Goal: Task Accomplishment & Management: Use online tool/utility

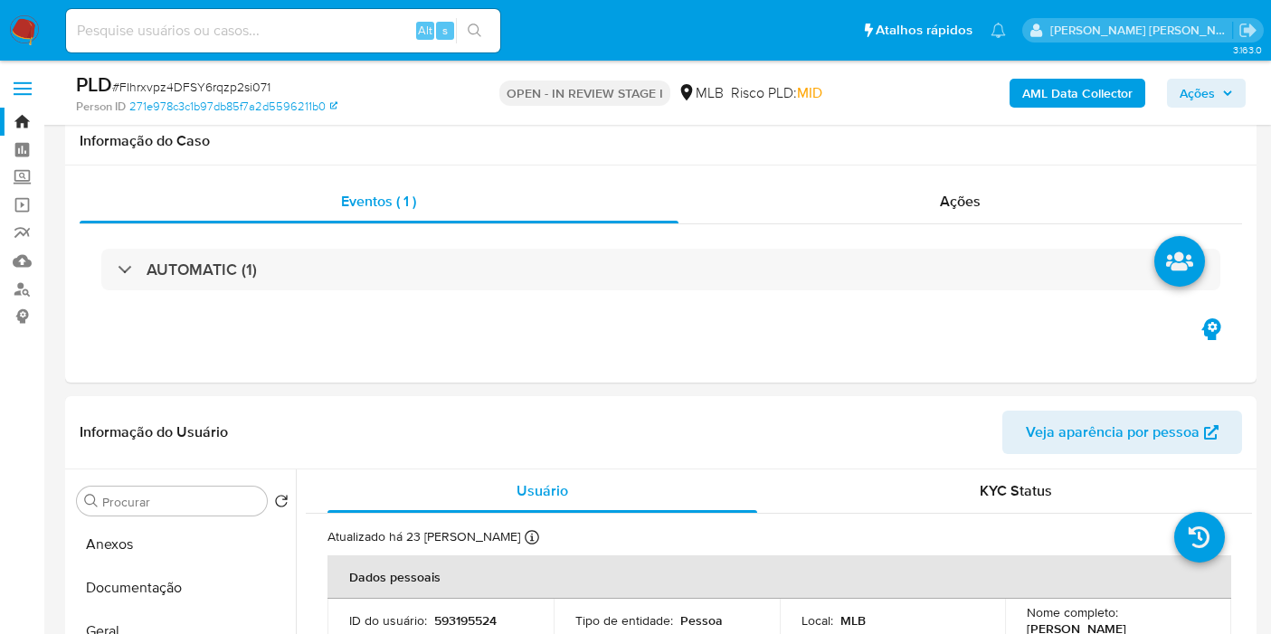
select select "10"
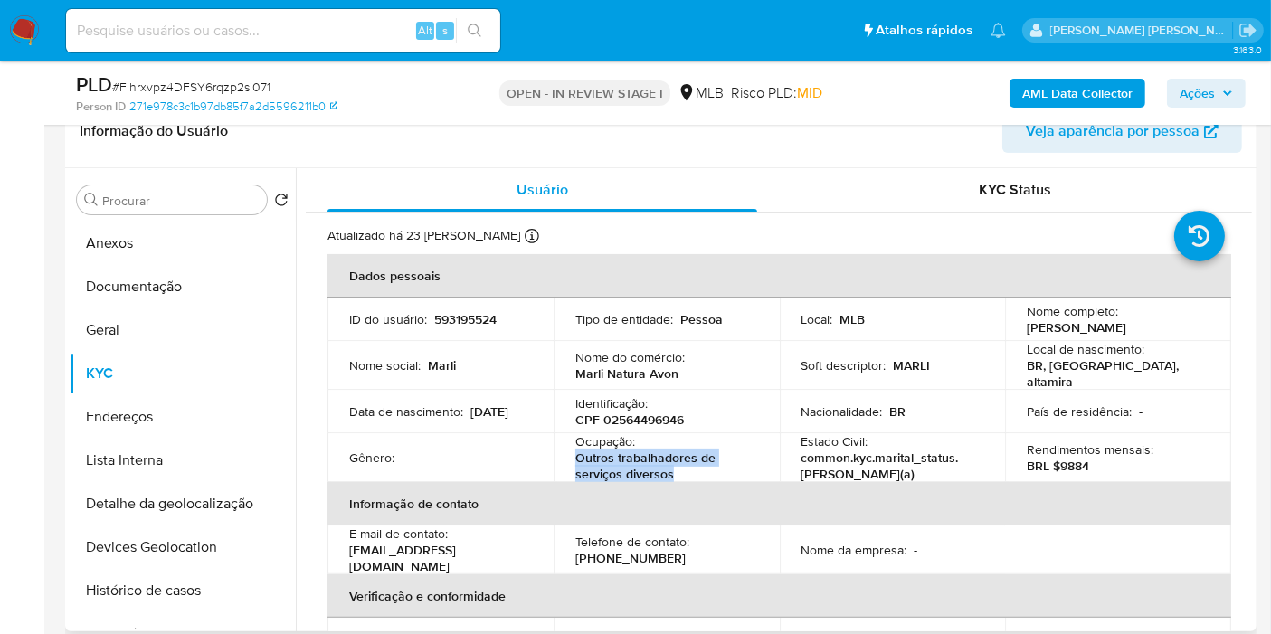
drag, startPoint x: 687, startPoint y: 469, endPoint x: 552, endPoint y: 458, distance: 135.2
click at [554, 458] on td "Ocupação : Outros trabalhadores de serviços diversos" at bounding box center [667, 457] width 226 height 49
copy p "Outros trabalhadores de serviços diversos"
click at [1073, 461] on p "BRL $9884" at bounding box center [1058, 466] width 62 height 16
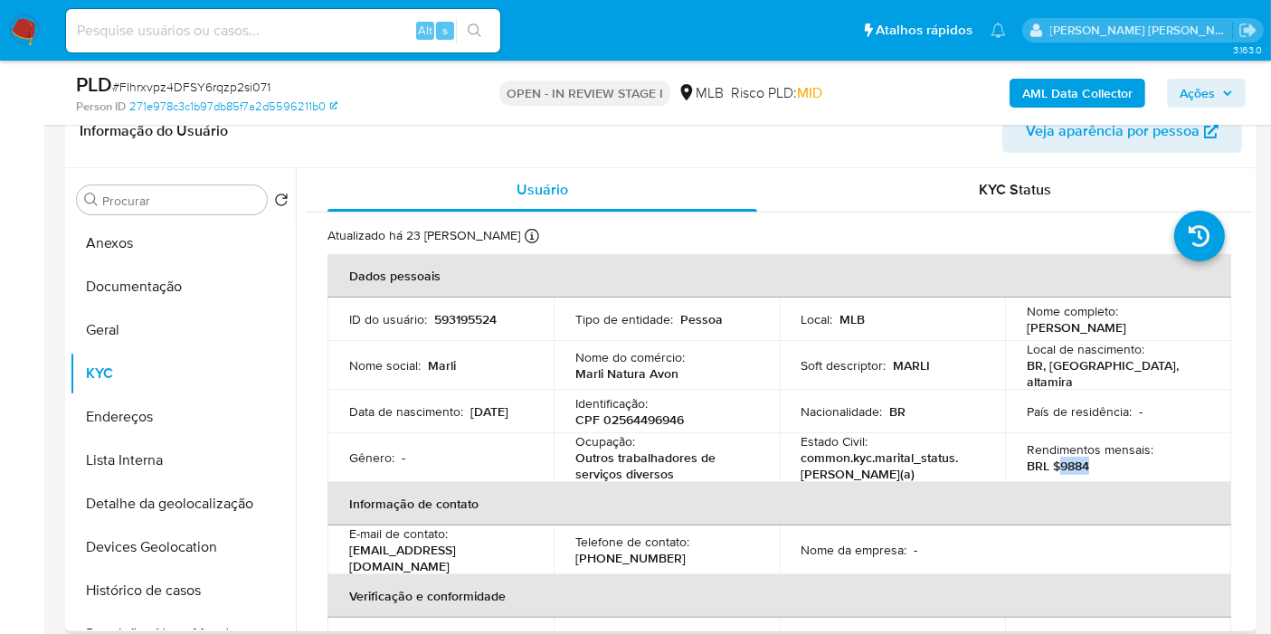
copy p "9884"
click at [159, 278] on button "Documentação" at bounding box center [176, 286] width 212 height 43
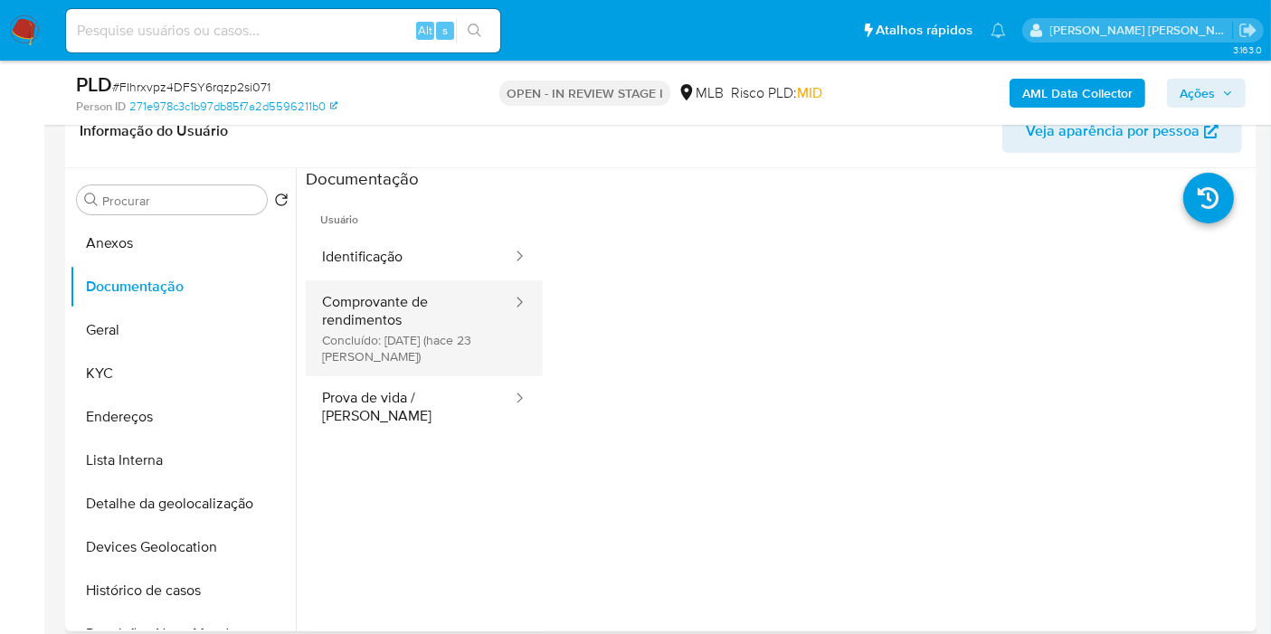
click at [320, 308] on button "Comprovante de rendimentos Concluído: 22/09/2025 (hace 23 días)" at bounding box center [410, 328] width 208 height 96
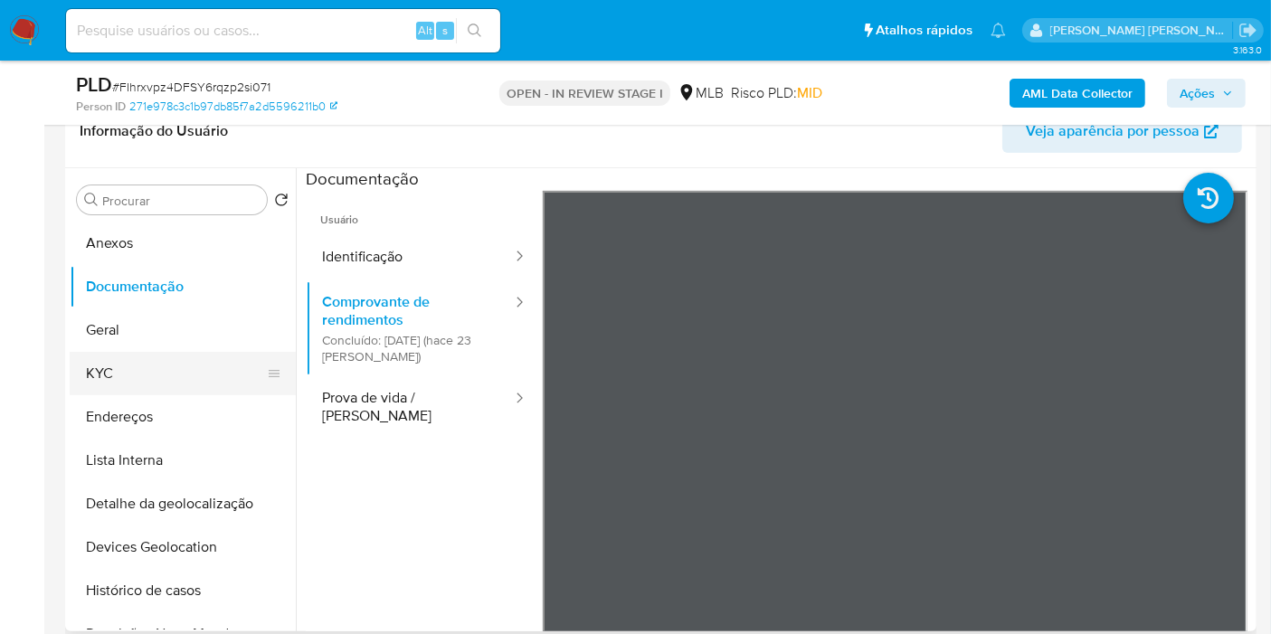
click at [123, 365] on button "KYC" at bounding box center [176, 373] width 212 height 43
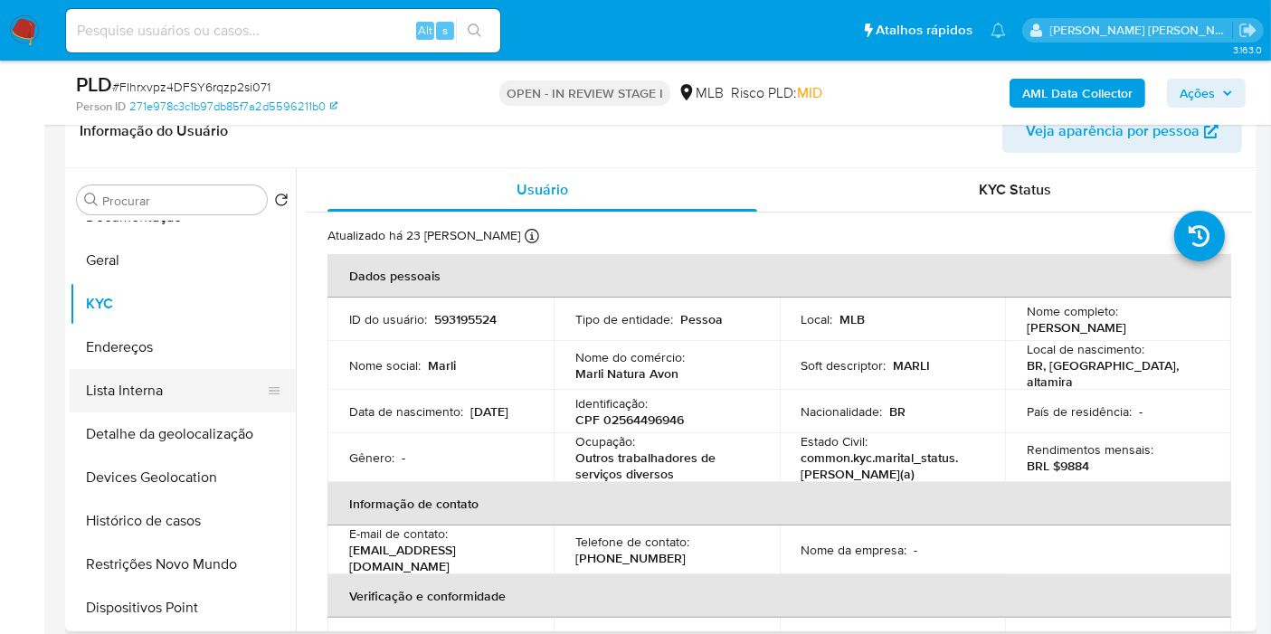
scroll to position [100, 0]
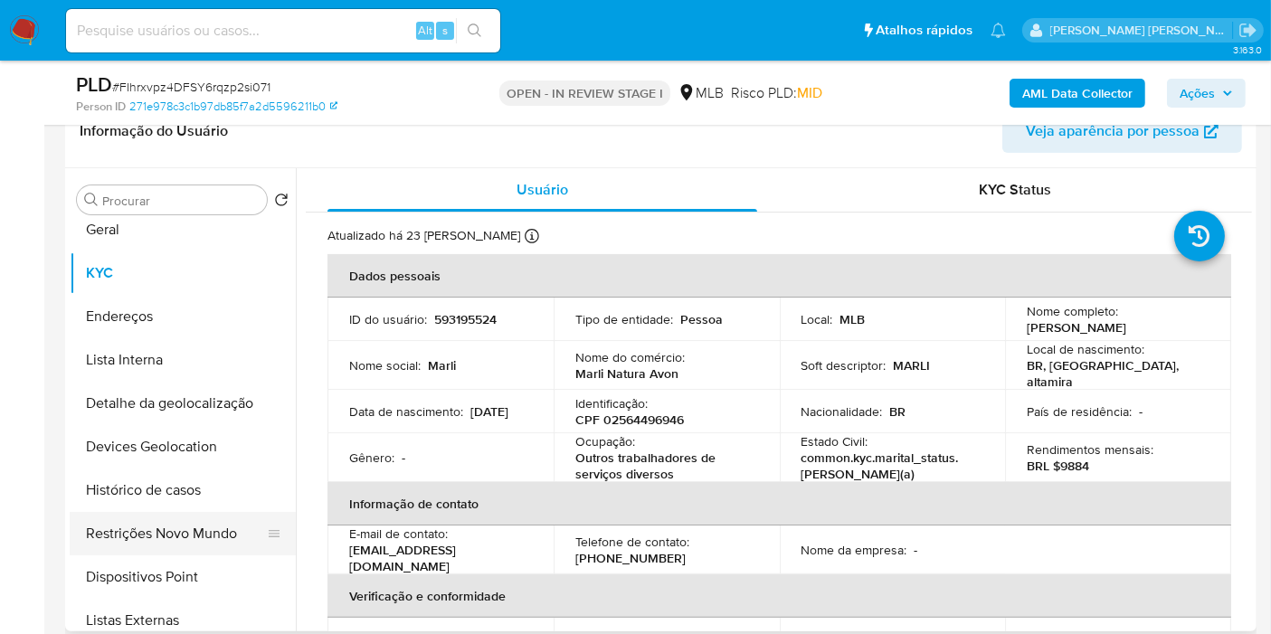
click at [178, 519] on button "Restrições Novo Mundo" at bounding box center [176, 533] width 212 height 43
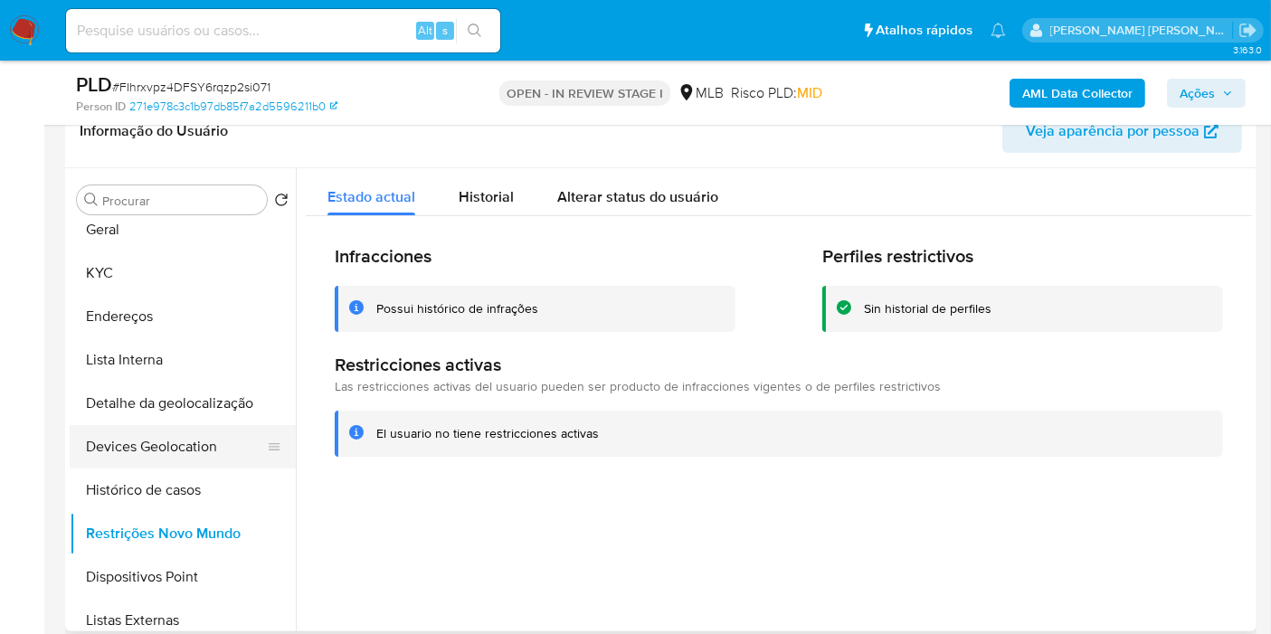
scroll to position [0, 0]
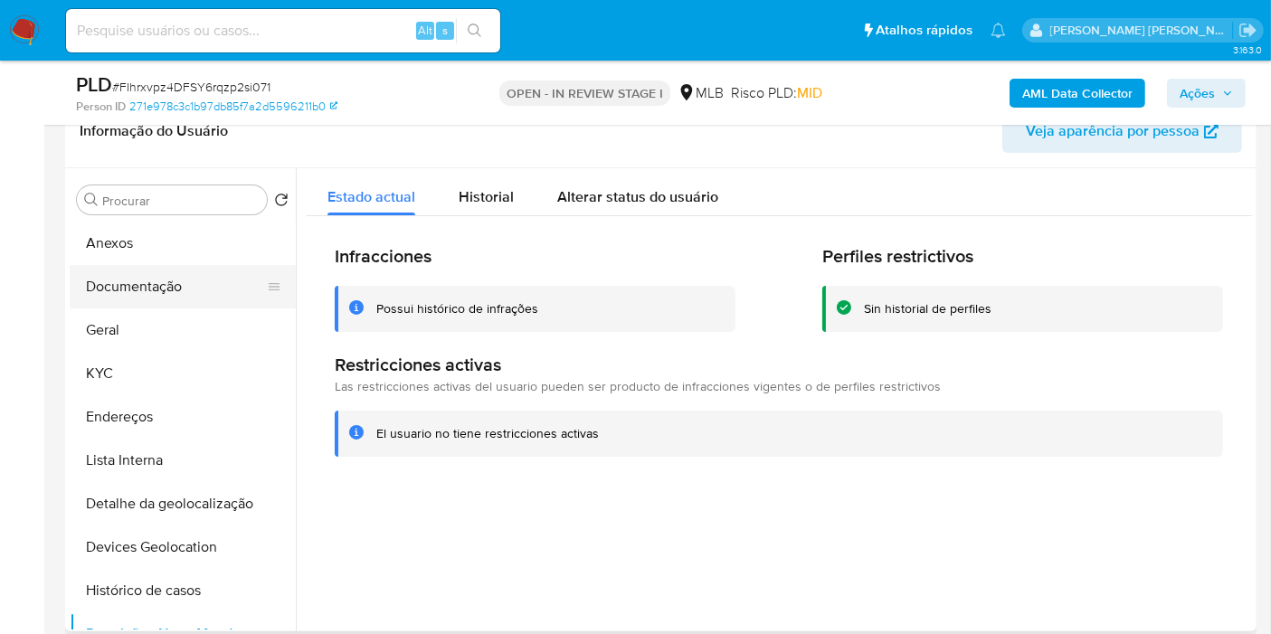
click at [204, 275] on button "Documentação" at bounding box center [176, 286] width 212 height 43
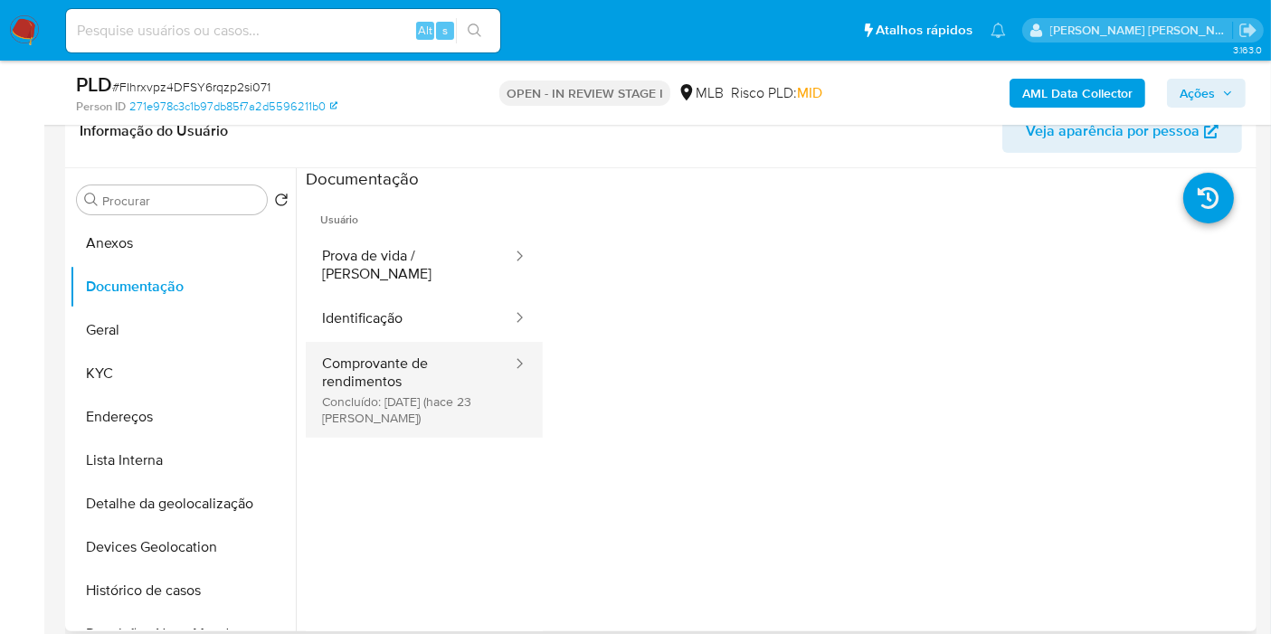
click at [345, 395] on button "Comprovante de rendimentos Concluído: 22/09/2025 (hace 23 días)" at bounding box center [410, 390] width 208 height 96
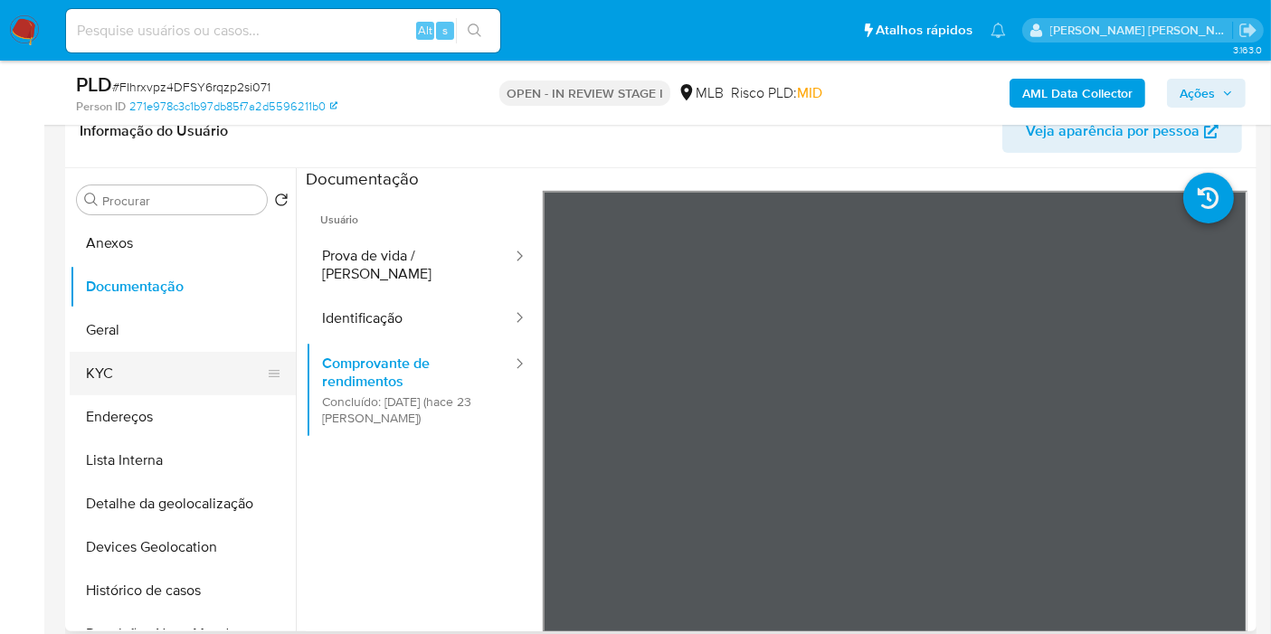
click at [196, 366] on button "KYC" at bounding box center [176, 373] width 212 height 43
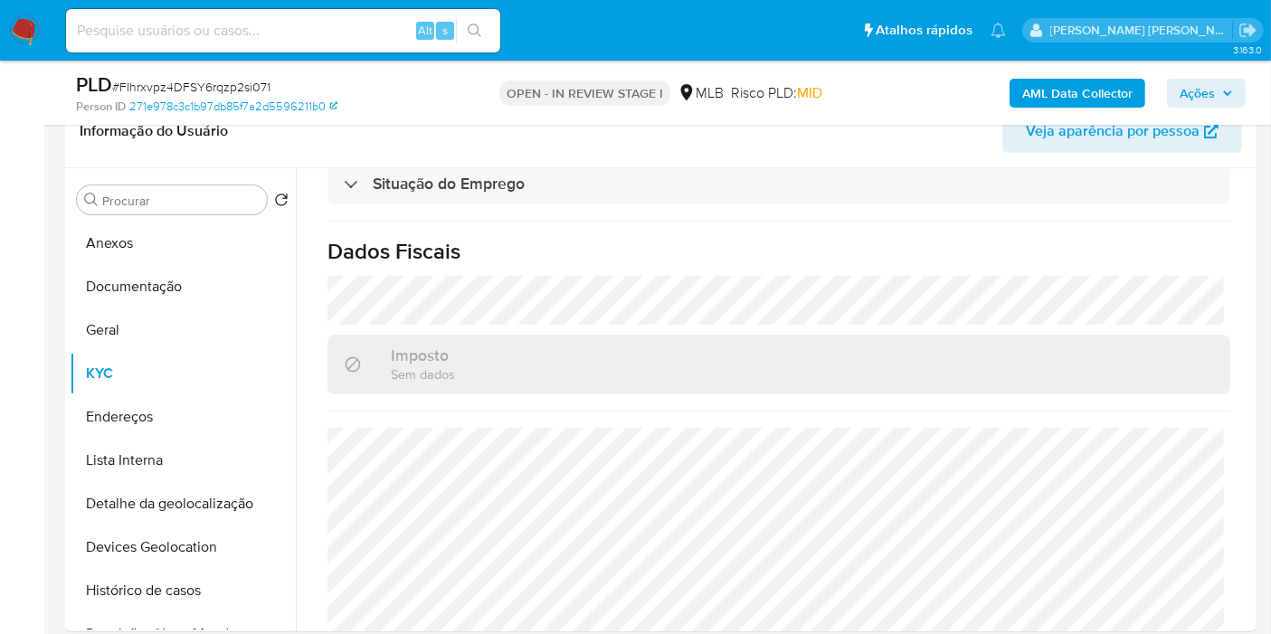
scroll to position [827, 0]
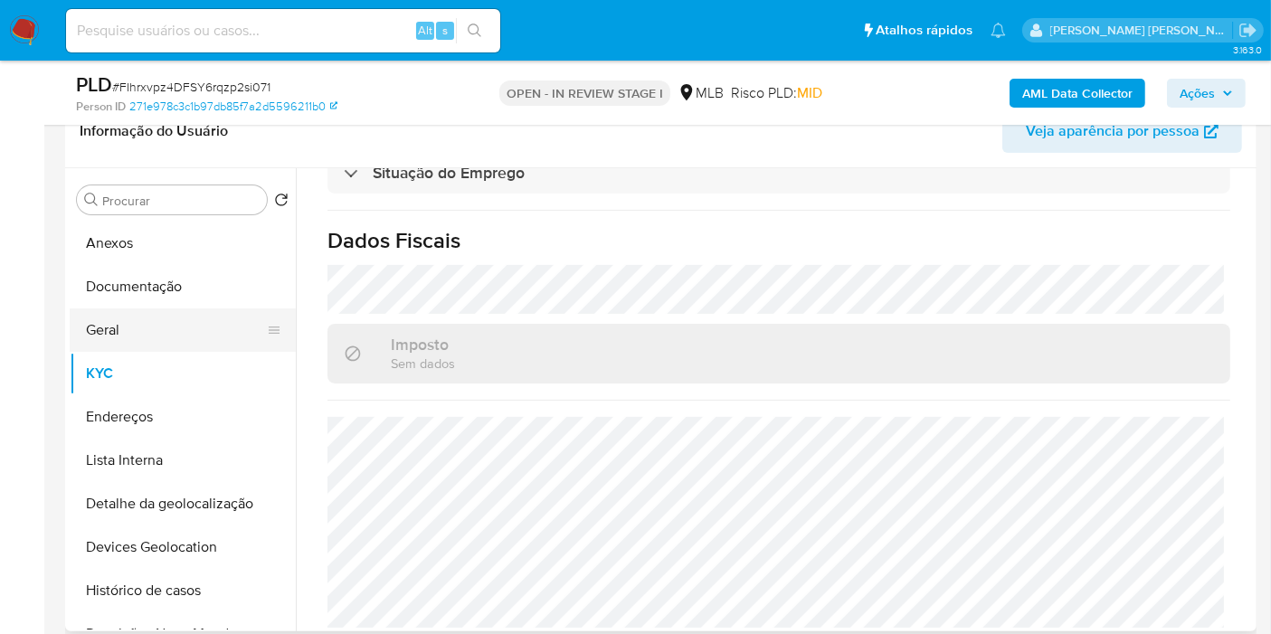
click at [135, 320] on button "Geral" at bounding box center [176, 329] width 212 height 43
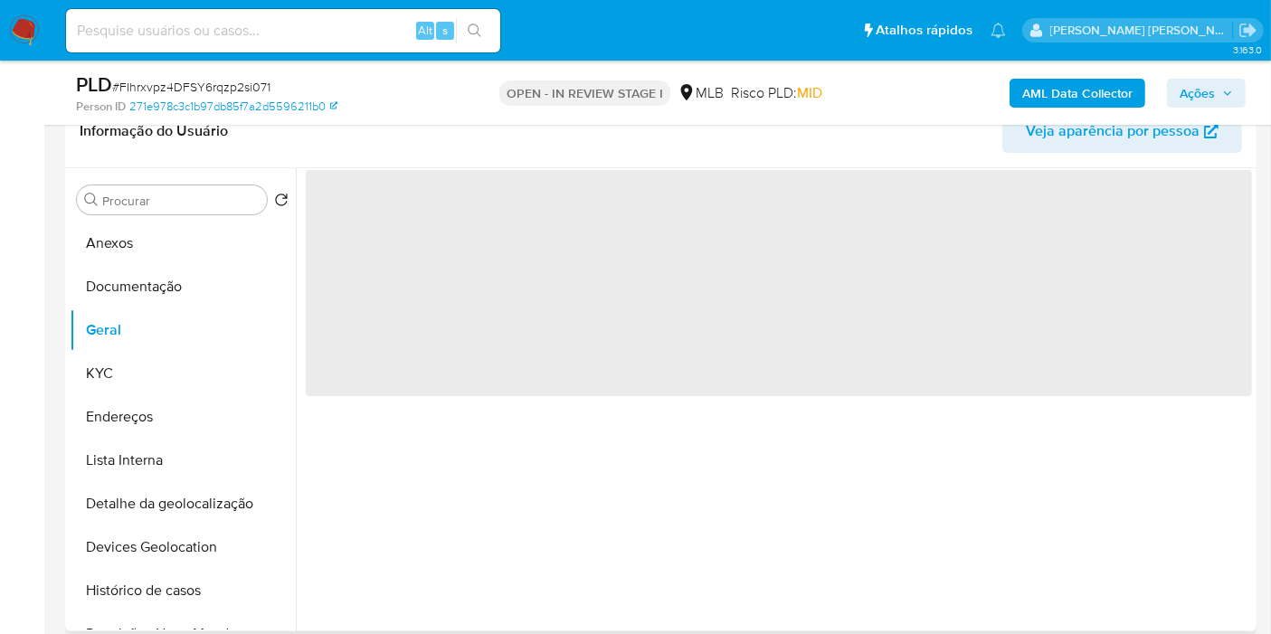
scroll to position [0, 0]
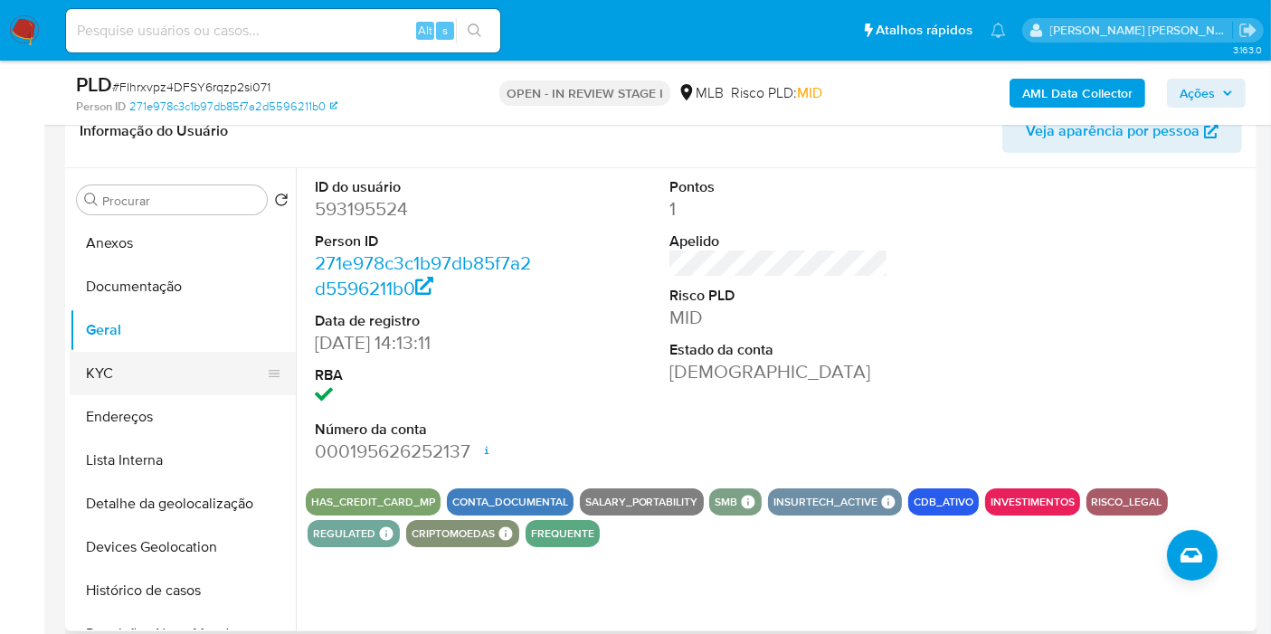
click at [138, 360] on button "KYC" at bounding box center [176, 373] width 212 height 43
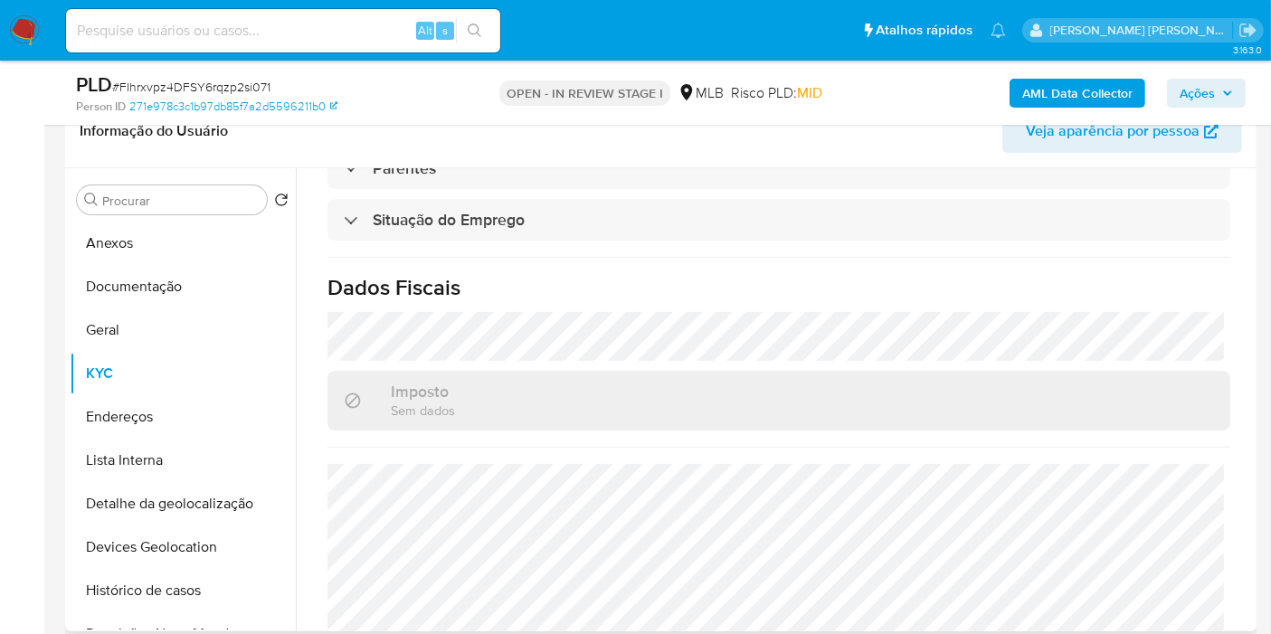
scroll to position [773, 0]
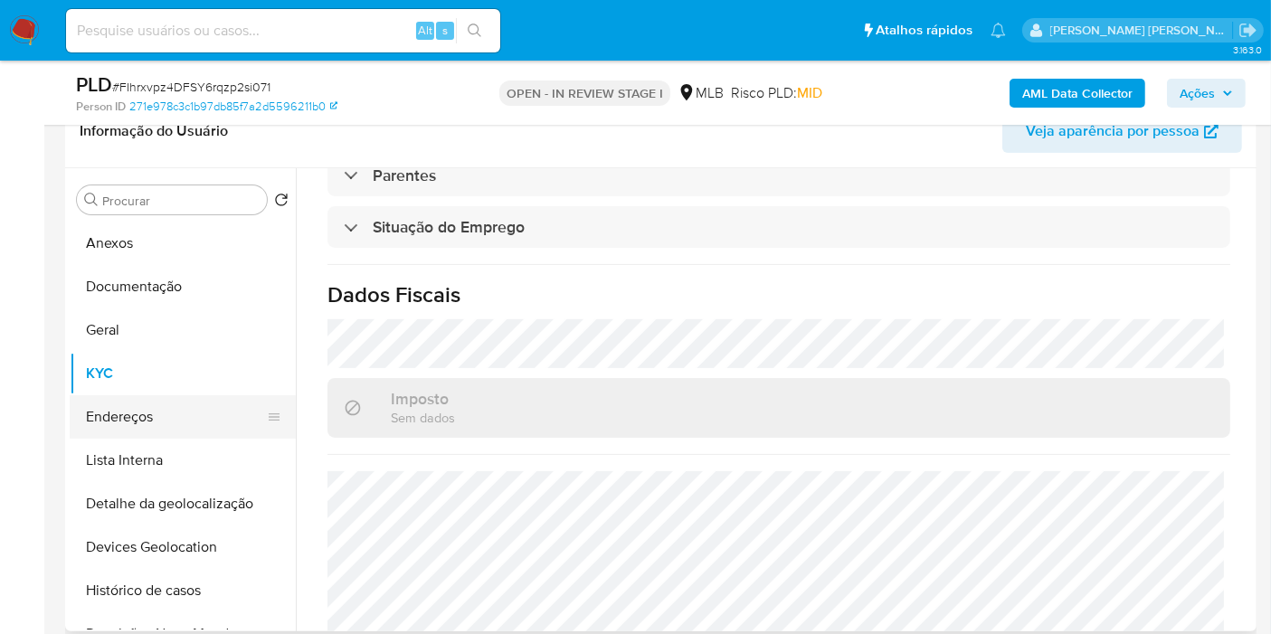
click at [158, 413] on button "Endereços" at bounding box center [176, 416] width 212 height 43
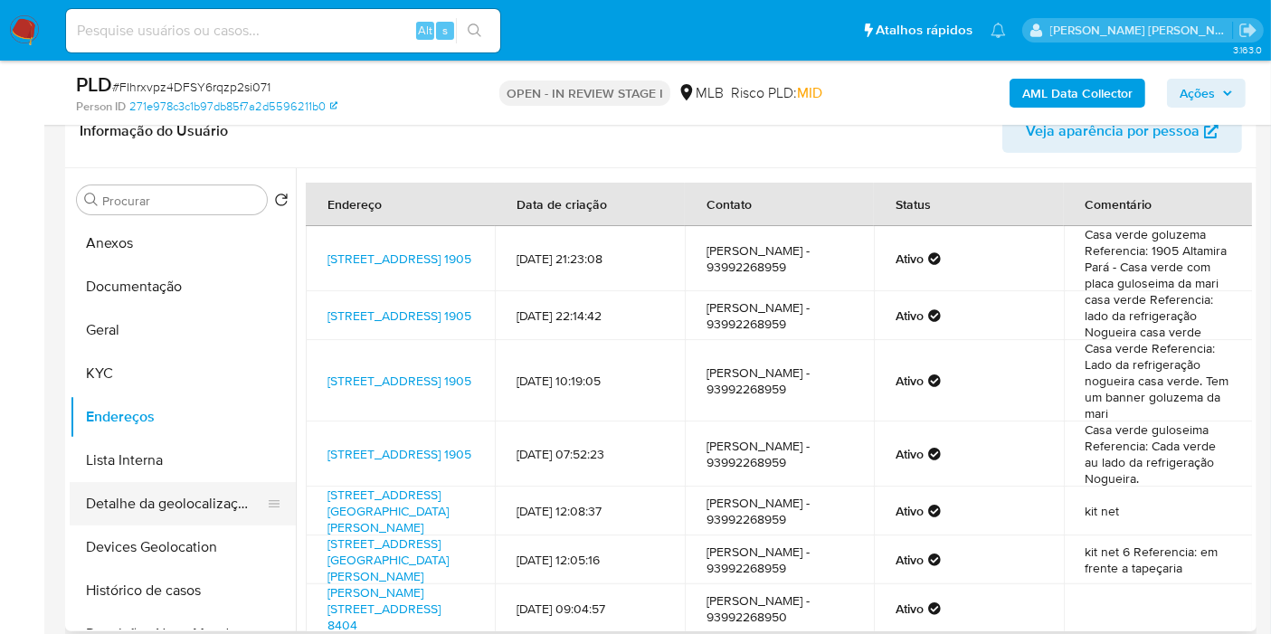
click at [206, 504] on button "Detalhe da geolocalização" at bounding box center [176, 503] width 212 height 43
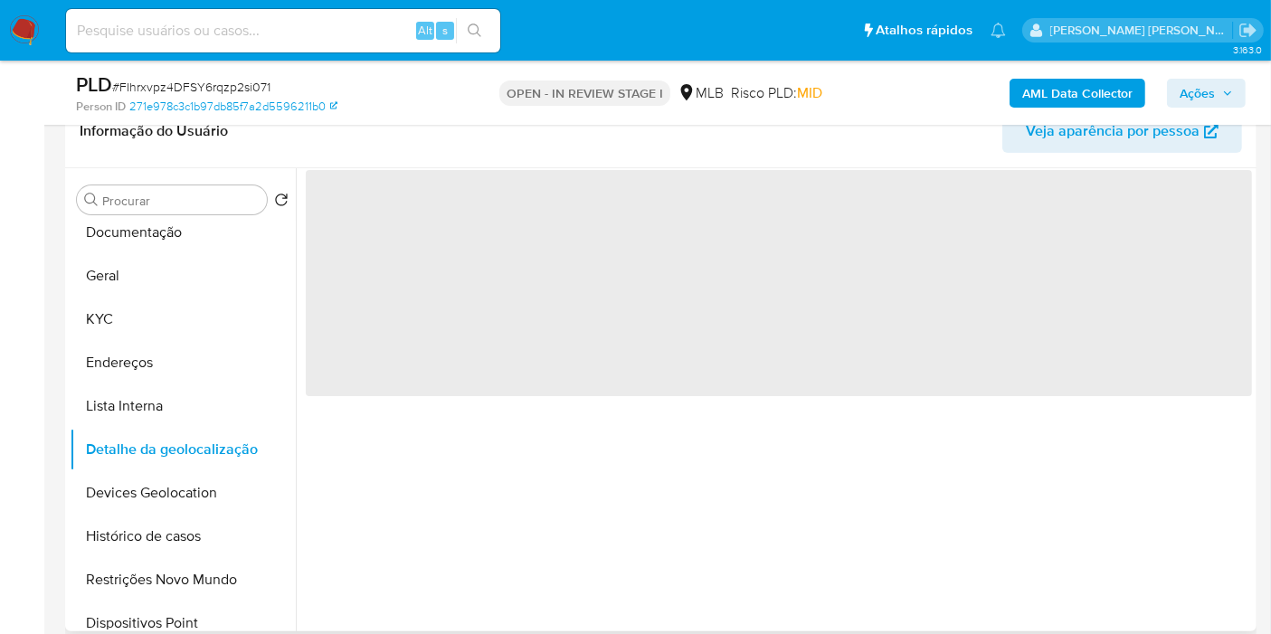
scroll to position [100, 0]
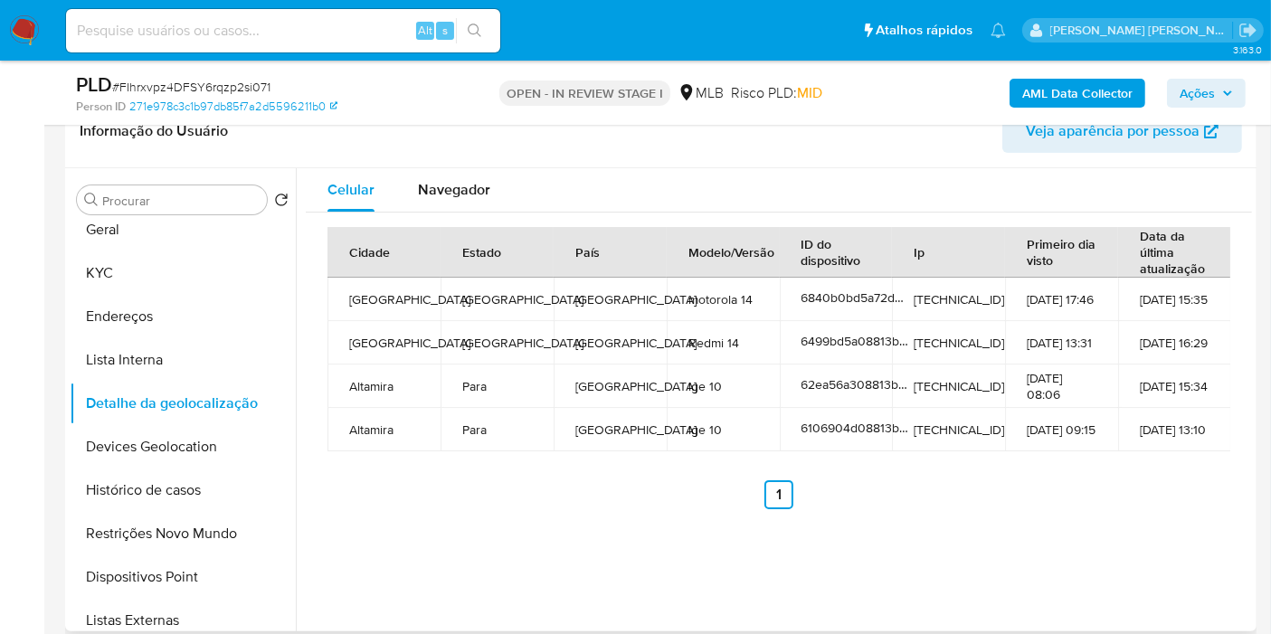
click at [421, 161] on div "Informação do Usuário Veja aparência por pessoa" at bounding box center [660, 131] width 1191 height 73
click at [434, 179] on span "Navegador" at bounding box center [454, 189] width 72 height 21
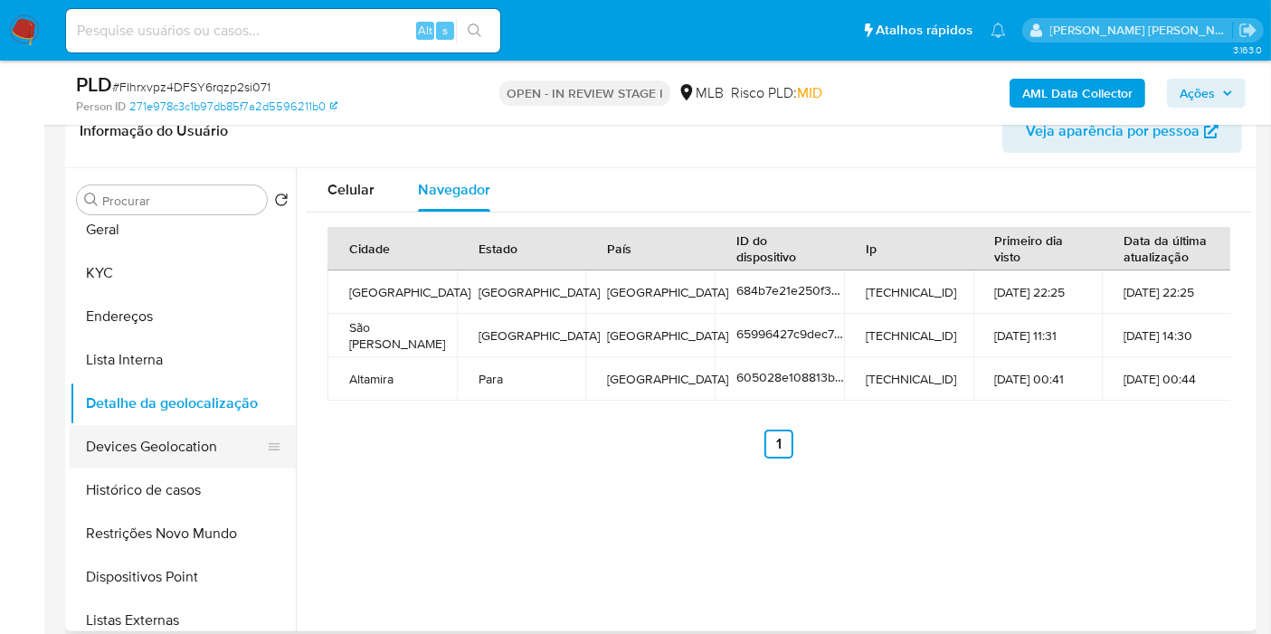
click at [174, 429] on button "Devices Geolocation" at bounding box center [176, 446] width 212 height 43
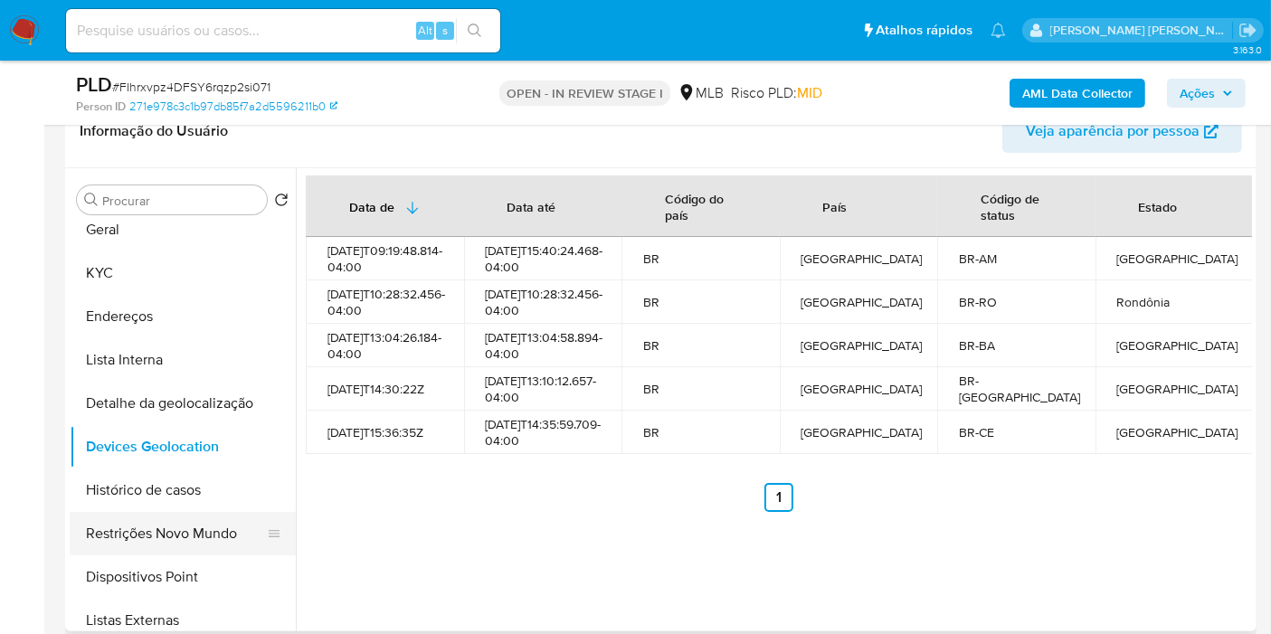
click at [253, 534] on button "Restrições Novo Mundo" at bounding box center [176, 533] width 212 height 43
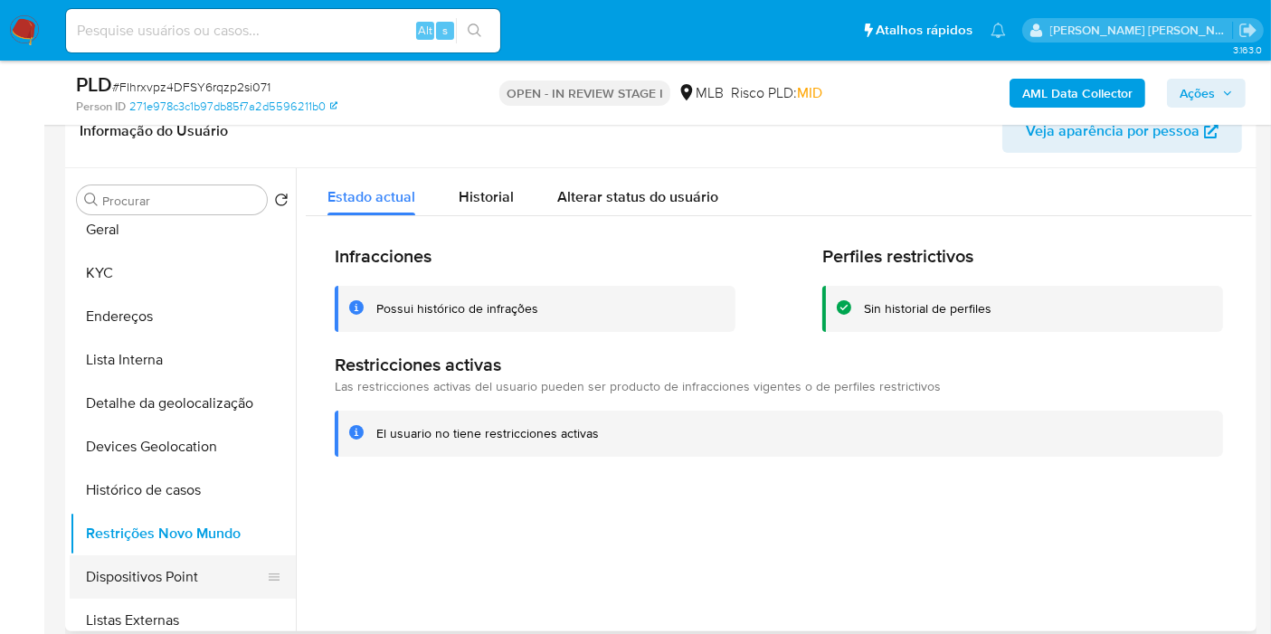
click at [156, 574] on button "Dispositivos Point" at bounding box center [176, 576] width 212 height 43
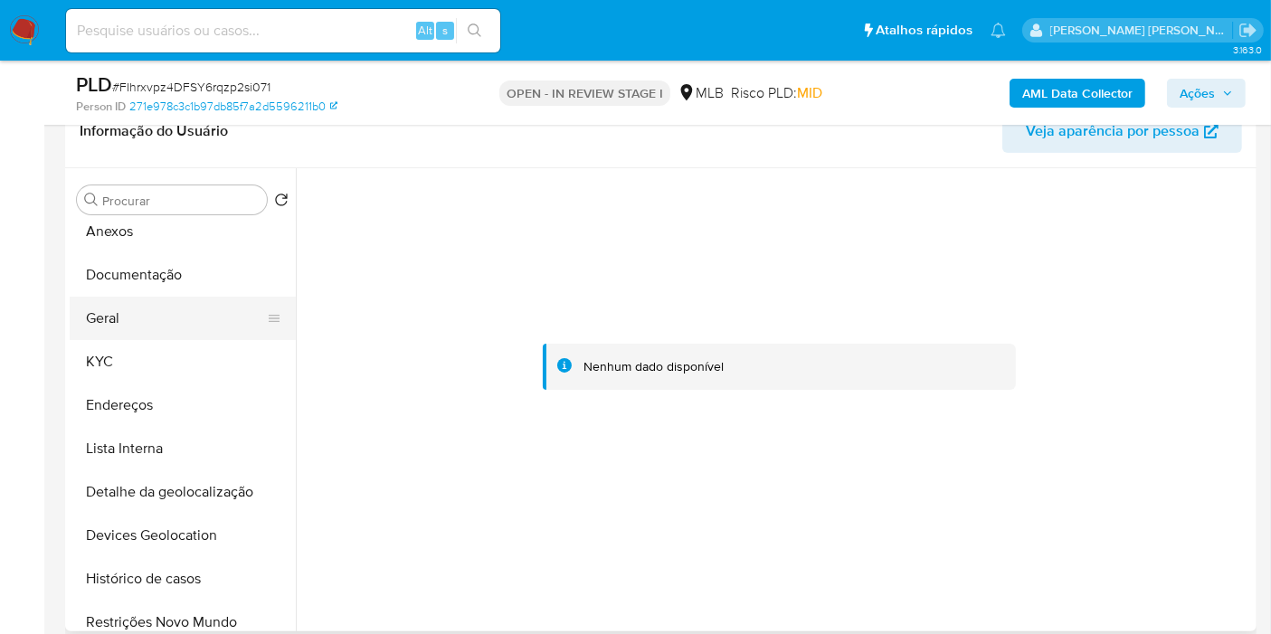
scroll to position [0, 0]
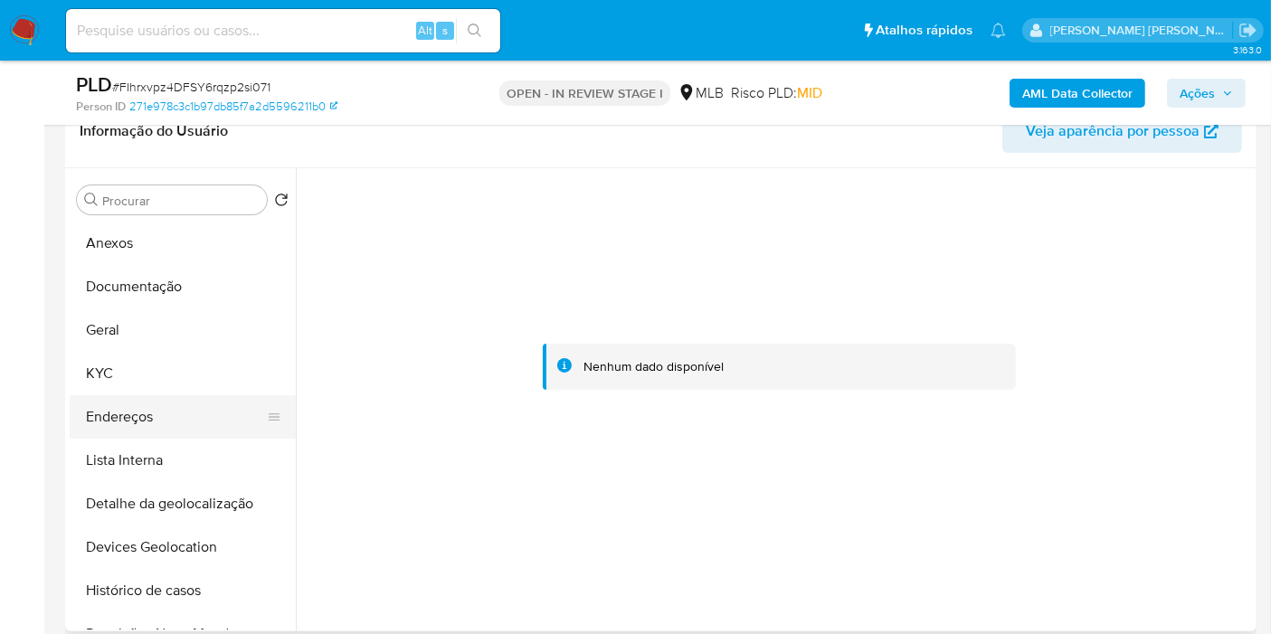
click at [137, 411] on button "Endereços" at bounding box center [176, 416] width 212 height 43
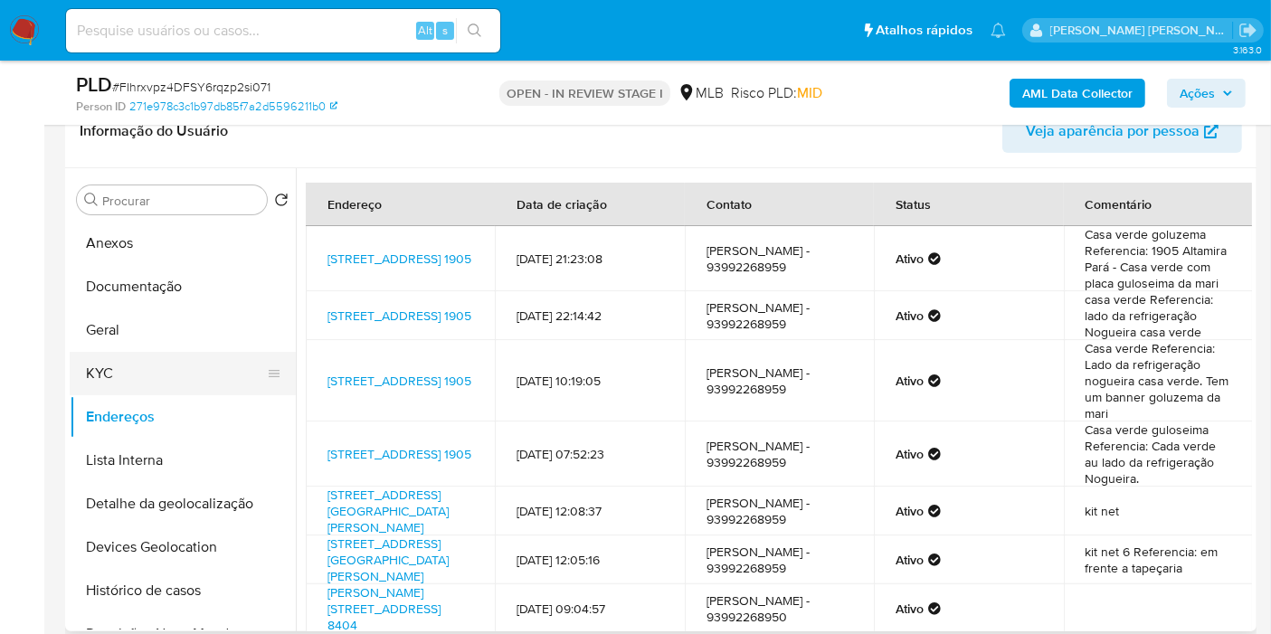
click at [124, 381] on button "KYC" at bounding box center [176, 373] width 212 height 43
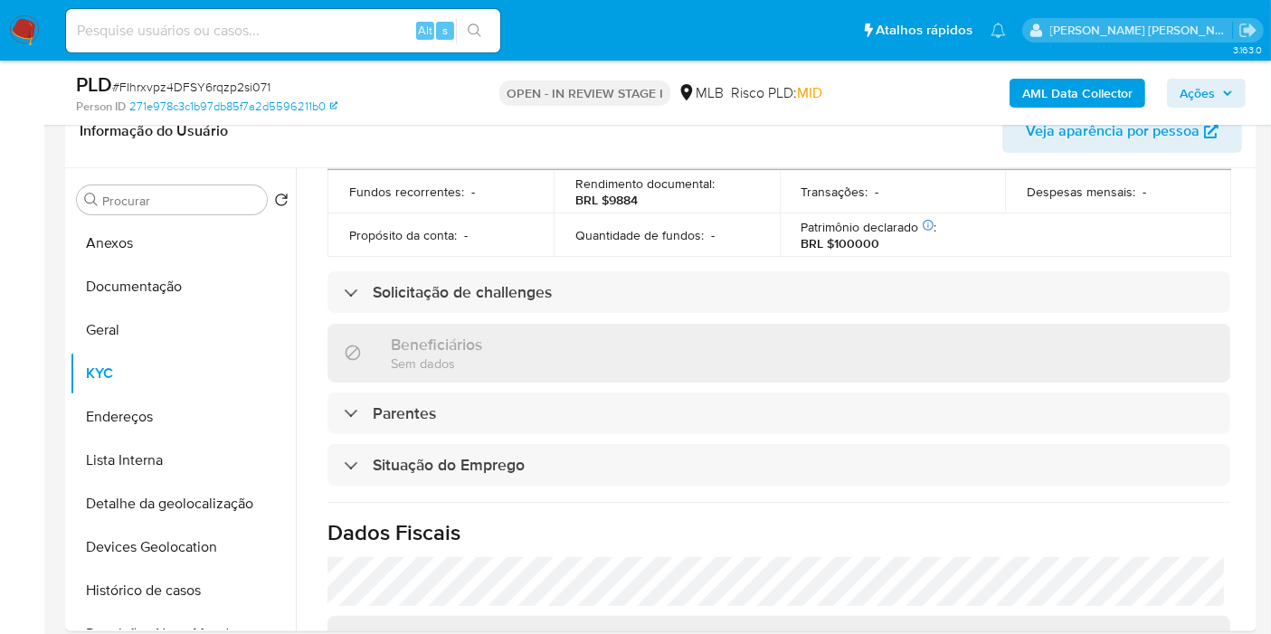
scroll to position [827, 0]
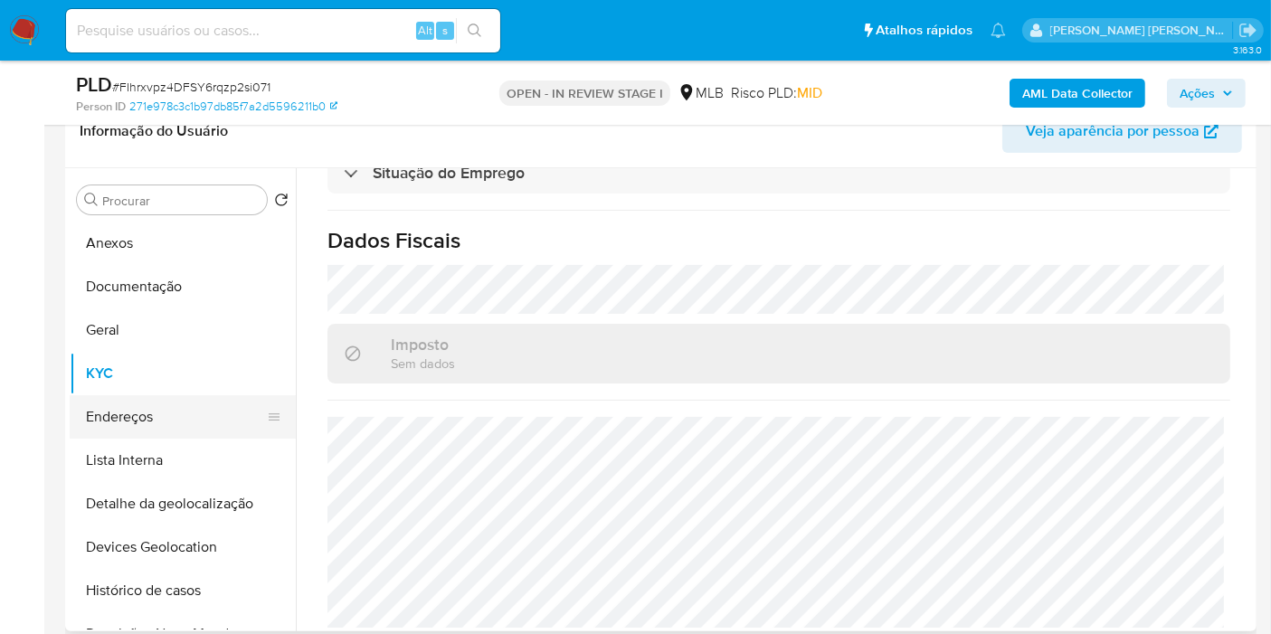
click at [154, 414] on button "Endereços" at bounding box center [176, 416] width 212 height 43
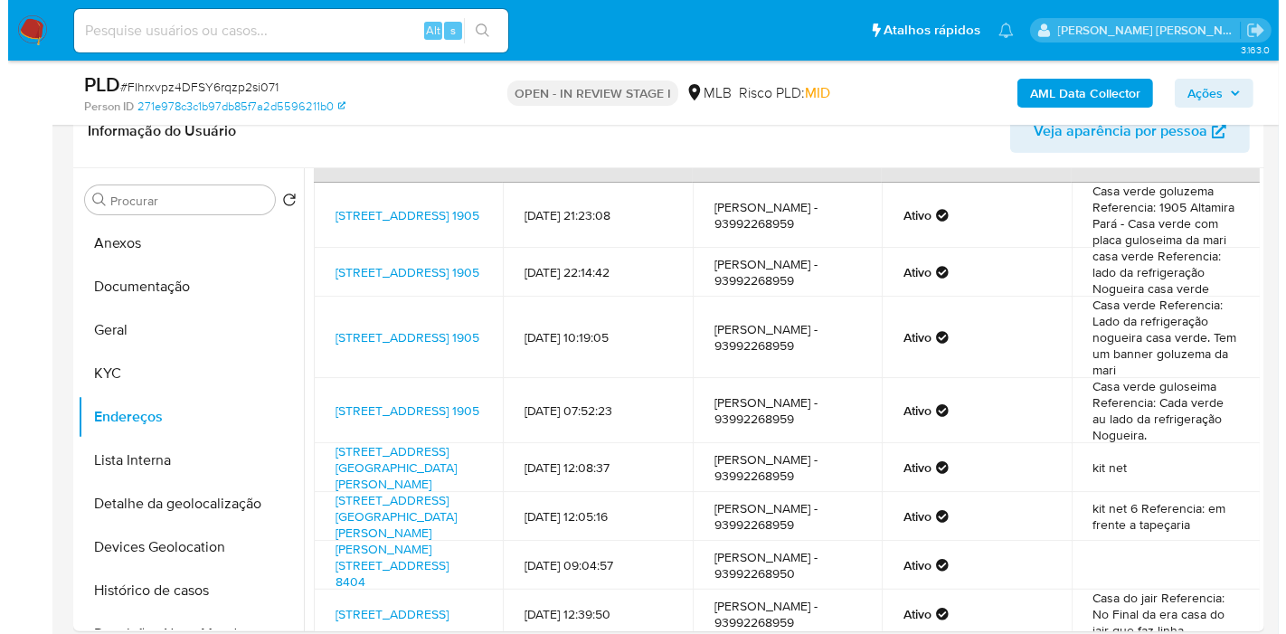
scroll to position [0, 0]
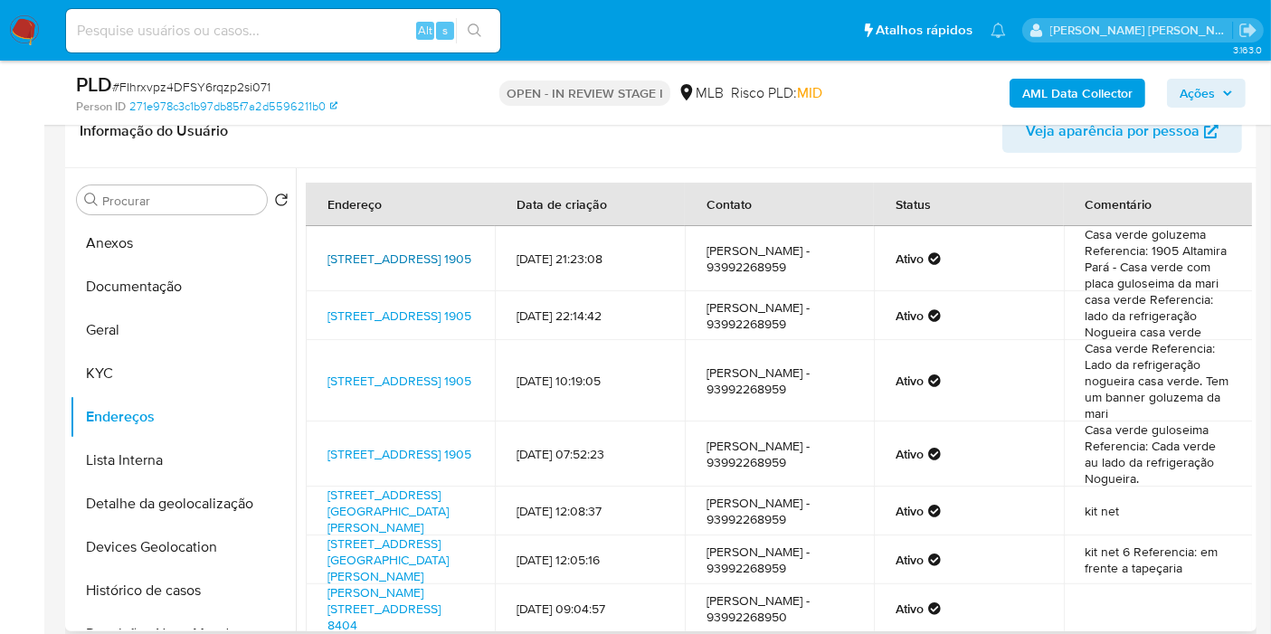
click at [380, 251] on link "Rua Primeiro De Janeiro 1905, Altamira, Pará, 68371075, Brasil 1905" at bounding box center [399, 259] width 144 height 18
click at [201, 384] on button "KYC" at bounding box center [176, 373] width 212 height 43
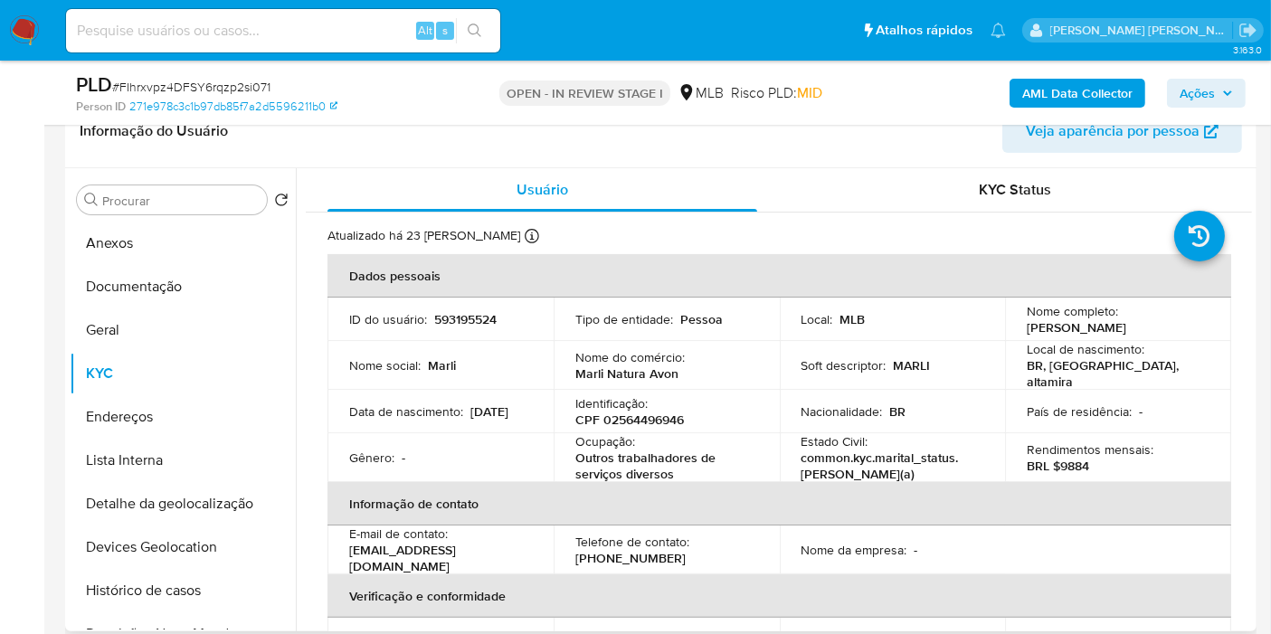
click at [666, 417] on p "CPF 02564496946" at bounding box center [629, 420] width 109 height 16
copy p "02564496946"
click at [185, 244] on button "Anexos" at bounding box center [176, 243] width 212 height 43
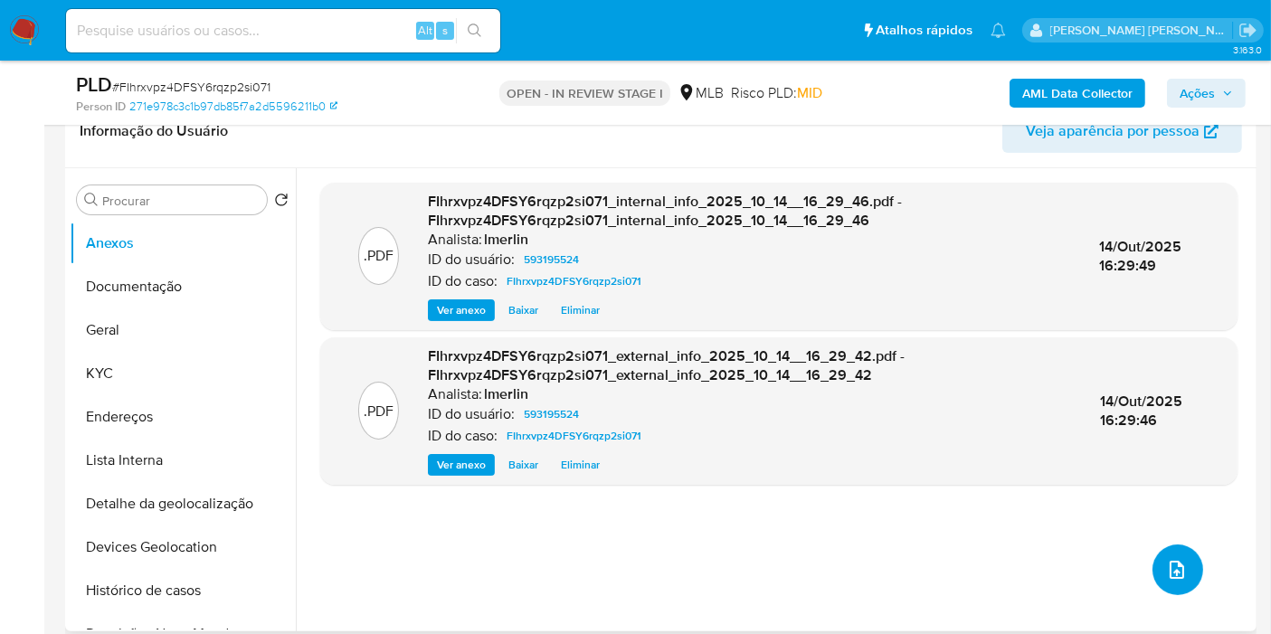
click at [1153, 570] on button "upload-file" at bounding box center [1177, 570] width 51 height 51
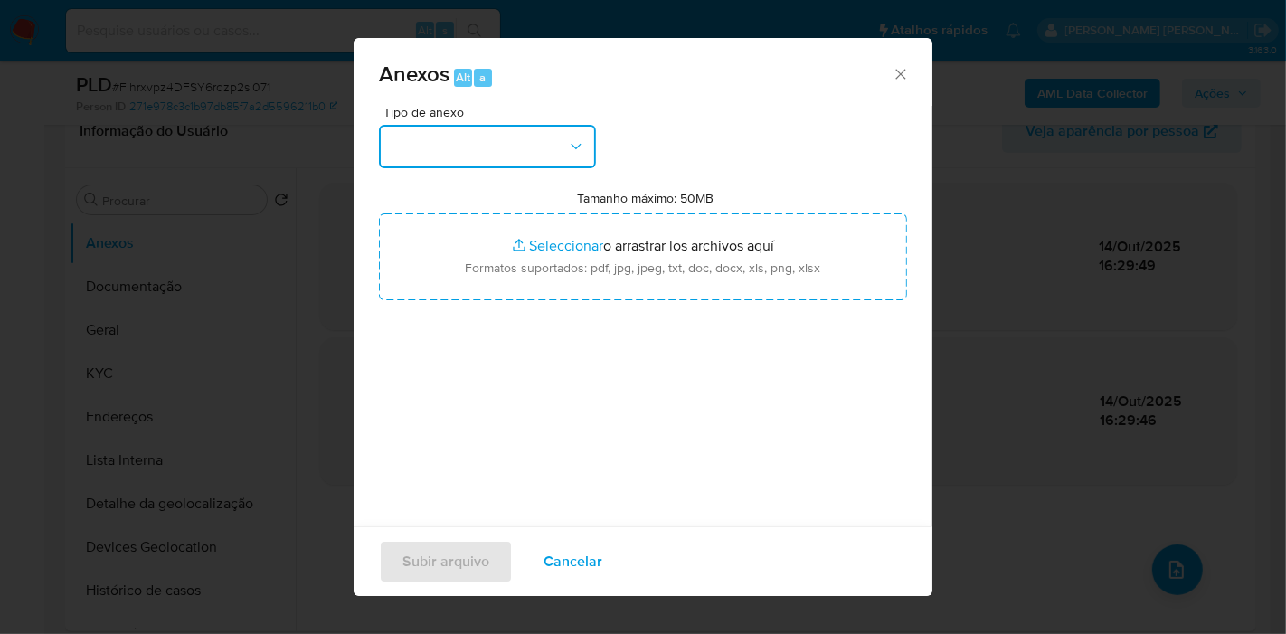
click at [519, 153] on button "button" at bounding box center [487, 146] width 217 height 43
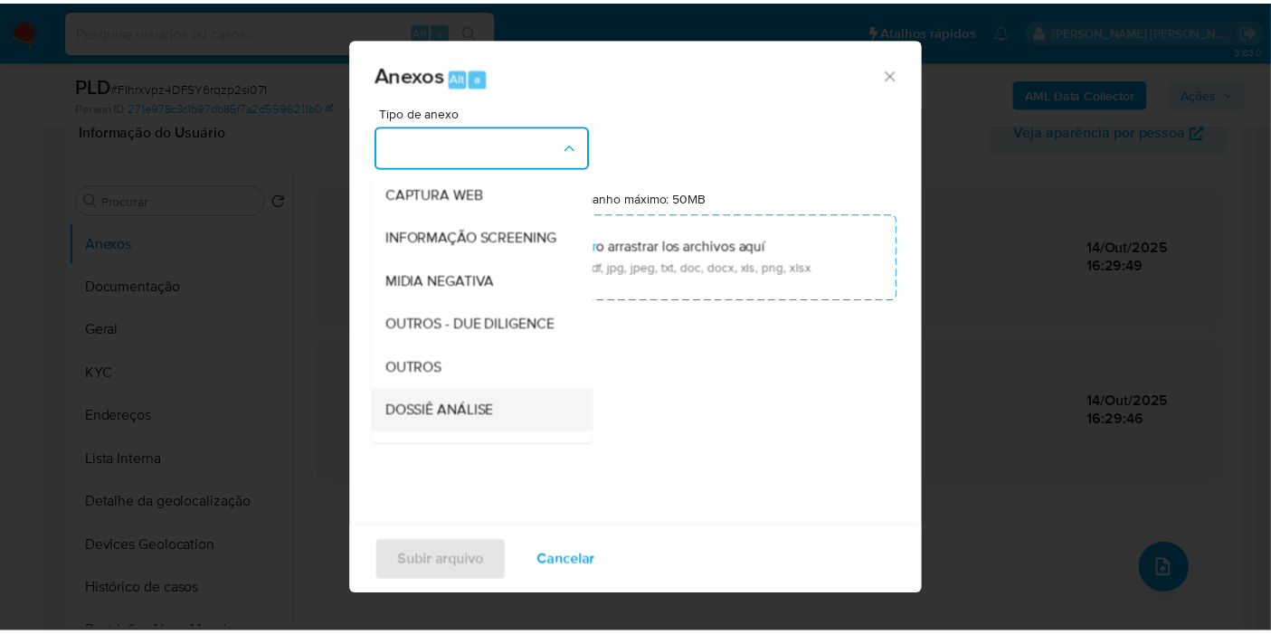
scroll to position [278, 0]
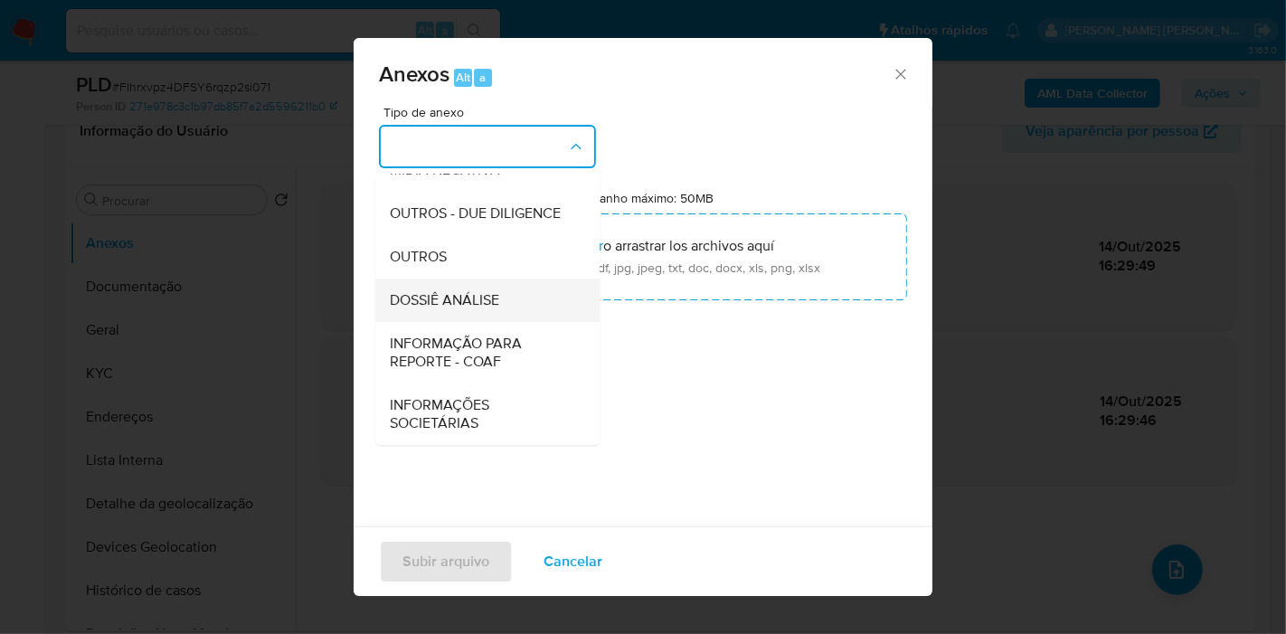
click at [534, 290] on div "DOSSIÊ ANÁLISE" at bounding box center [482, 300] width 185 height 43
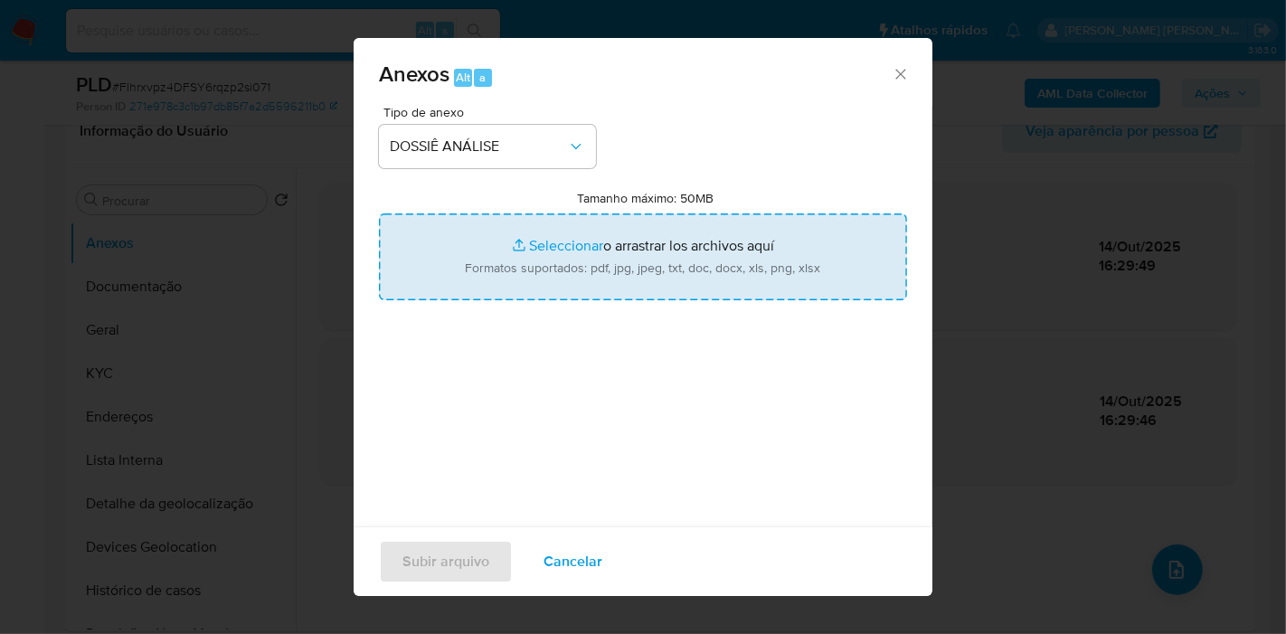
click at [651, 237] on input "Tamanho máximo: 50MB Seleccionar archivos" at bounding box center [643, 256] width 528 height 87
type input "C:\fakepath\SAR - XXX - CPF 02564496946 - MARLI DE MELLO.pdf"
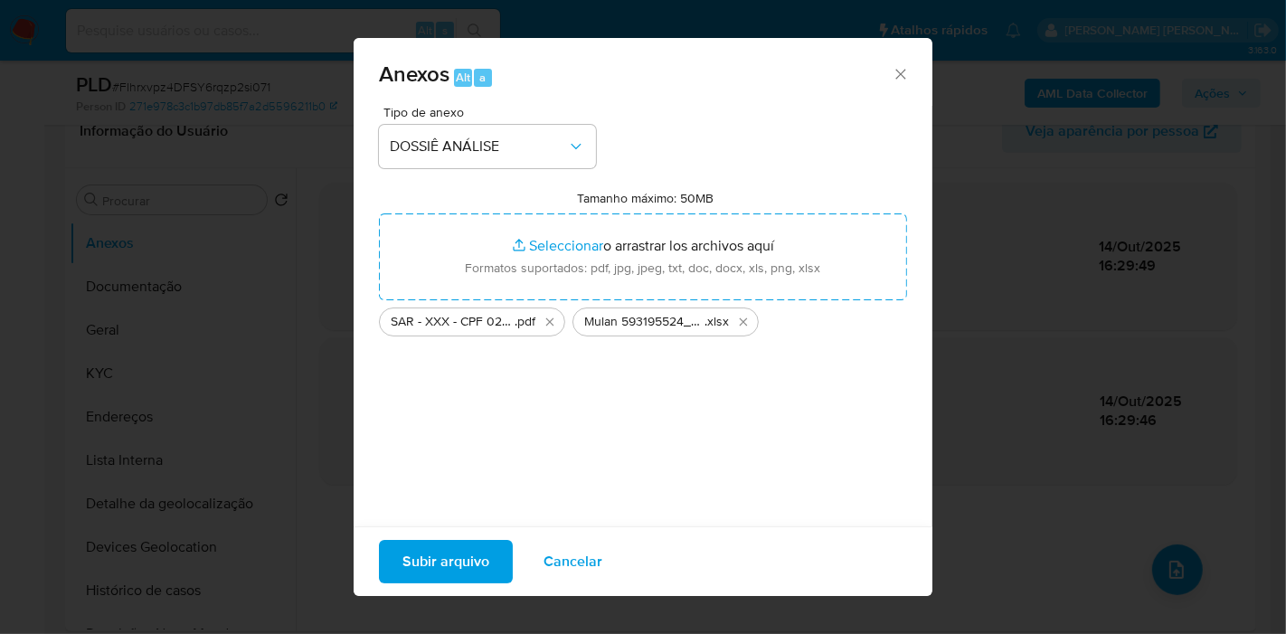
click at [460, 567] on span "Subir arquivo" at bounding box center [446, 562] width 87 height 40
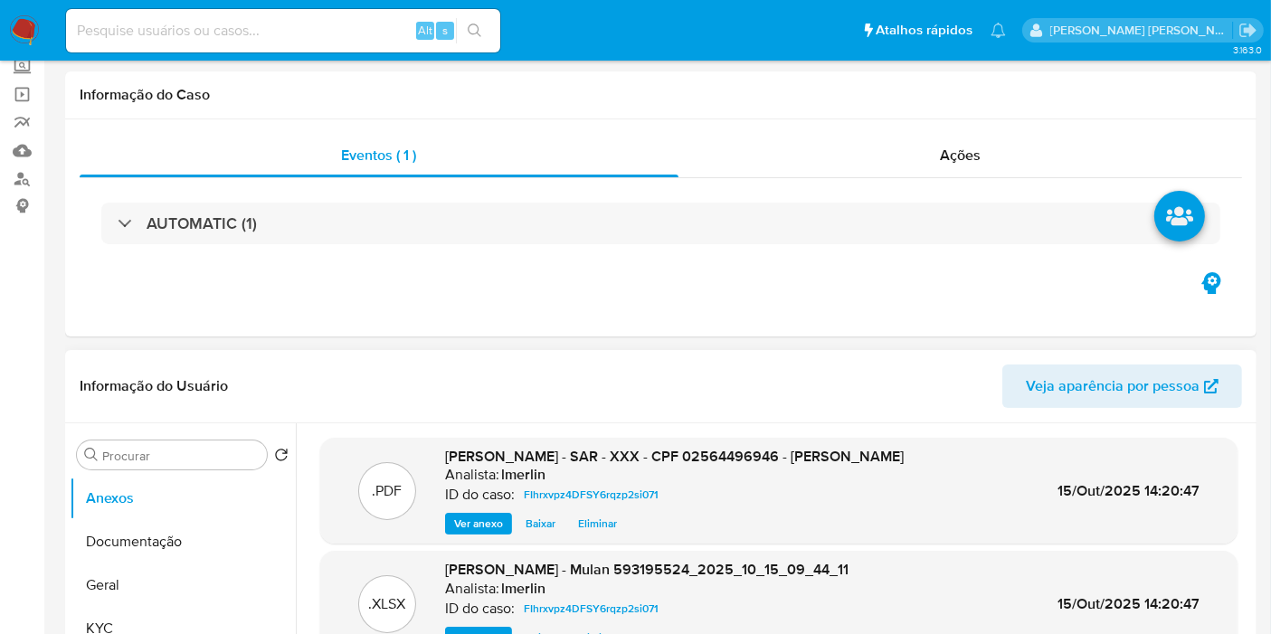
scroll to position [0, 0]
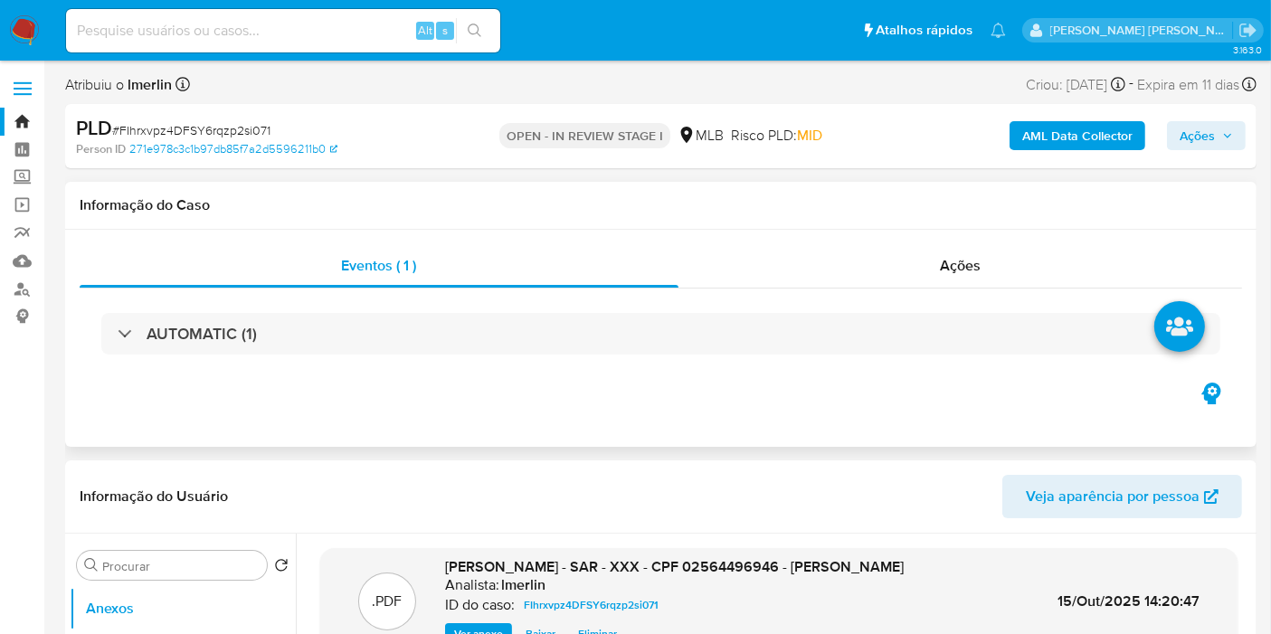
drag, startPoint x: 1036, startPoint y: 263, endPoint x: 1079, endPoint y: 239, distance: 49.8
click at [1036, 263] on div "Ações" at bounding box center [960, 265] width 564 height 43
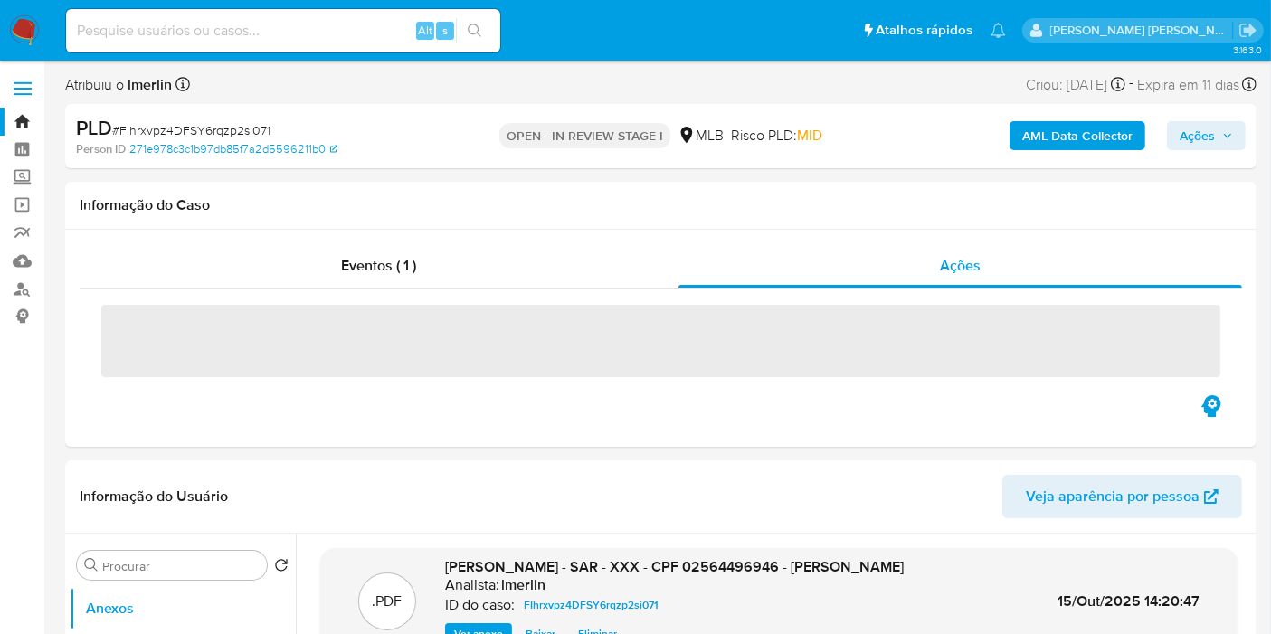
click at [1214, 140] on span "Ações" at bounding box center [1197, 135] width 35 height 29
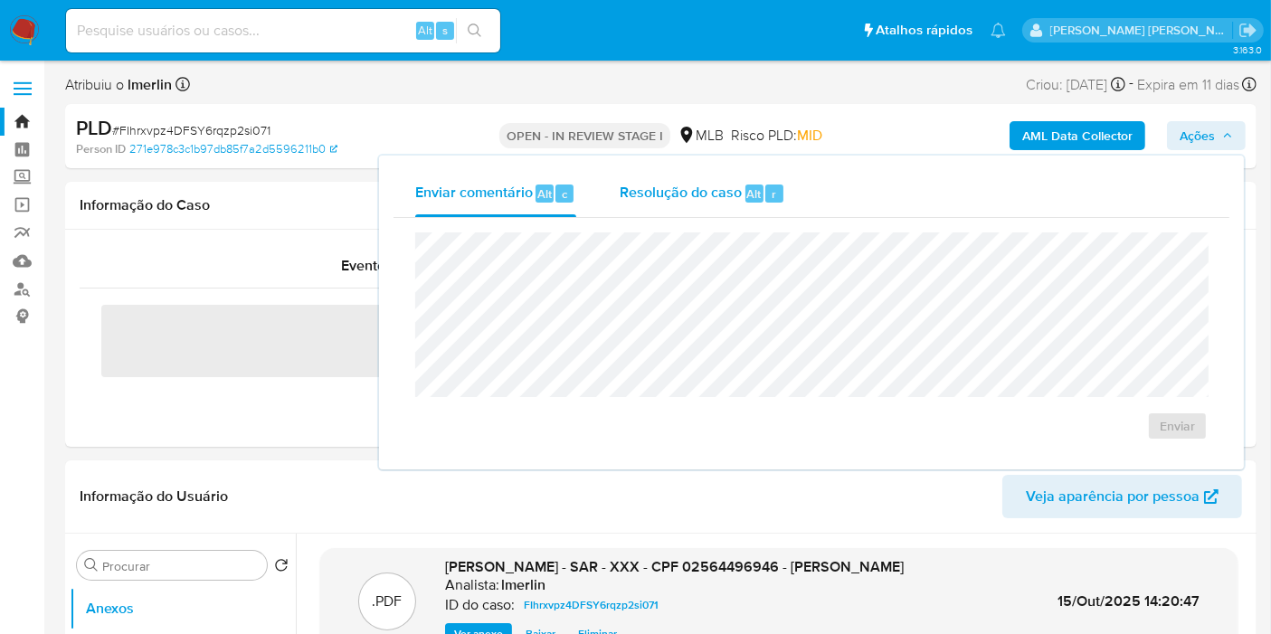
click at [713, 202] on span "Resolução do caso" at bounding box center [681, 193] width 122 height 21
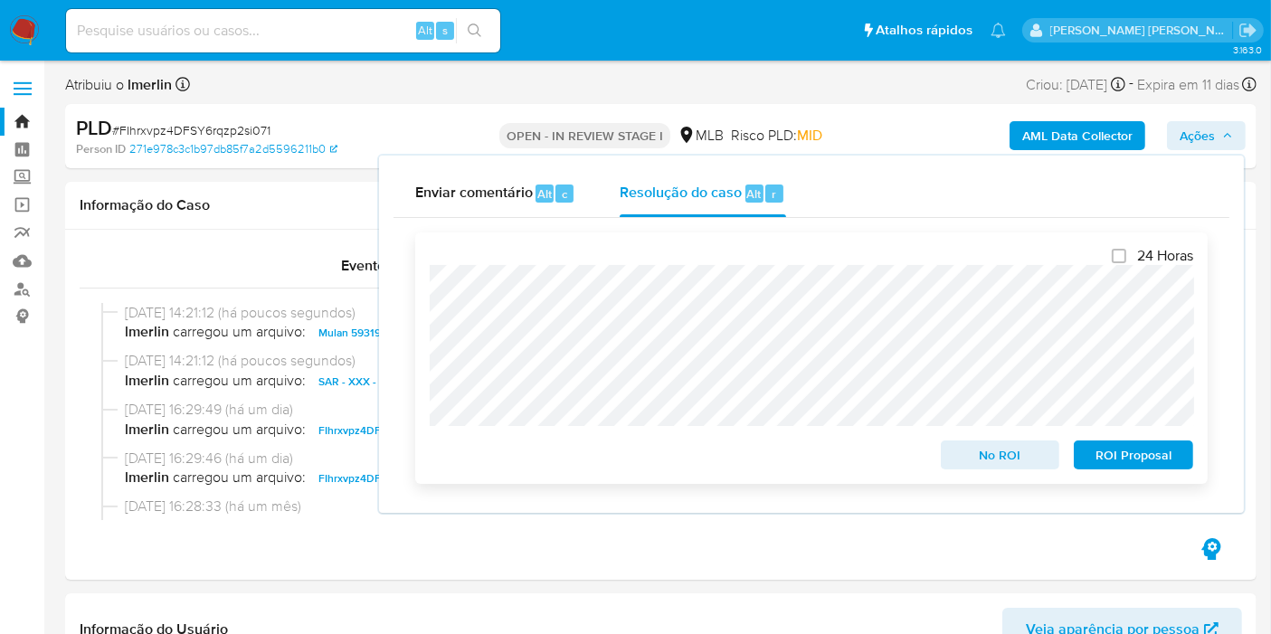
click at [1137, 459] on span "ROI Proposal" at bounding box center [1133, 454] width 94 height 25
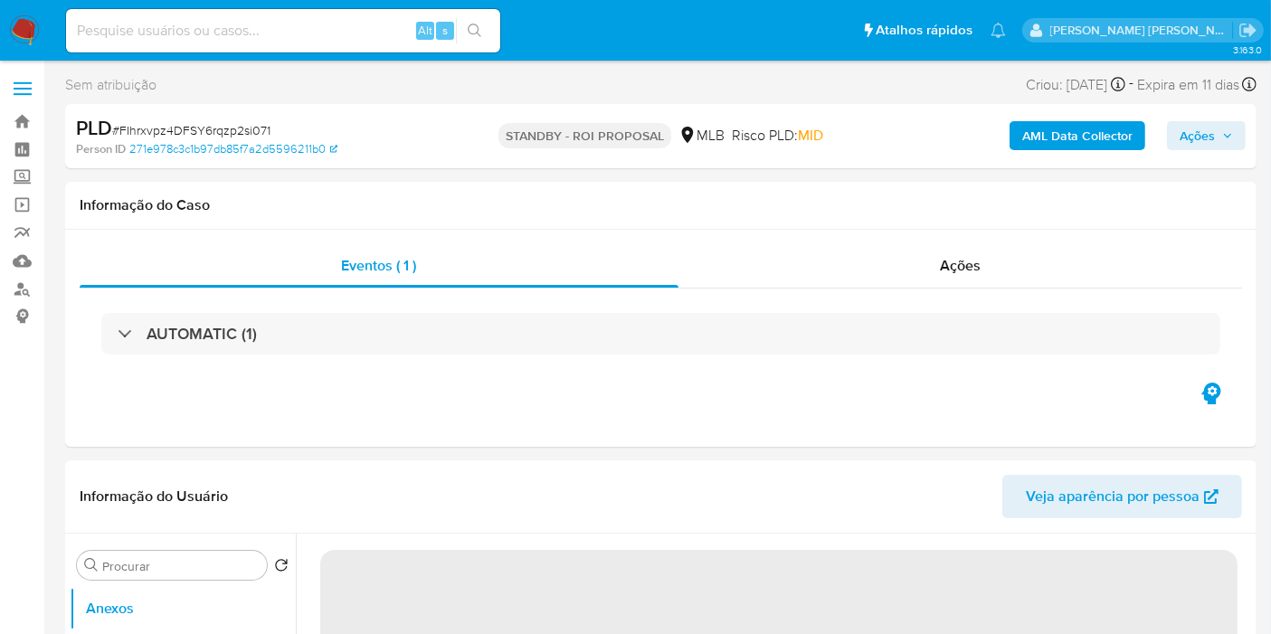
select select "10"
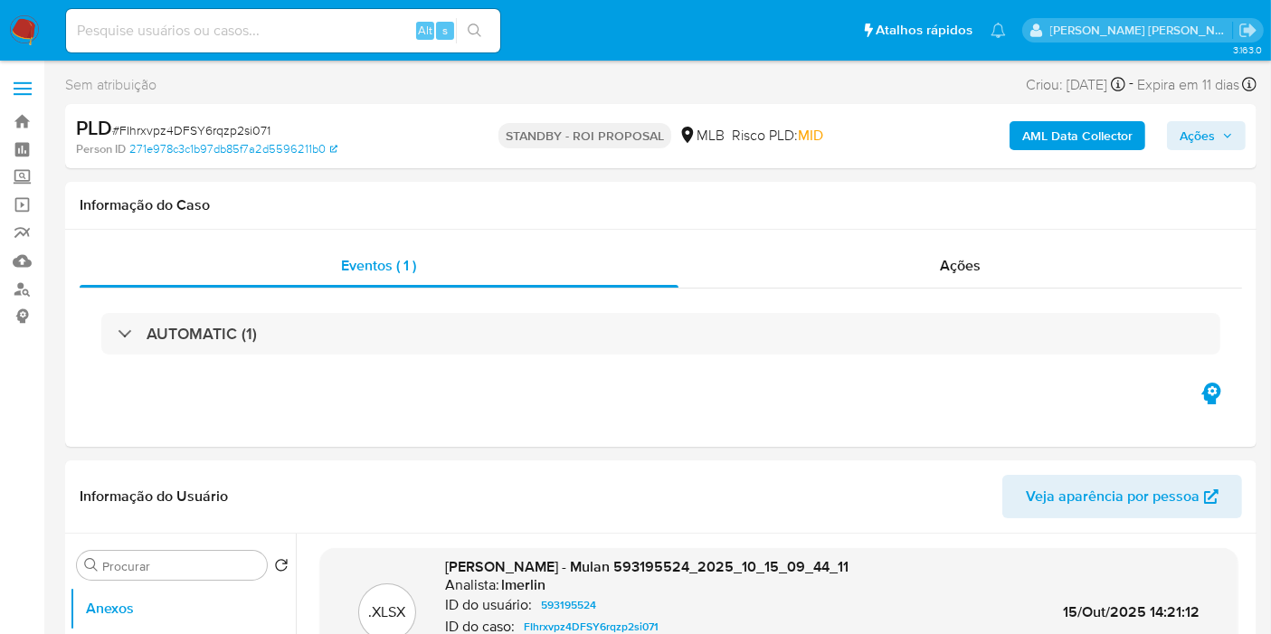
drag, startPoint x: 25, startPoint y: 34, endPoint x: 41, endPoint y: 31, distance: 15.8
click at [25, 34] on img at bounding box center [24, 30] width 31 height 31
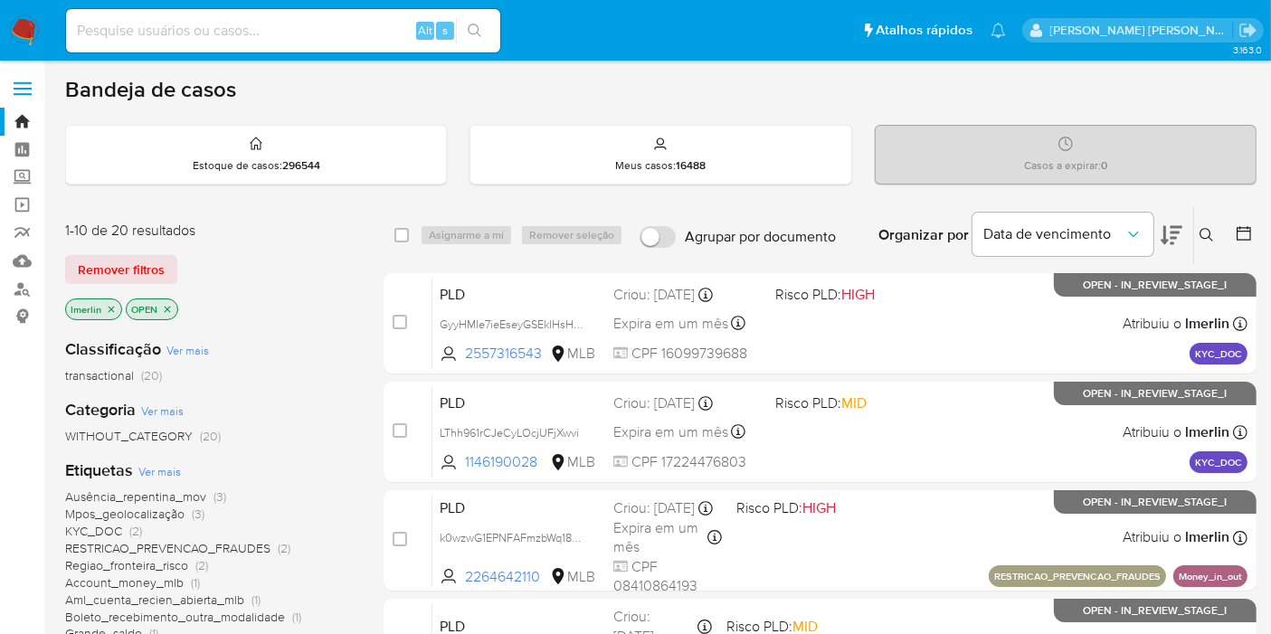
click at [110, 306] on icon "close-filter" at bounding box center [111, 309] width 11 height 11
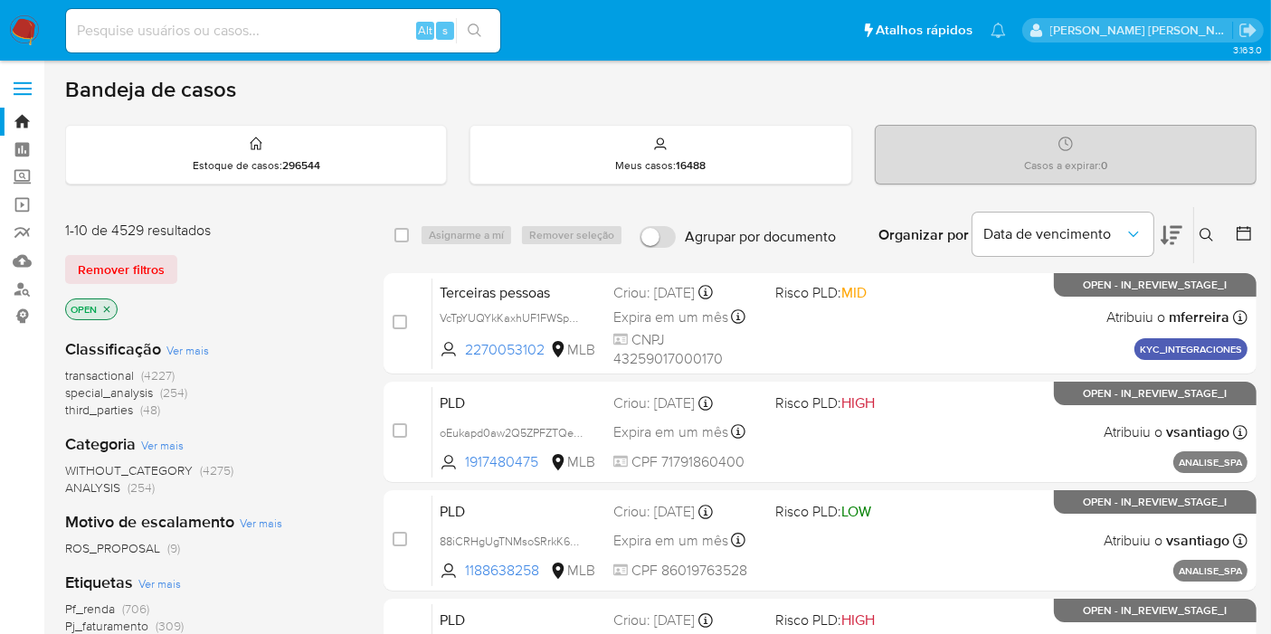
click at [346, 19] on input at bounding box center [283, 31] width 434 height 24
paste input "Y3jzWae2W7edXryqduG76CN3"
type input "Y3jzWae2W7edXryqduG76CN3"
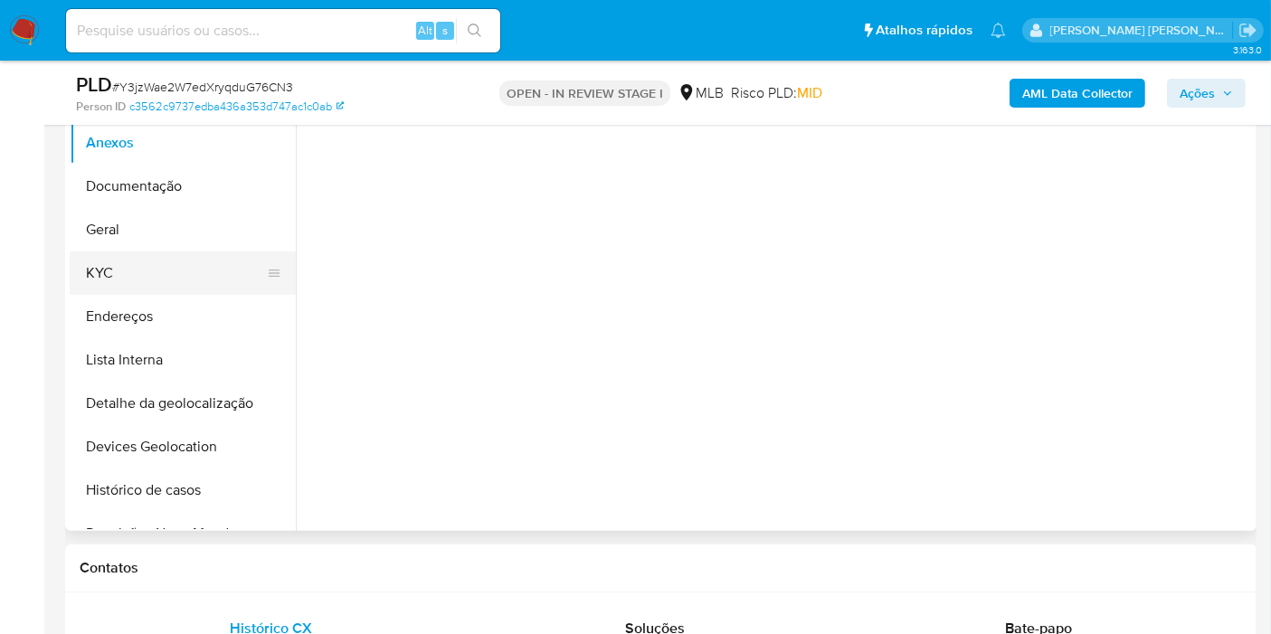
click at [193, 278] on button "KYC" at bounding box center [176, 272] width 212 height 43
select select "10"
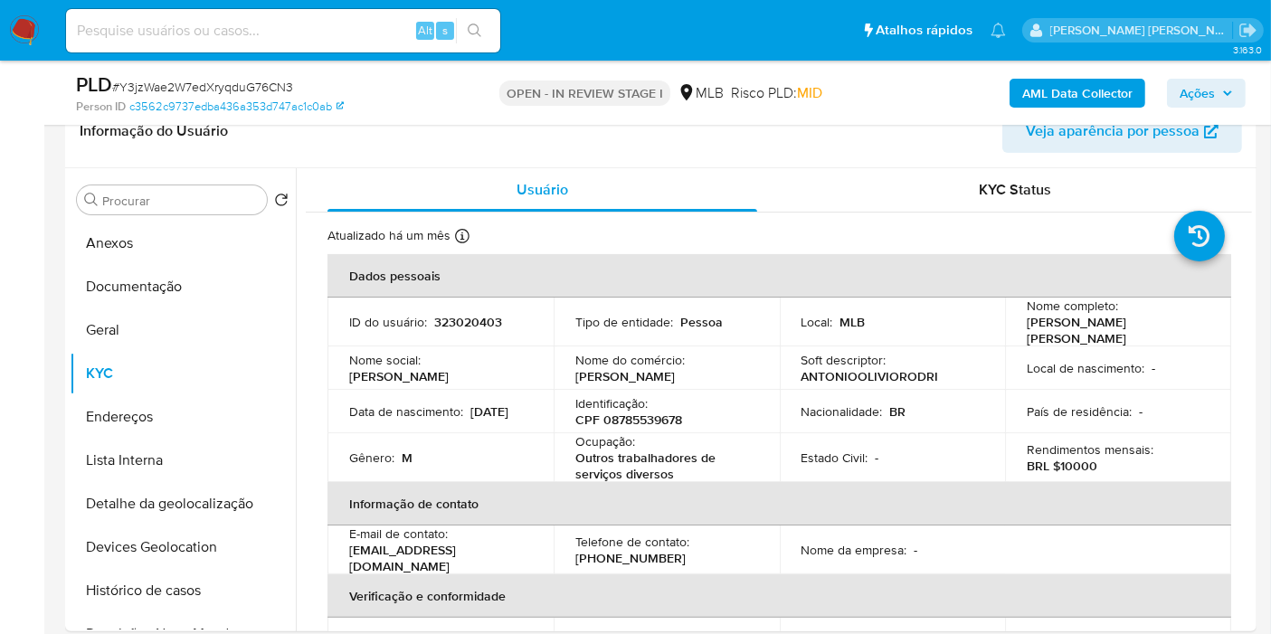
scroll to position [330, 0]
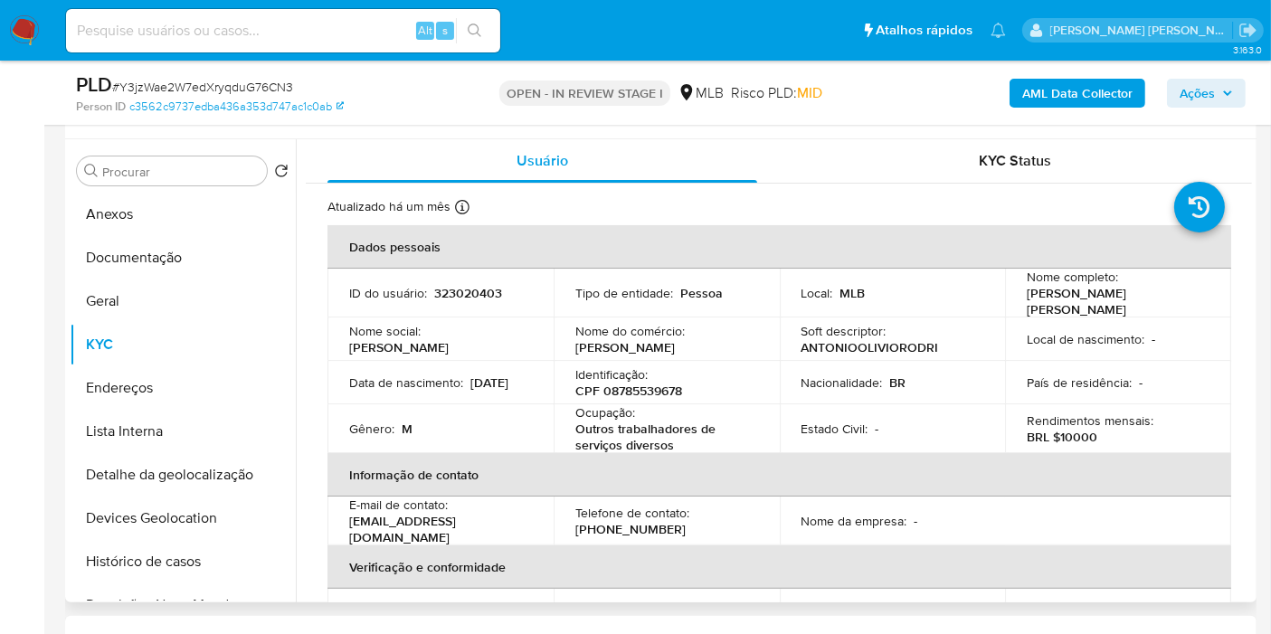
click at [644, 394] on p "CPF 08785539678" at bounding box center [628, 391] width 107 height 16
copy p "08785539678"
click at [215, 555] on button "Histórico de casos" at bounding box center [176, 561] width 212 height 43
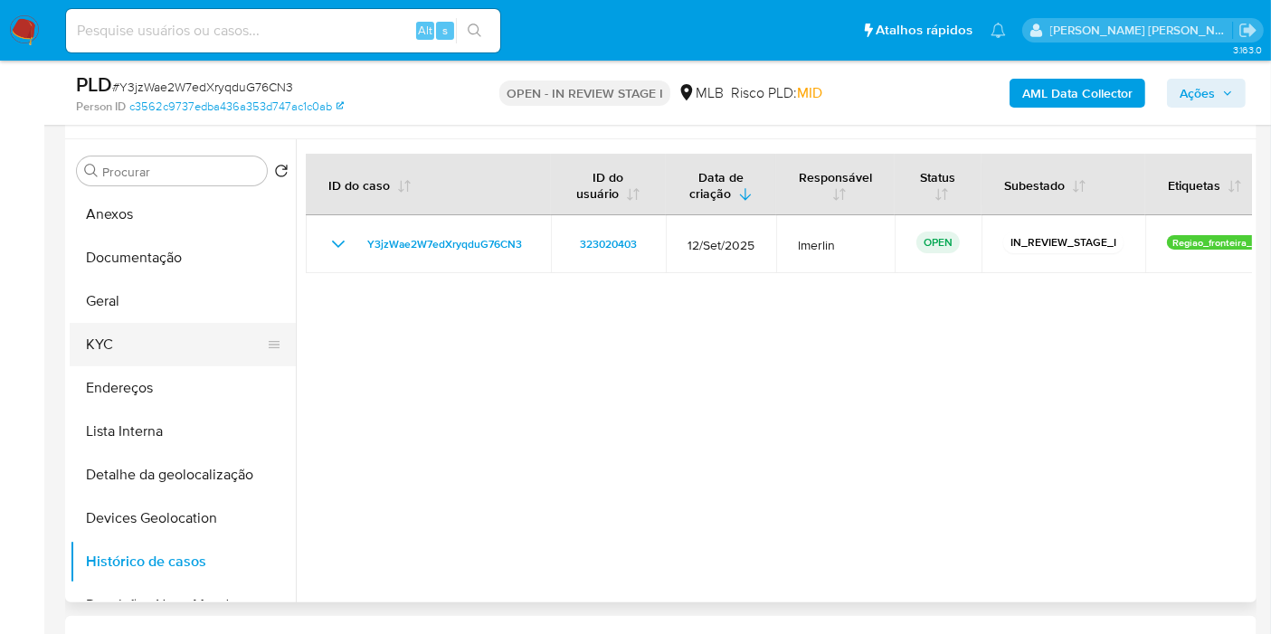
click at [181, 355] on button "KYC" at bounding box center [176, 344] width 212 height 43
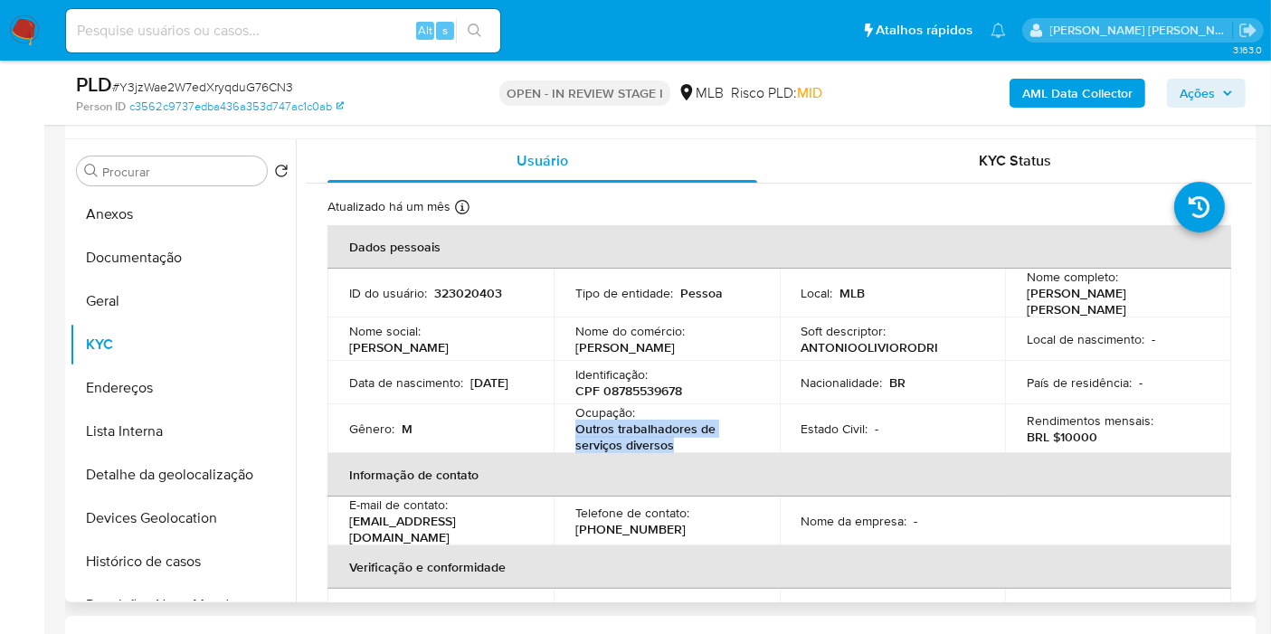
drag, startPoint x: 563, startPoint y: 427, endPoint x: 688, endPoint y: 441, distance: 125.6
click at [688, 441] on td "Ocupação : Outros trabalhadores de serviços diversos" at bounding box center [667, 428] width 226 height 49
copy p "Outros trabalhadores de serviços diversos"
click at [215, 247] on button "Documentação" at bounding box center [176, 257] width 212 height 43
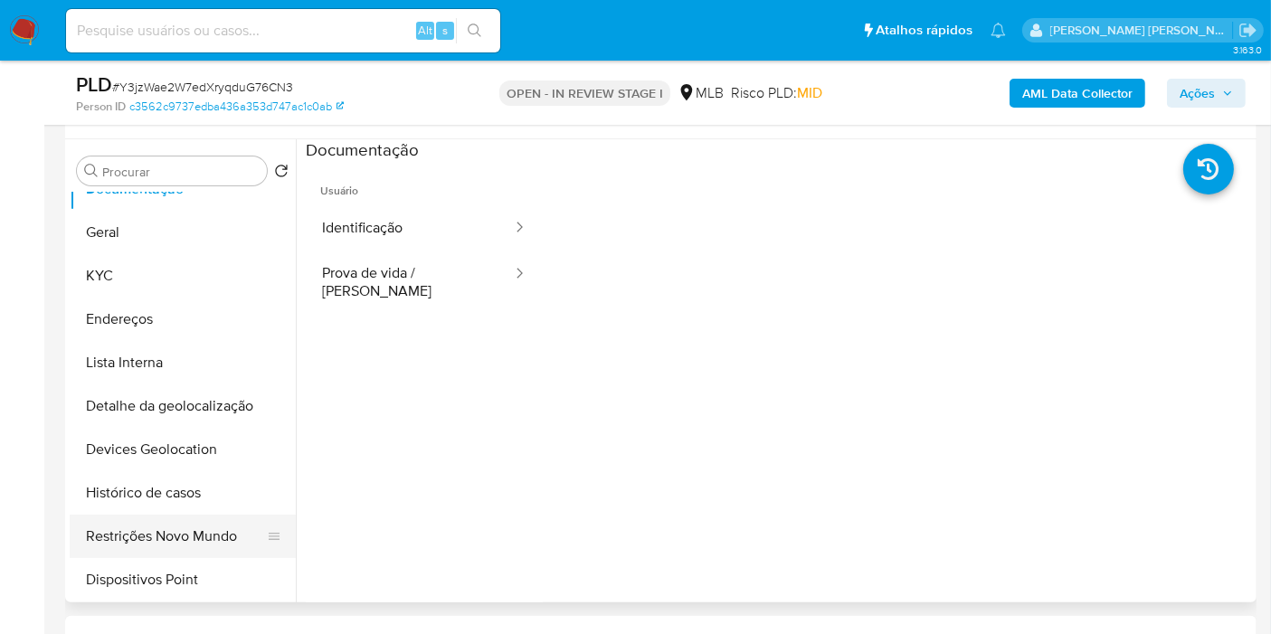
scroll to position [100, 0]
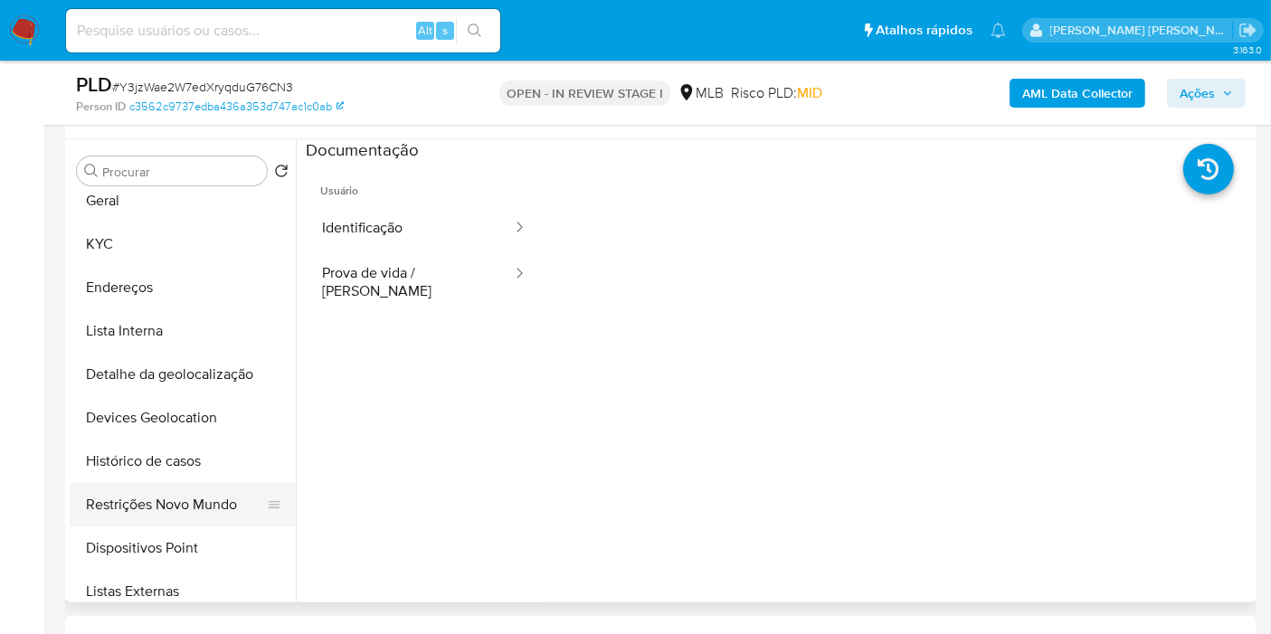
click at [197, 499] on button "Restrições Novo Mundo" at bounding box center [176, 504] width 212 height 43
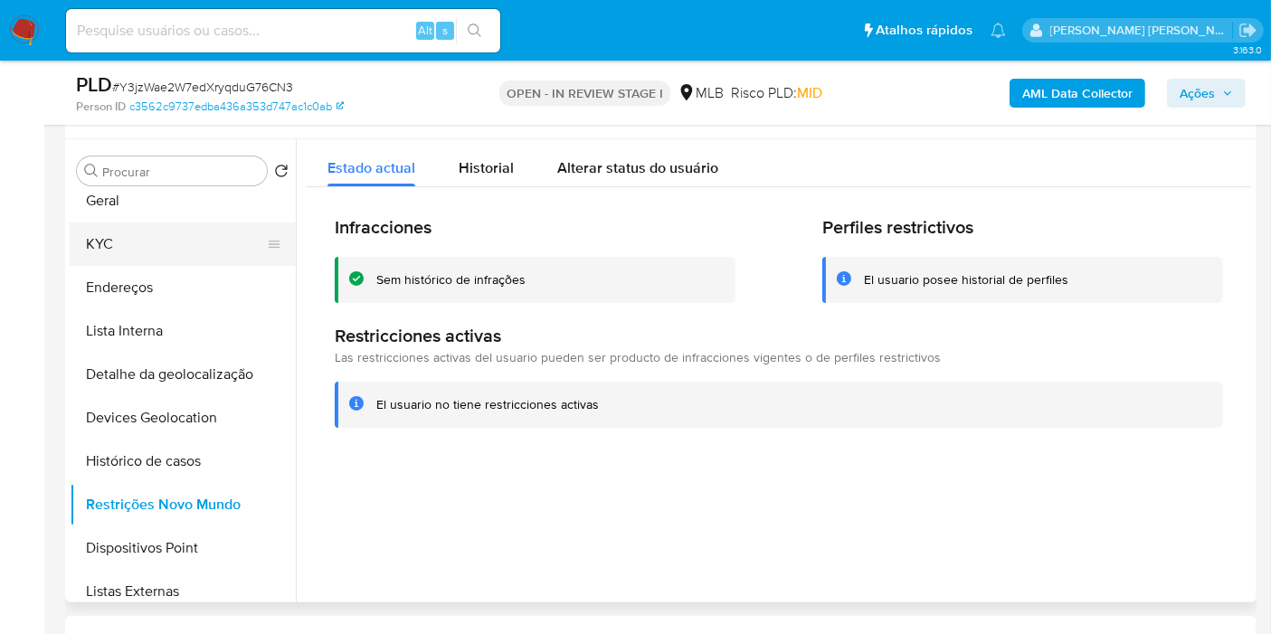
click at [201, 236] on button "KYC" at bounding box center [176, 244] width 212 height 43
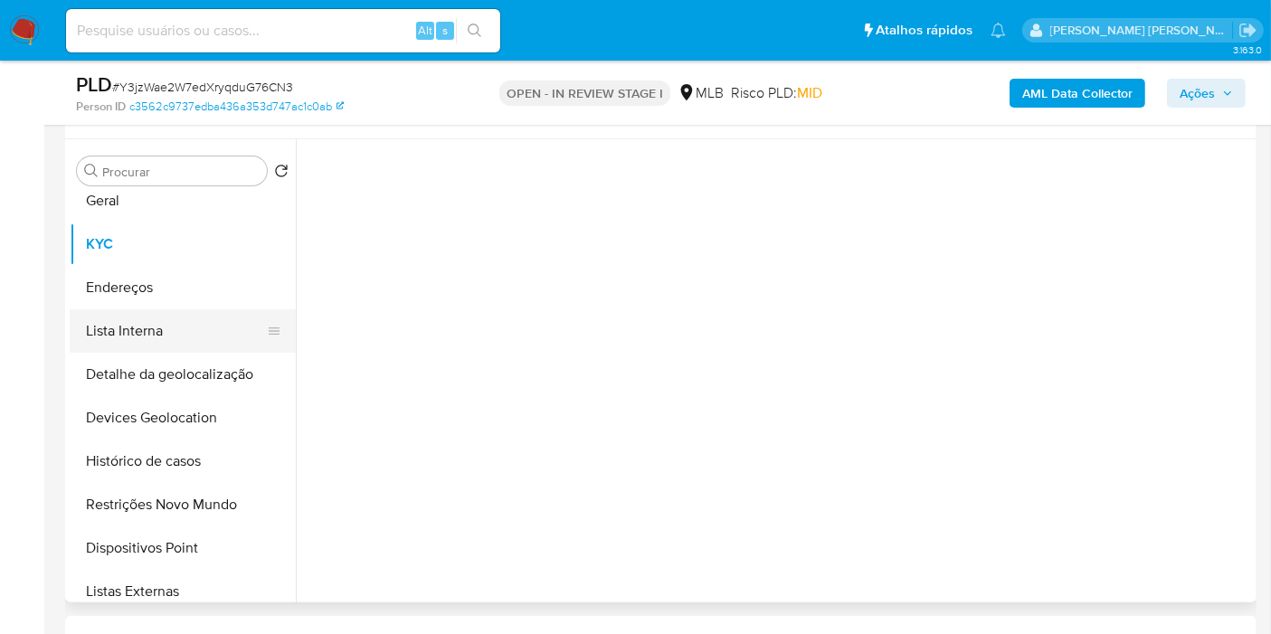
scroll to position [0, 0]
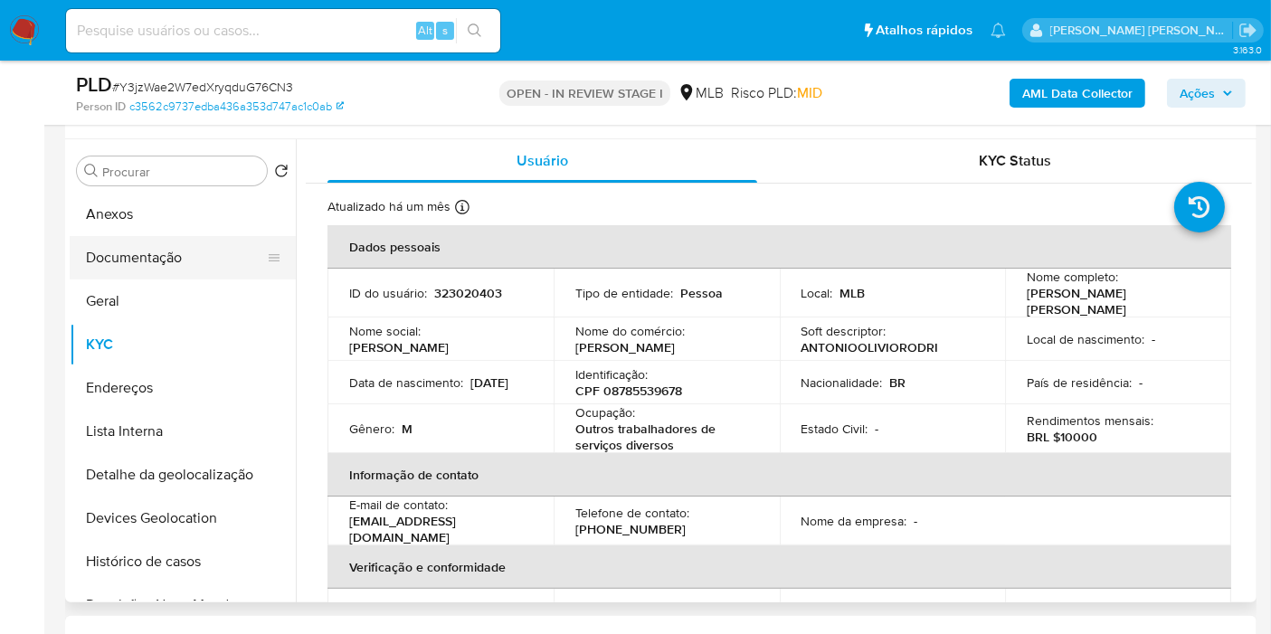
click at [137, 255] on button "Documentação" at bounding box center [176, 257] width 212 height 43
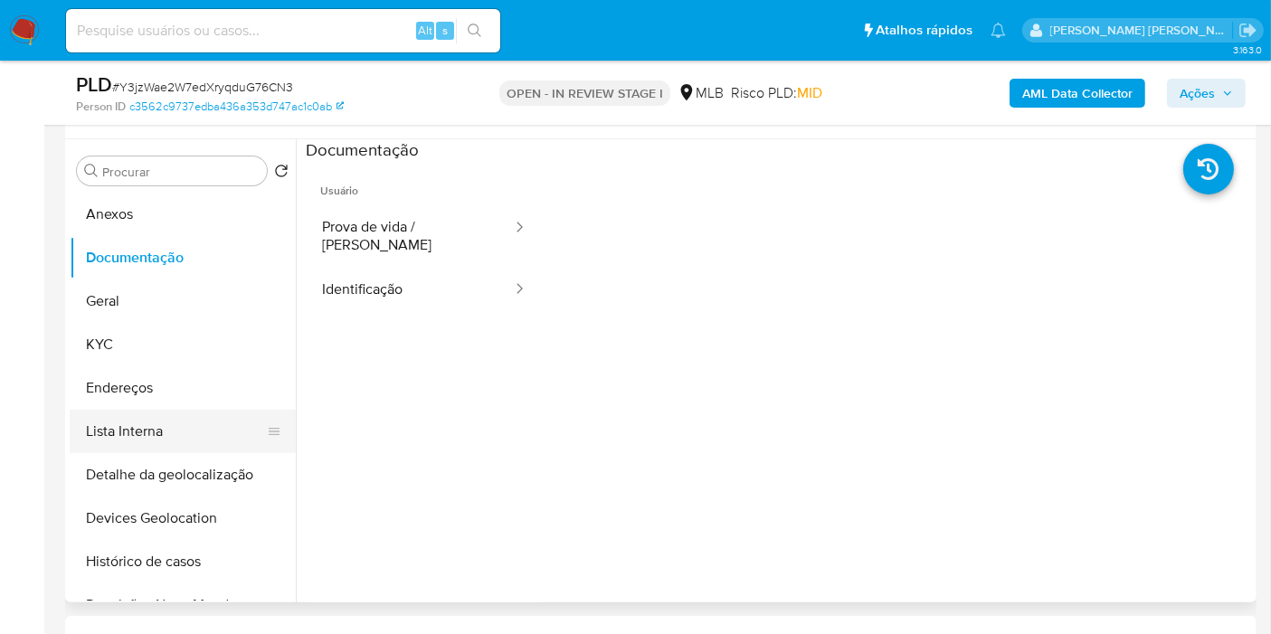
scroll to position [100, 0]
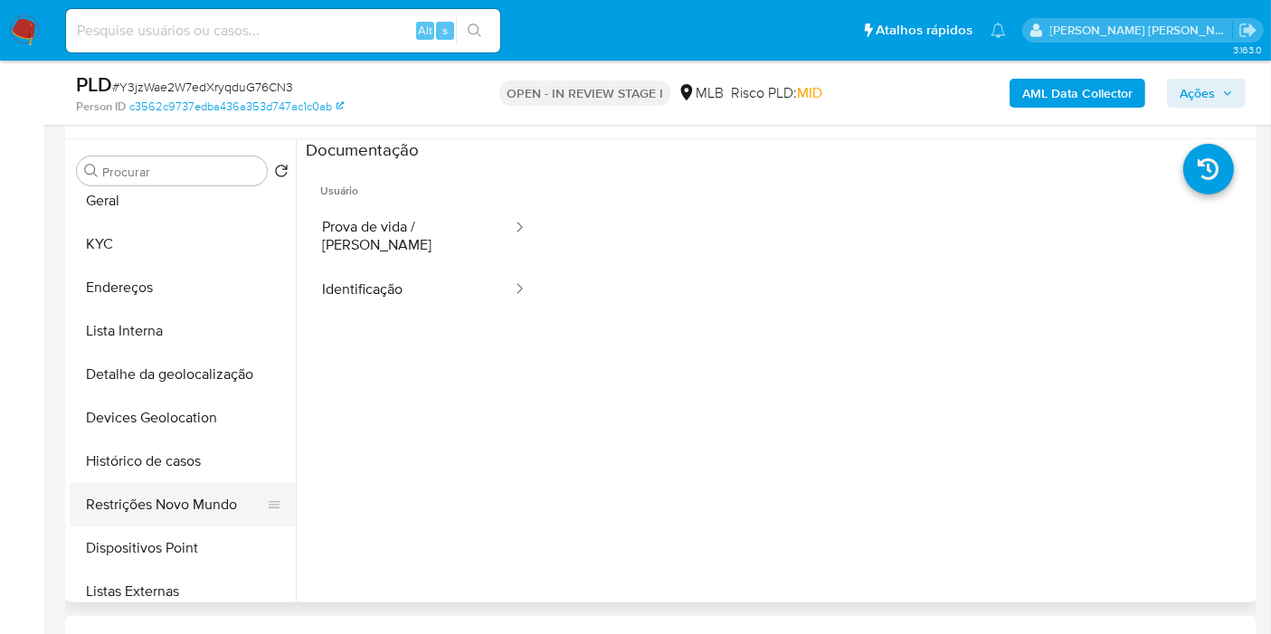
click at [162, 495] on button "Restrições Novo Mundo" at bounding box center [176, 504] width 212 height 43
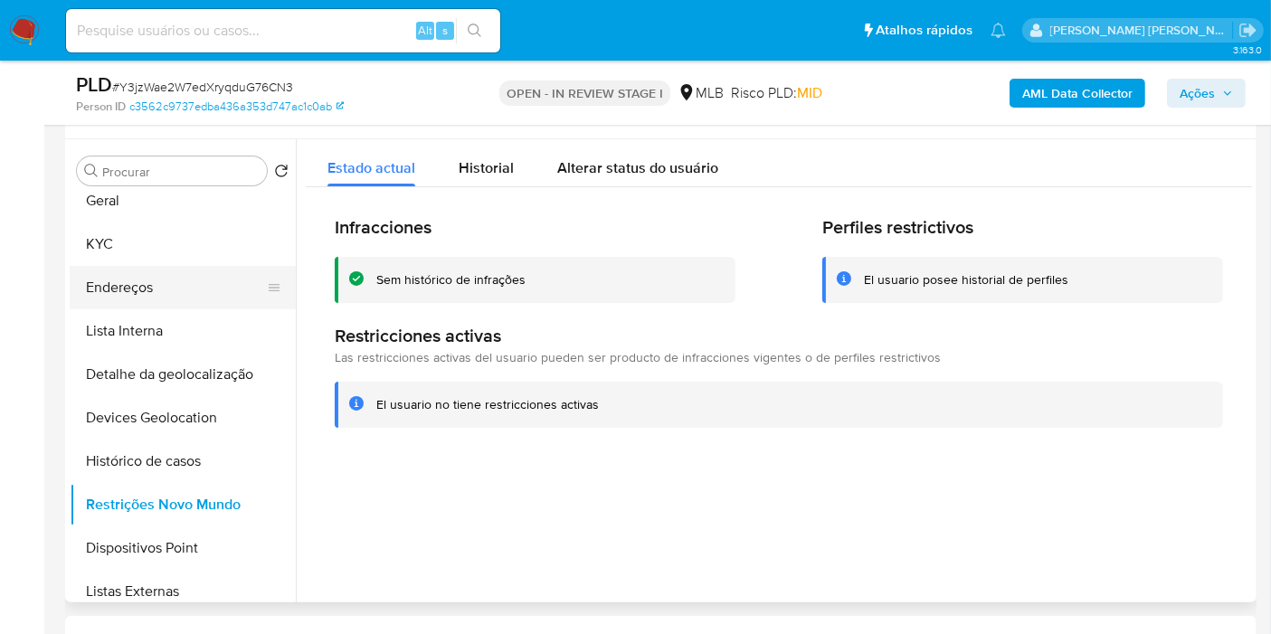
click at [175, 276] on button "Endereços" at bounding box center [176, 287] width 212 height 43
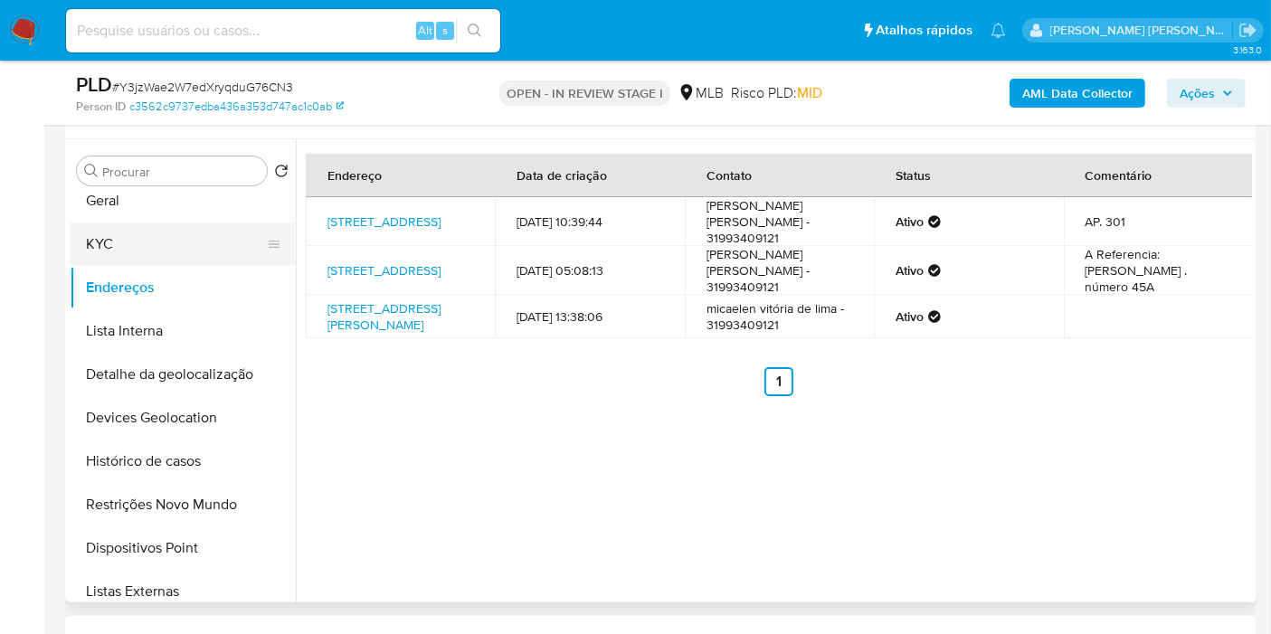
click at [191, 232] on button "KYC" at bounding box center [176, 244] width 212 height 43
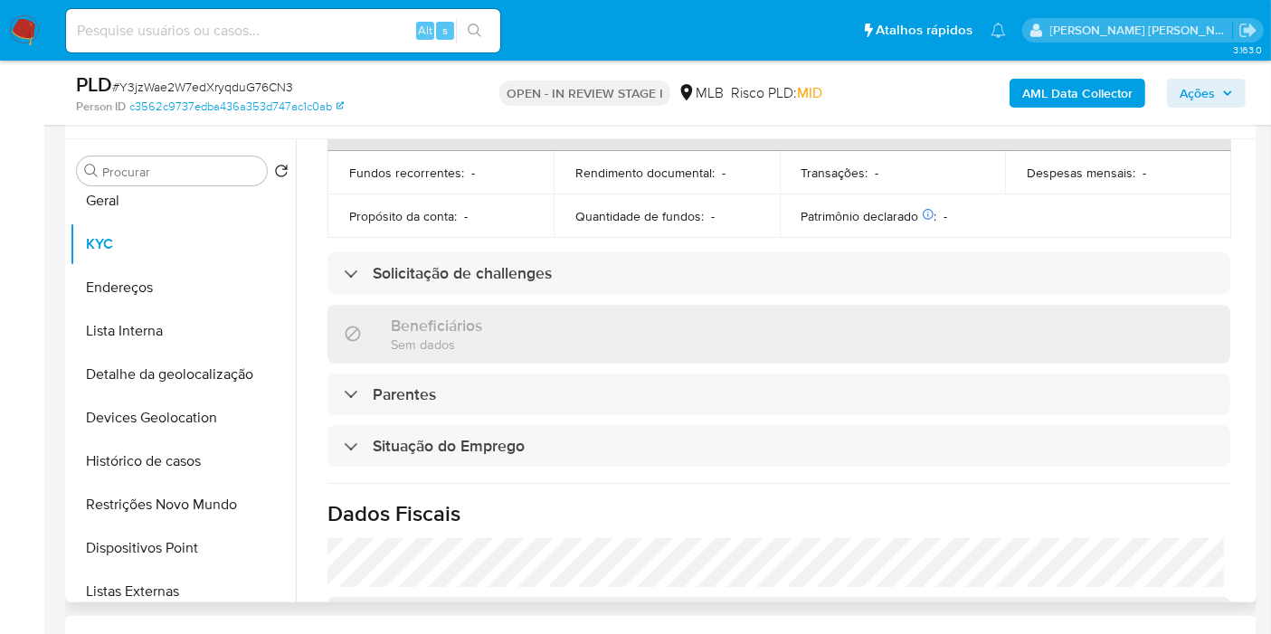
scroll to position [832, 0]
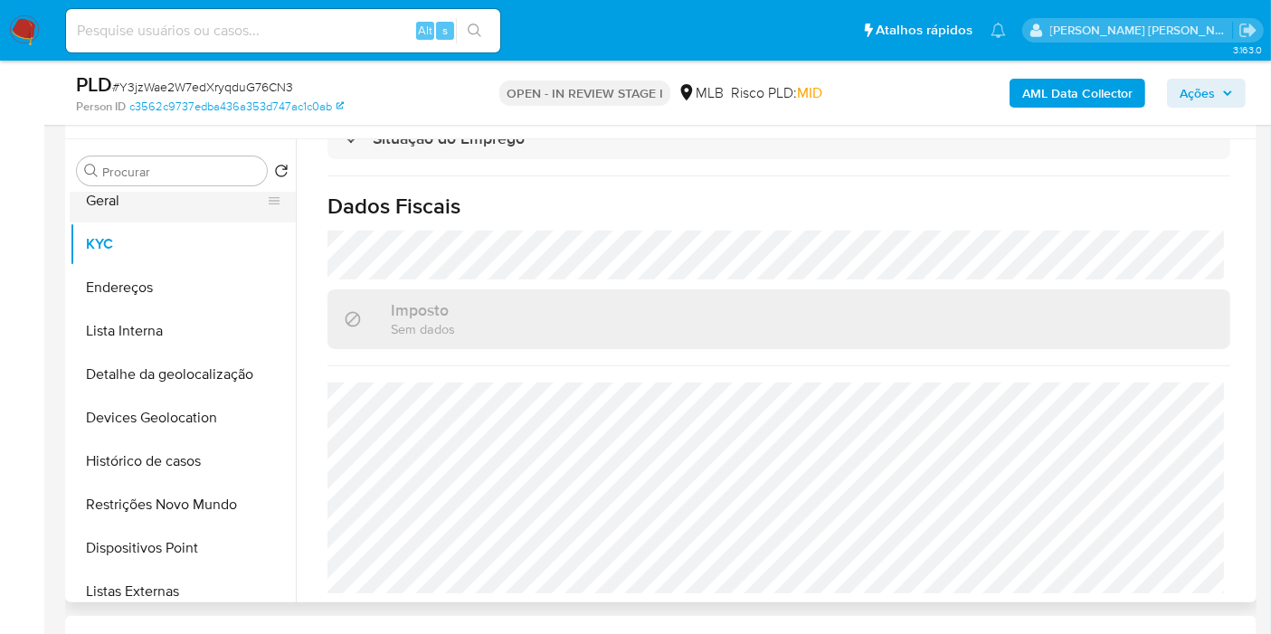
click at [197, 203] on button "Geral" at bounding box center [176, 200] width 212 height 43
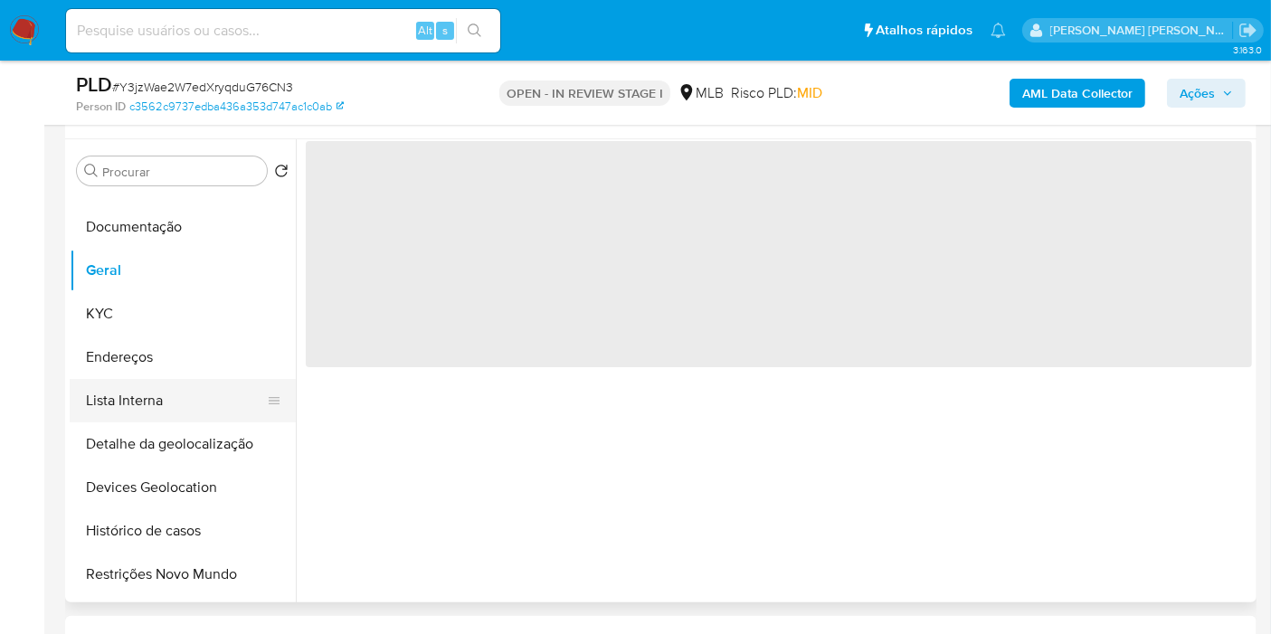
scroll to position [0, 0]
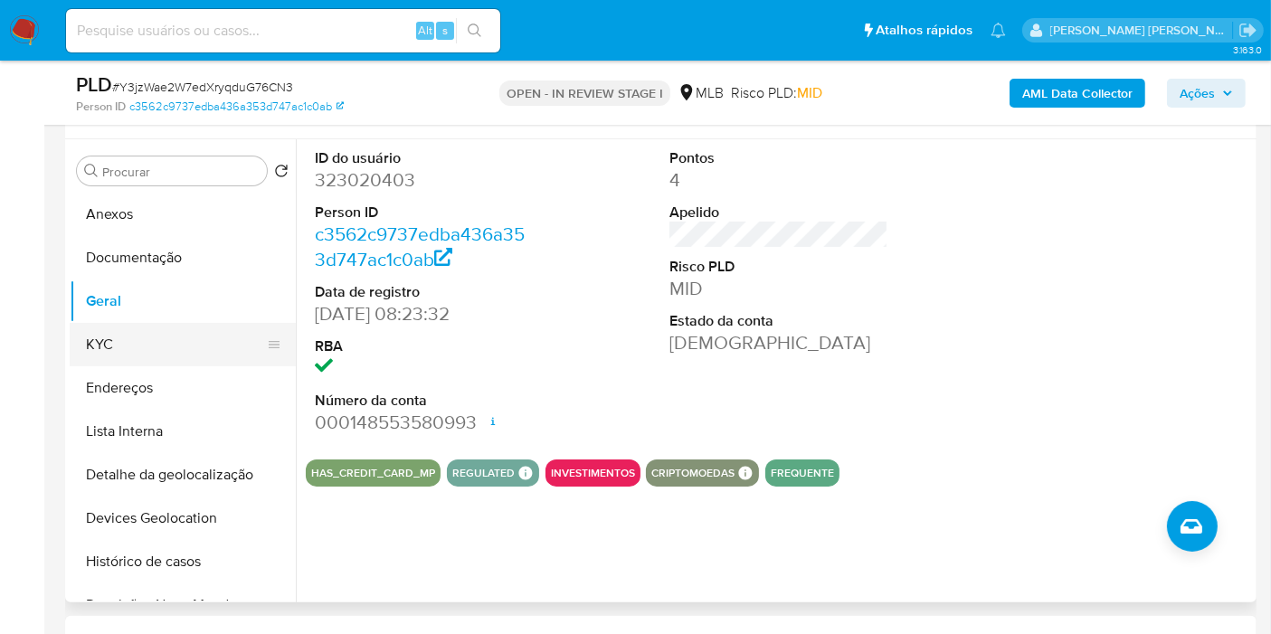
click at [212, 352] on button "KYC" at bounding box center [176, 344] width 212 height 43
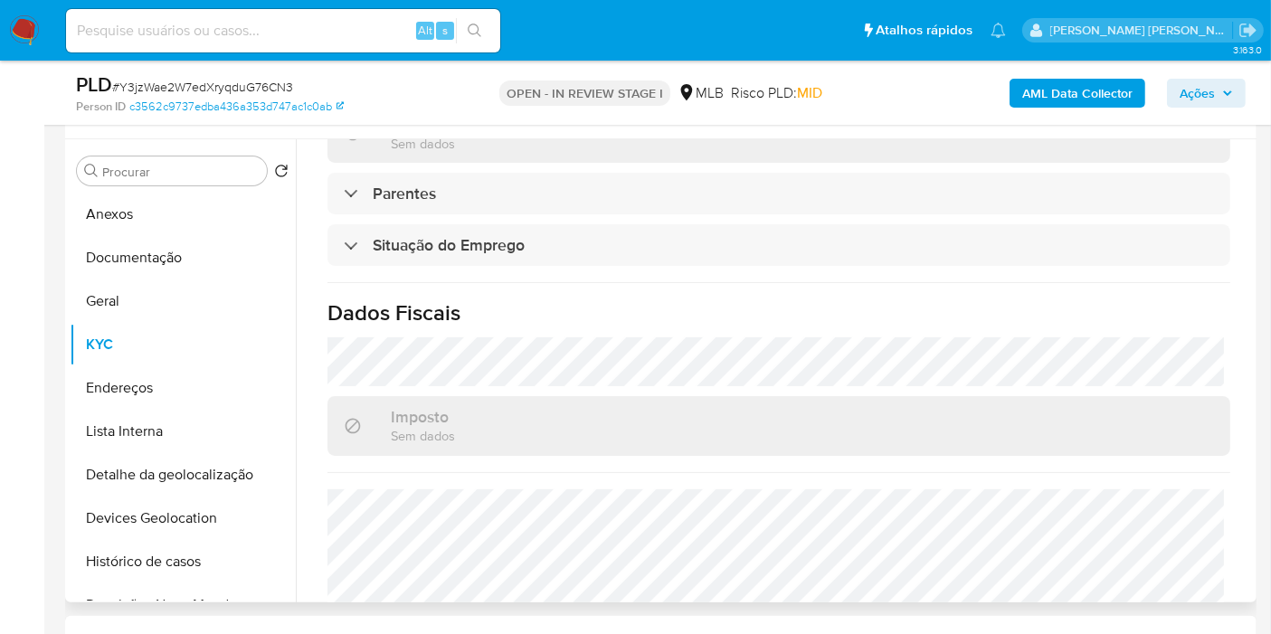
scroll to position [832, 0]
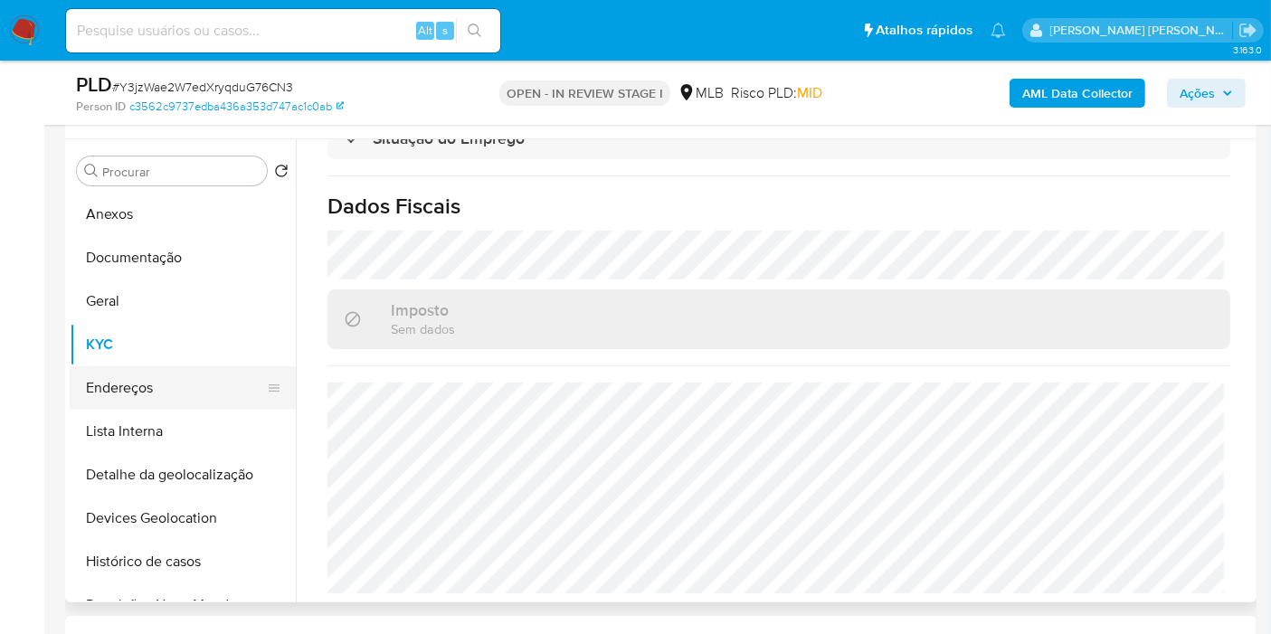
click at [240, 375] on button "Endereços" at bounding box center [176, 387] width 212 height 43
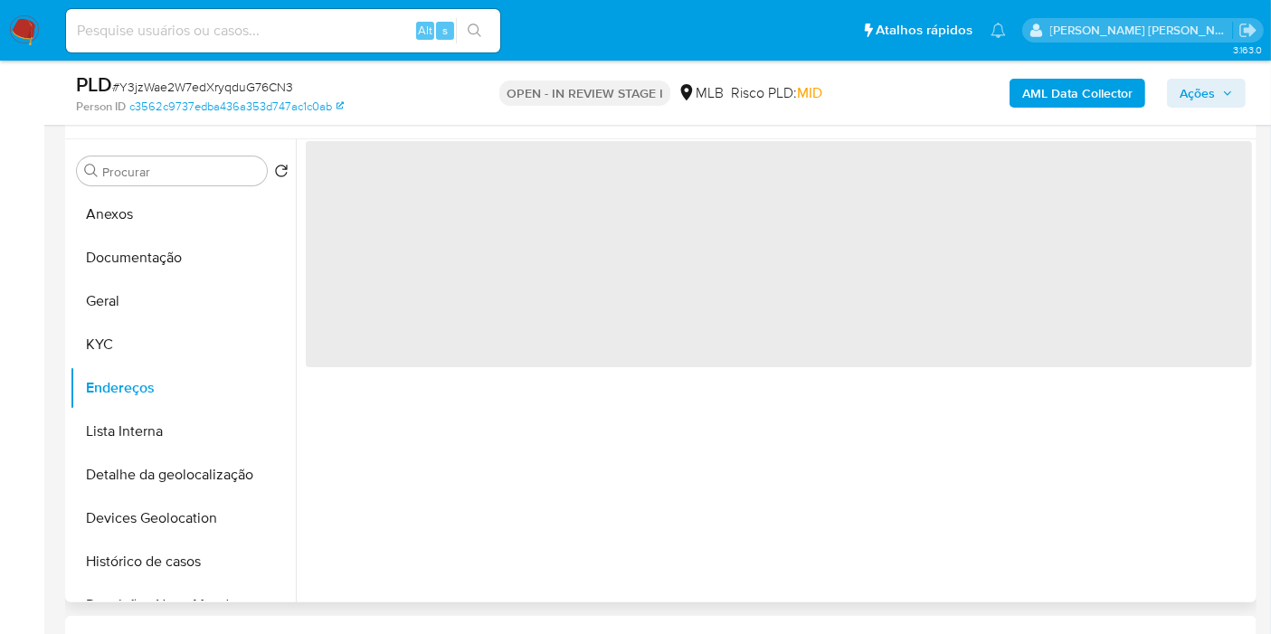
scroll to position [0, 0]
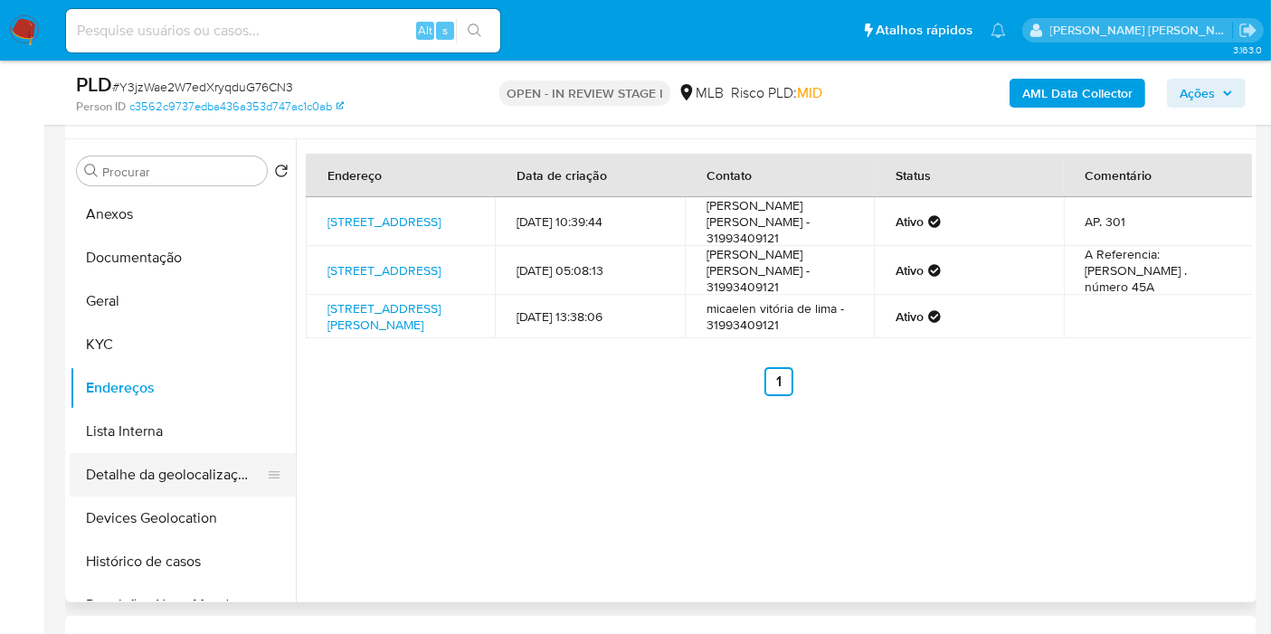
click at [187, 482] on button "Detalhe da geolocalização" at bounding box center [176, 474] width 212 height 43
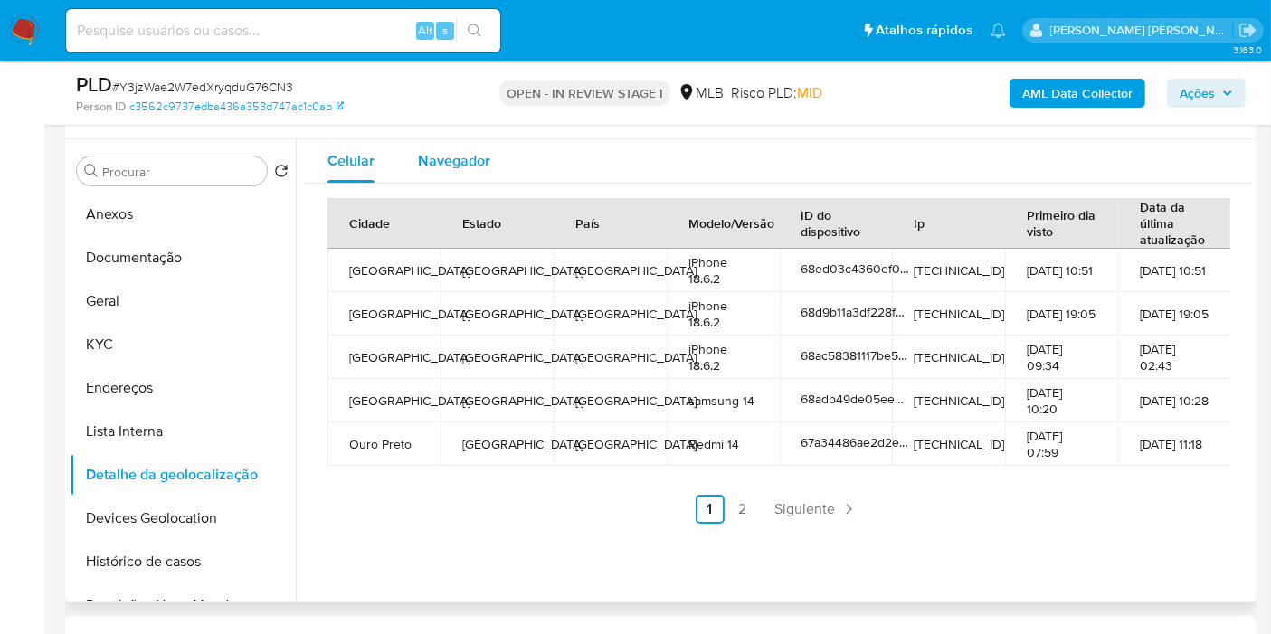
click at [462, 174] on div "Navegador" at bounding box center [454, 160] width 72 height 43
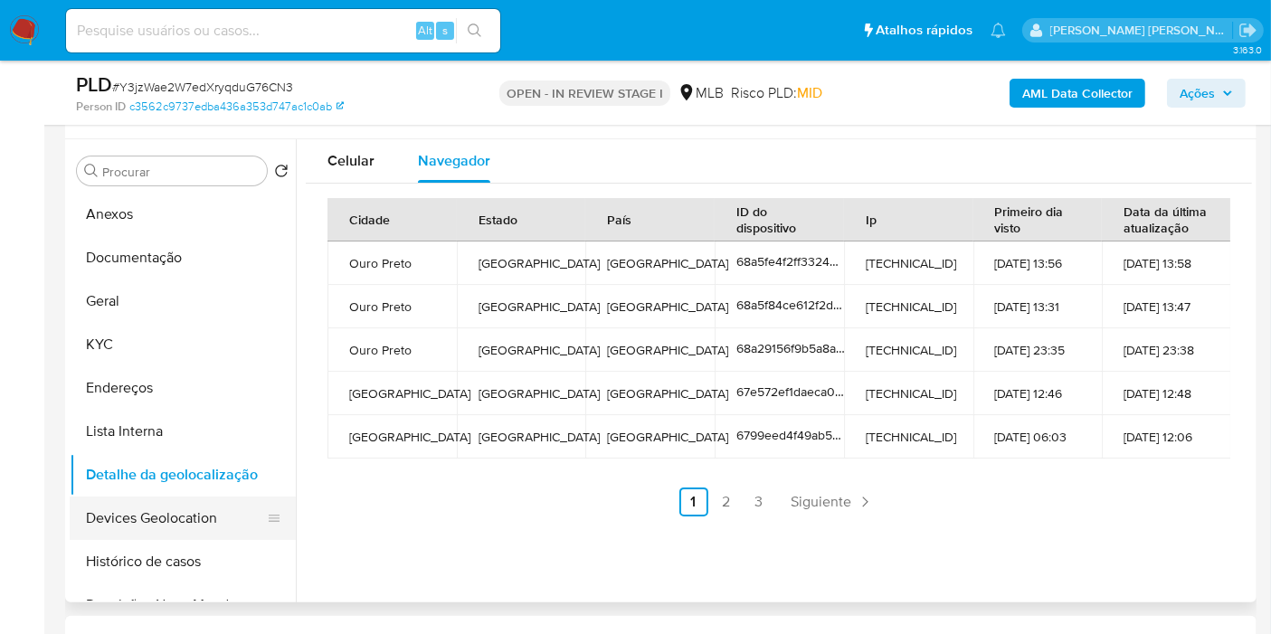
click at [170, 517] on button "Devices Geolocation" at bounding box center [176, 518] width 212 height 43
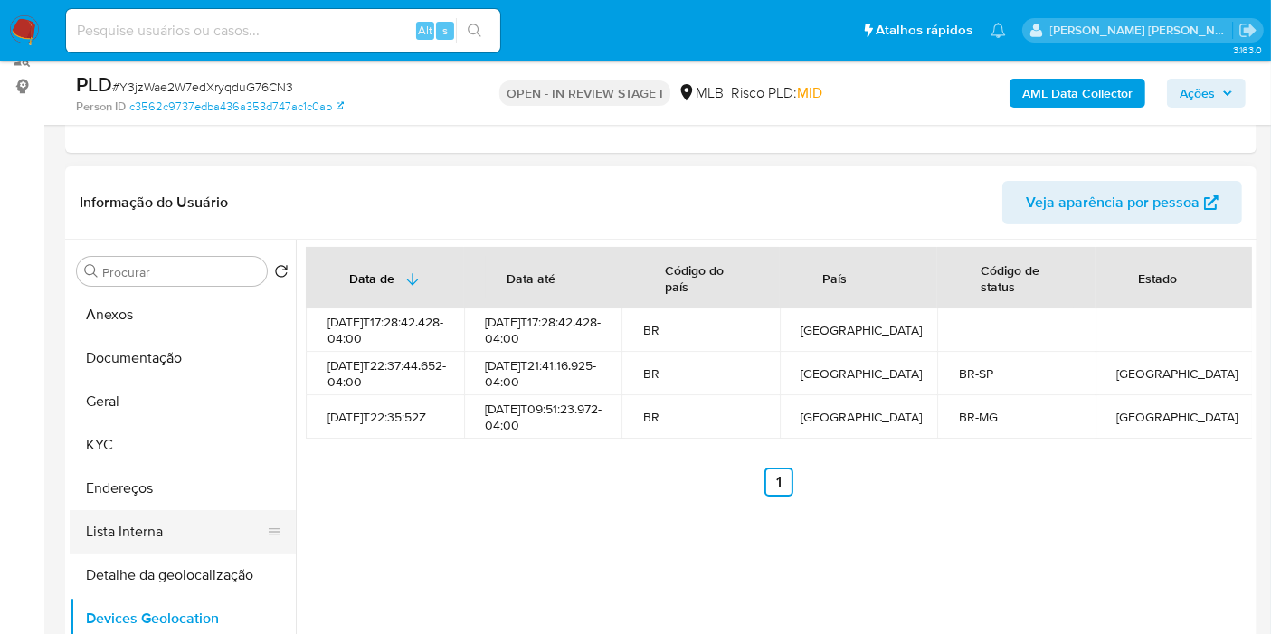
scroll to position [100, 0]
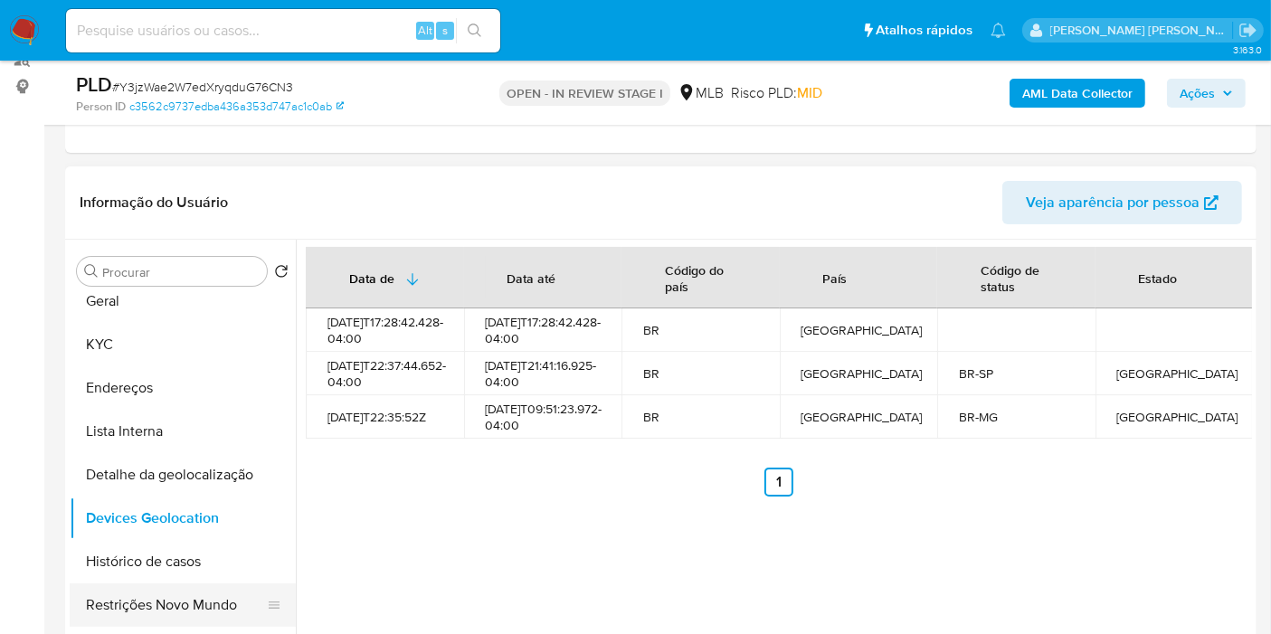
click at [158, 603] on button "Restrições Novo Mundo" at bounding box center [176, 604] width 212 height 43
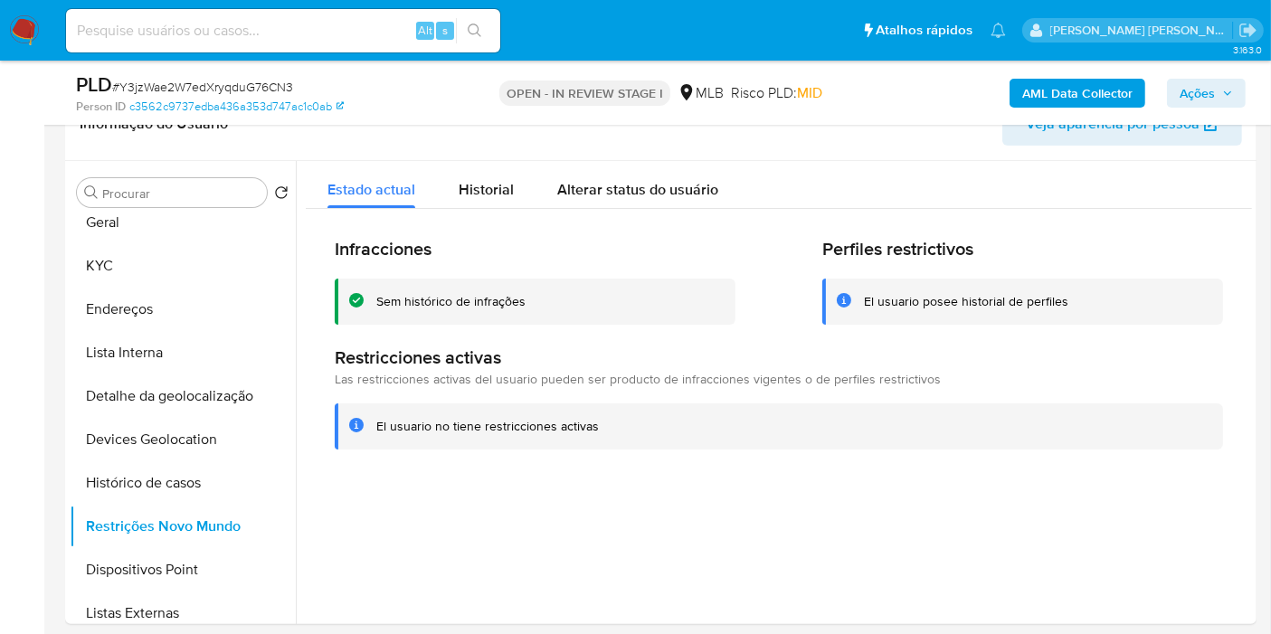
scroll to position [284, 0]
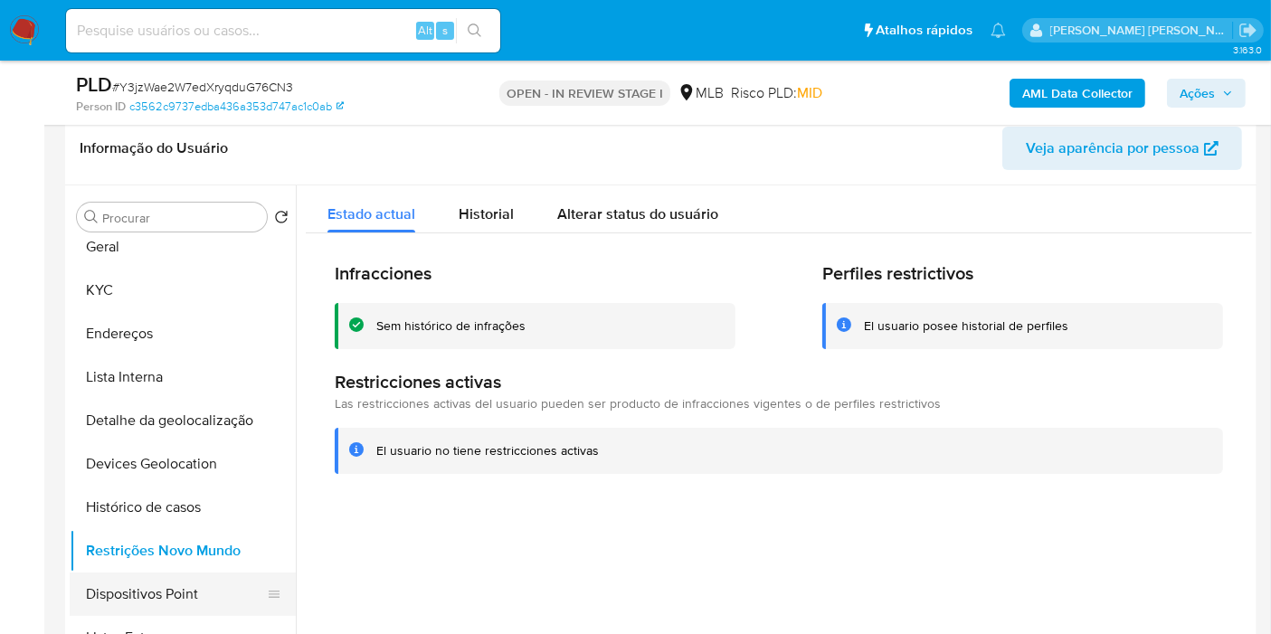
click at [153, 599] on button "Dispositivos Point" at bounding box center [176, 594] width 212 height 43
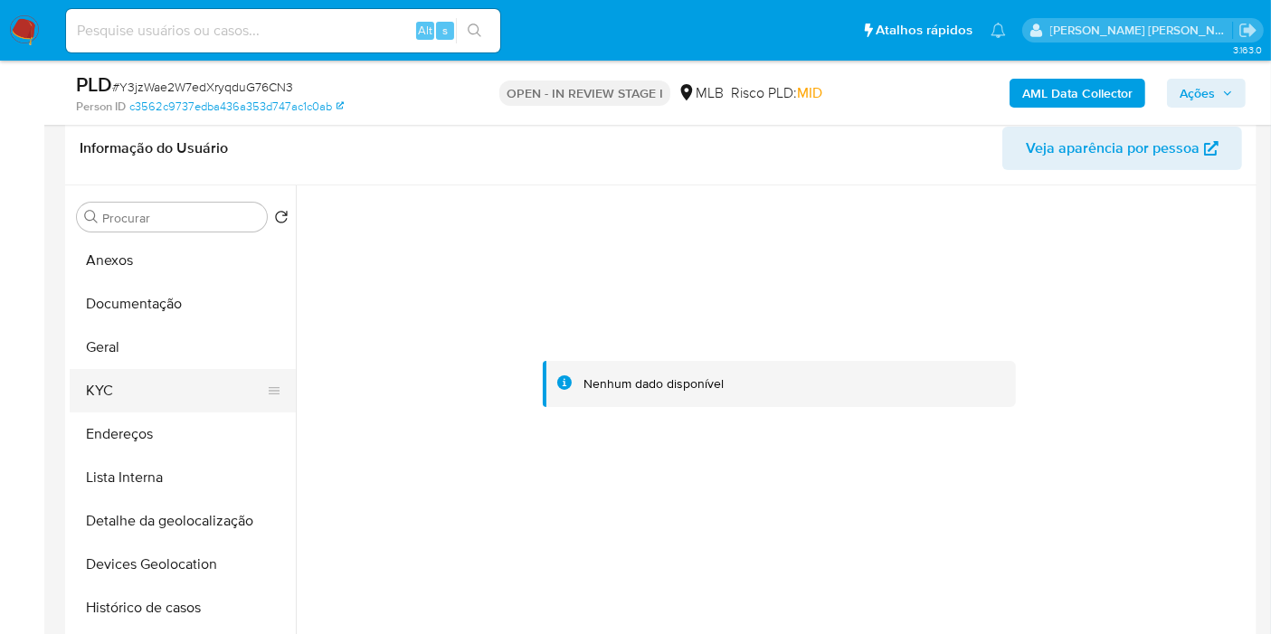
click at [158, 391] on button "KYC" at bounding box center [176, 390] width 212 height 43
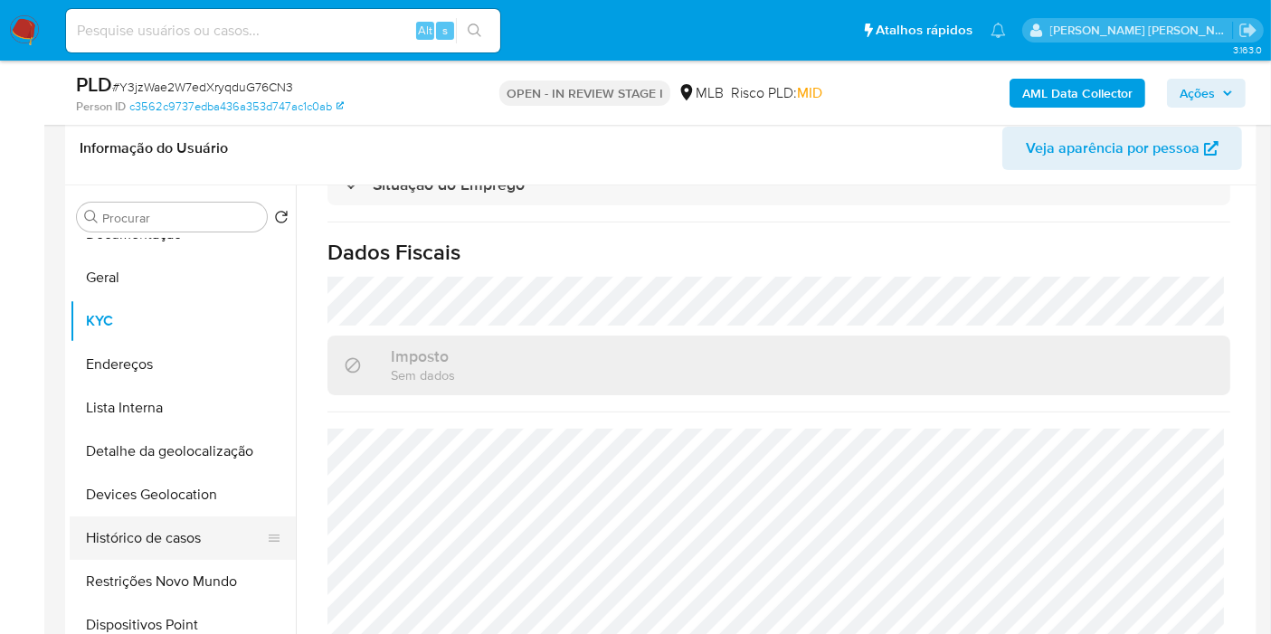
scroll to position [100, 0]
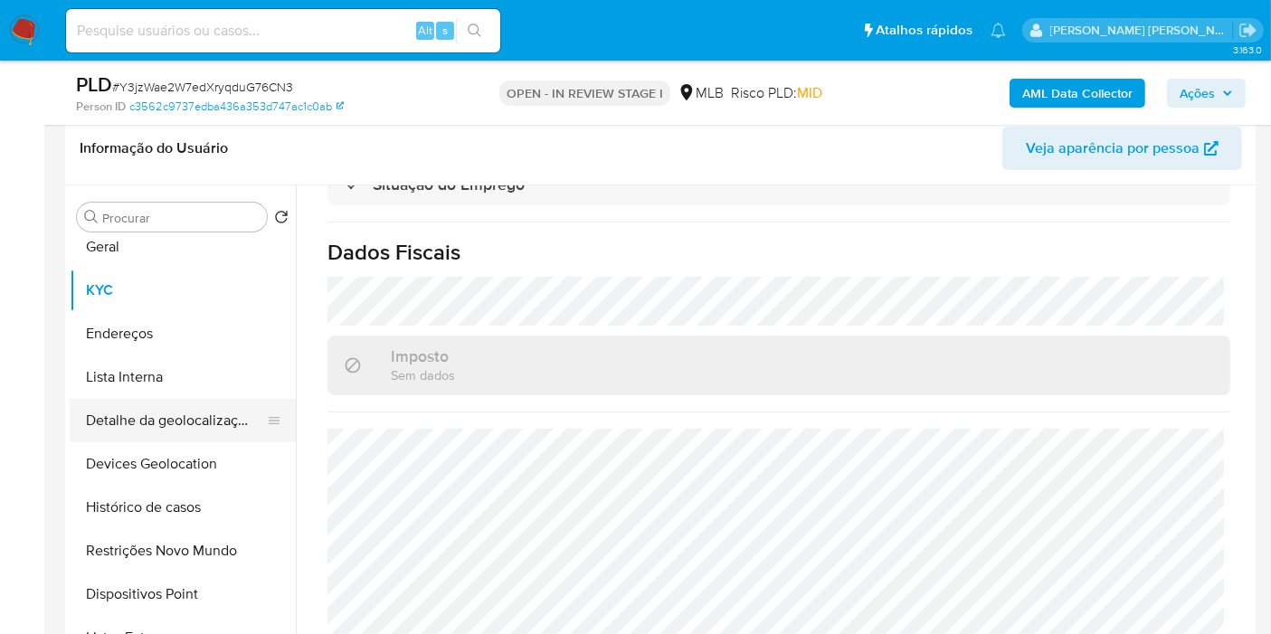
click at [204, 413] on button "Detalhe da geolocalização" at bounding box center [176, 420] width 212 height 43
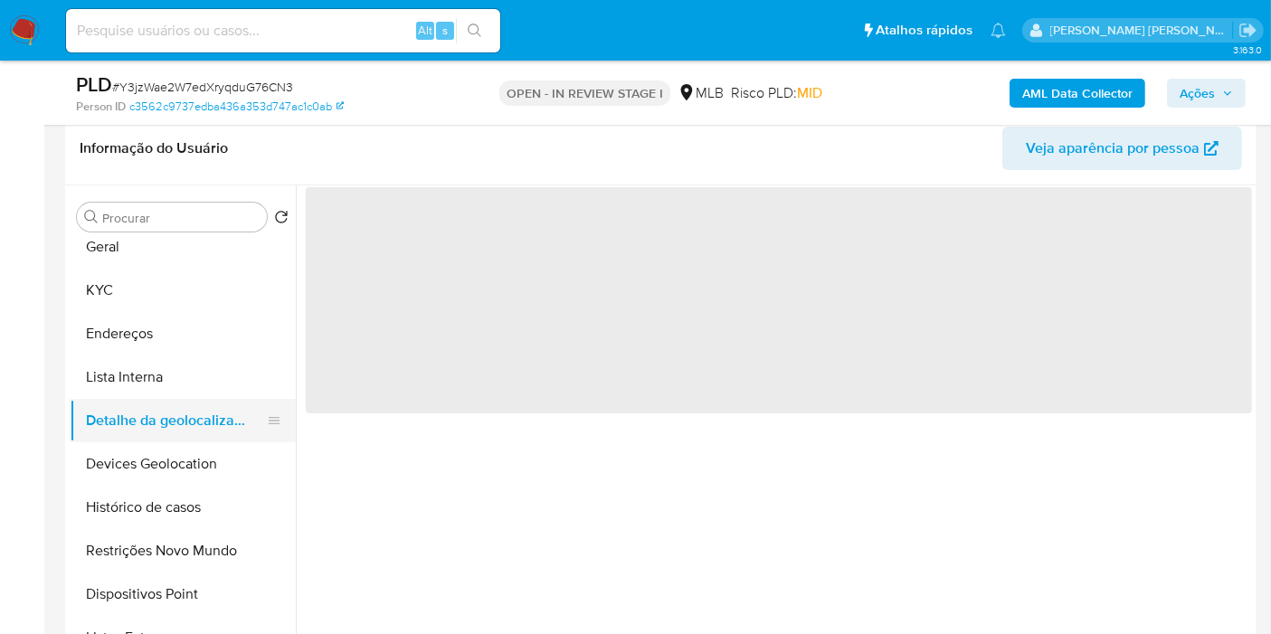
scroll to position [0, 0]
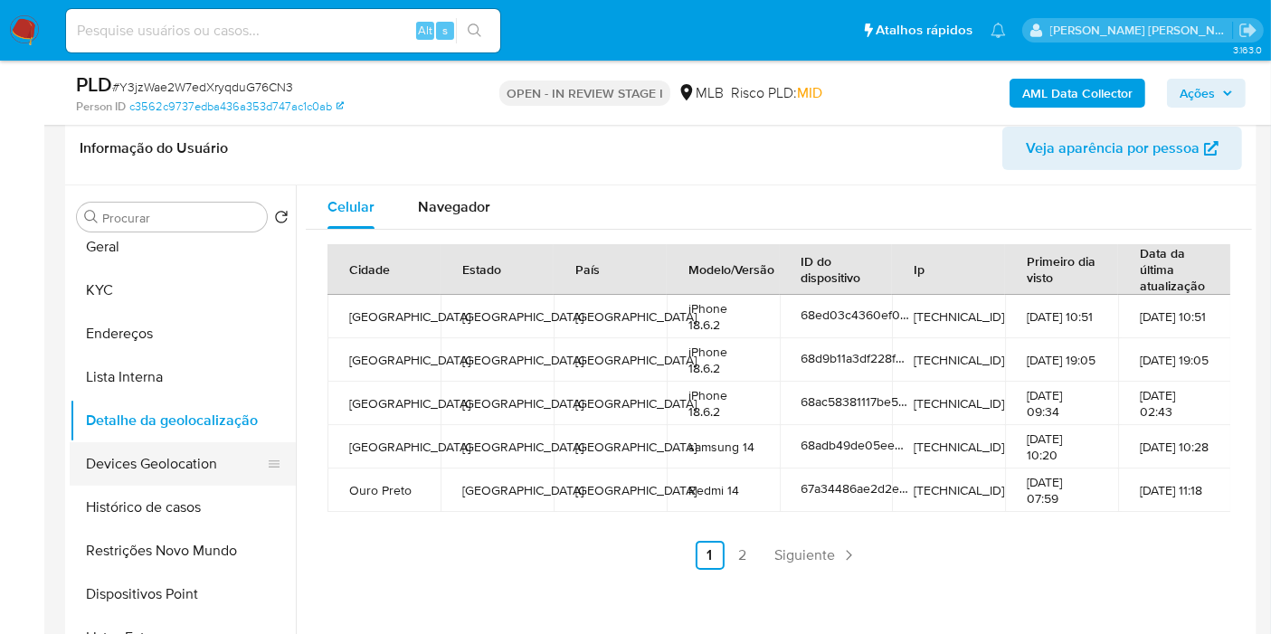
click at [194, 461] on button "Devices Geolocation" at bounding box center [176, 463] width 212 height 43
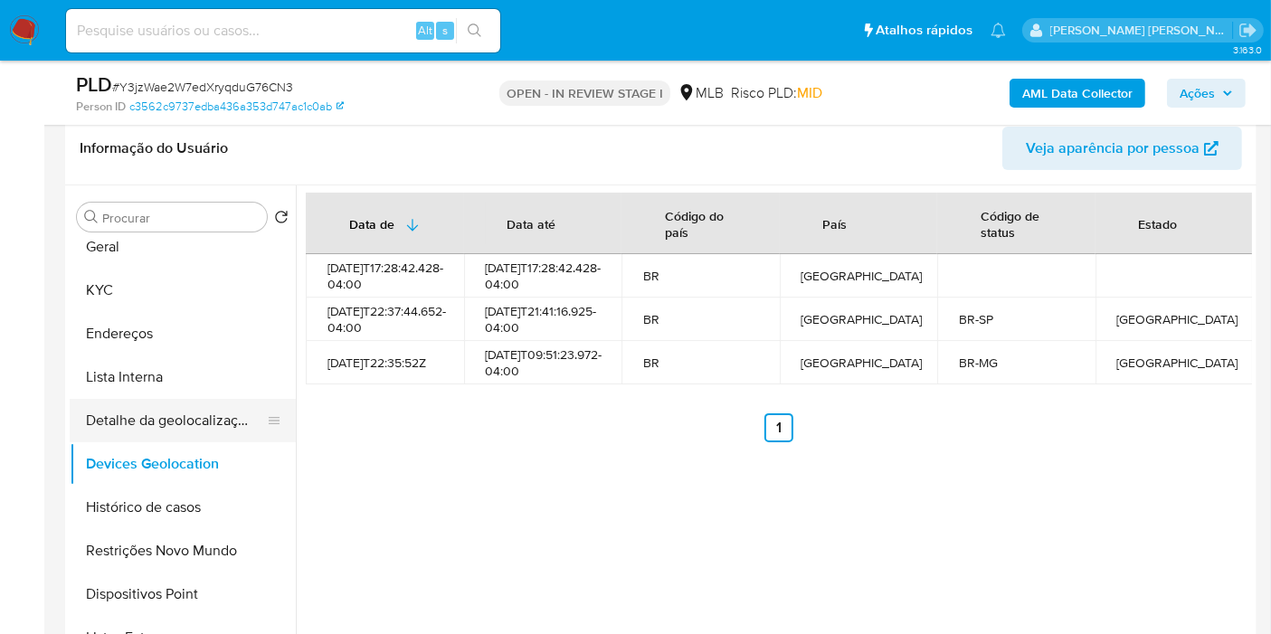
click at [206, 420] on button "Detalhe da geolocalização" at bounding box center [176, 420] width 212 height 43
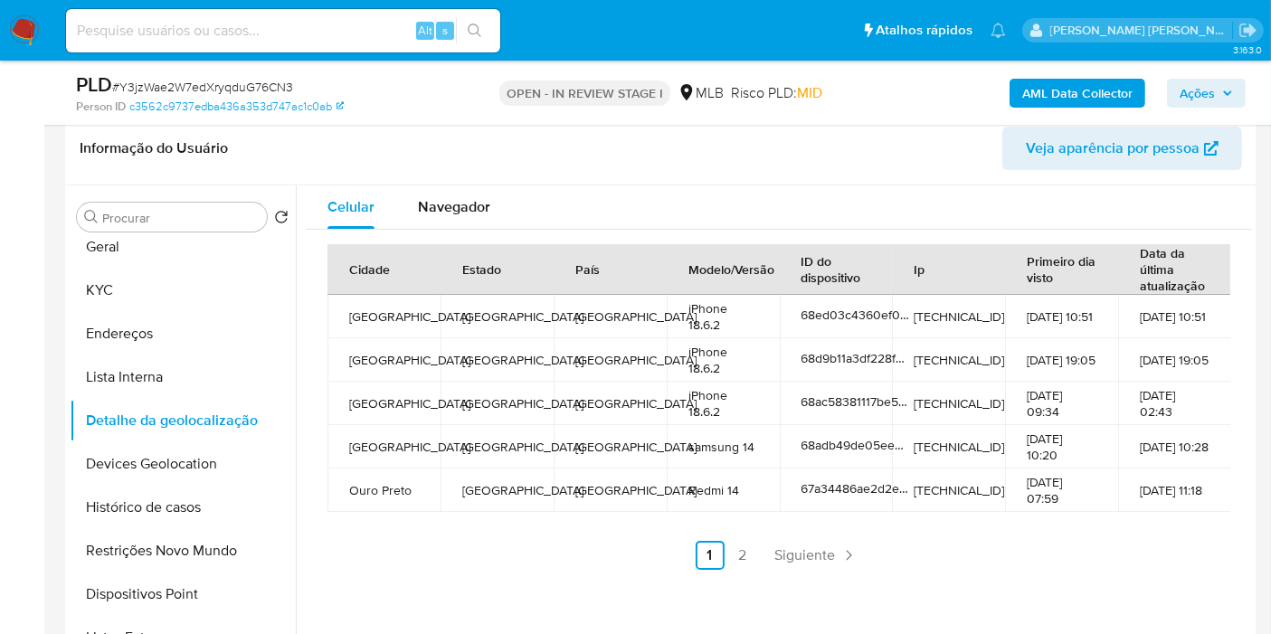
click at [482, 208] on span "Navegador" at bounding box center [454, 206] width 72 height 21
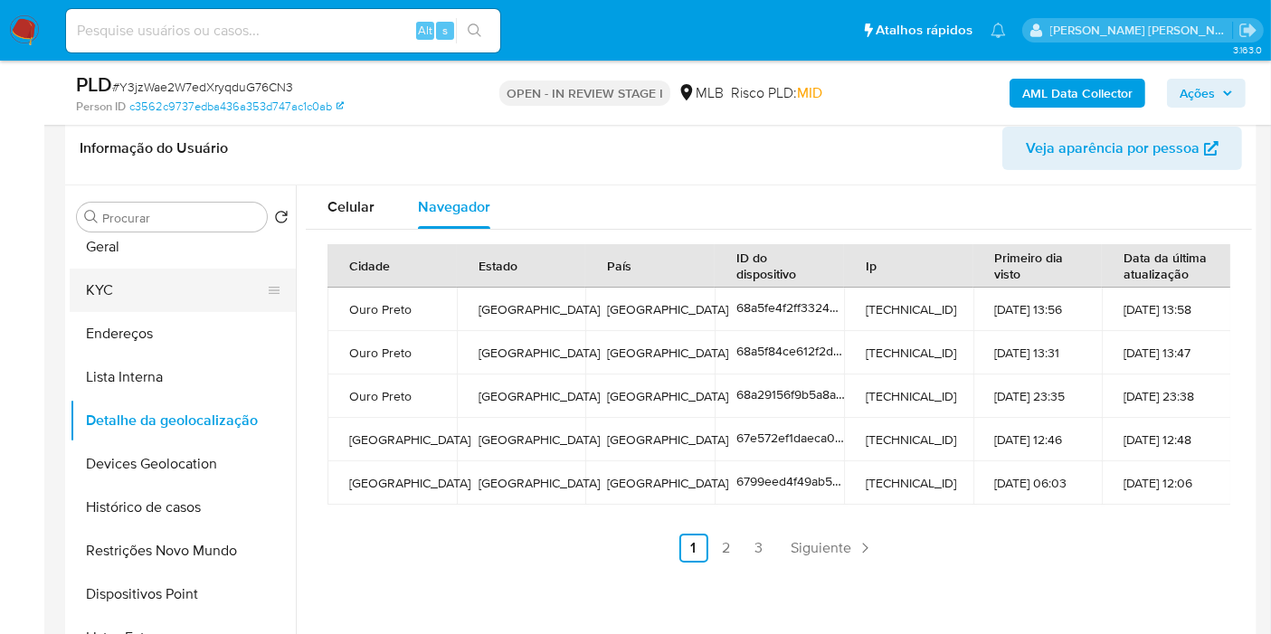
click at [152, 290] on button "KYC" at bounding box center [176, 290] width 212 height 43
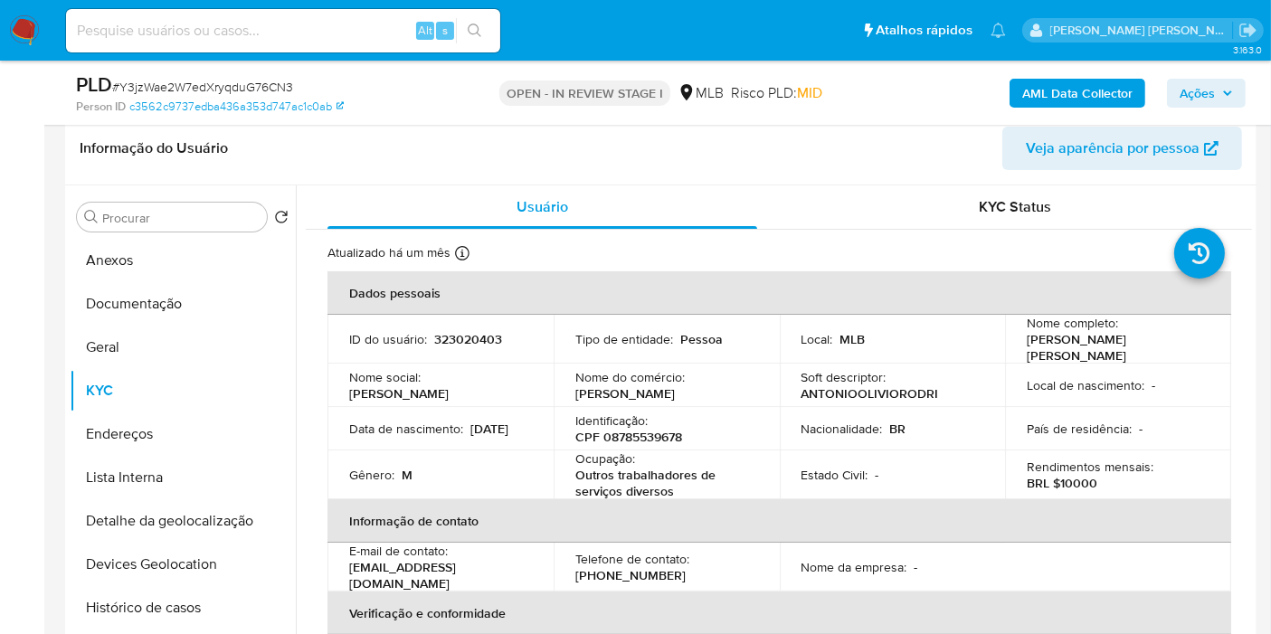
click at [634, 433] on p "CPF 08785539678" at bounding box center [628, 437] width 107 height 16
copy p "08785539678"
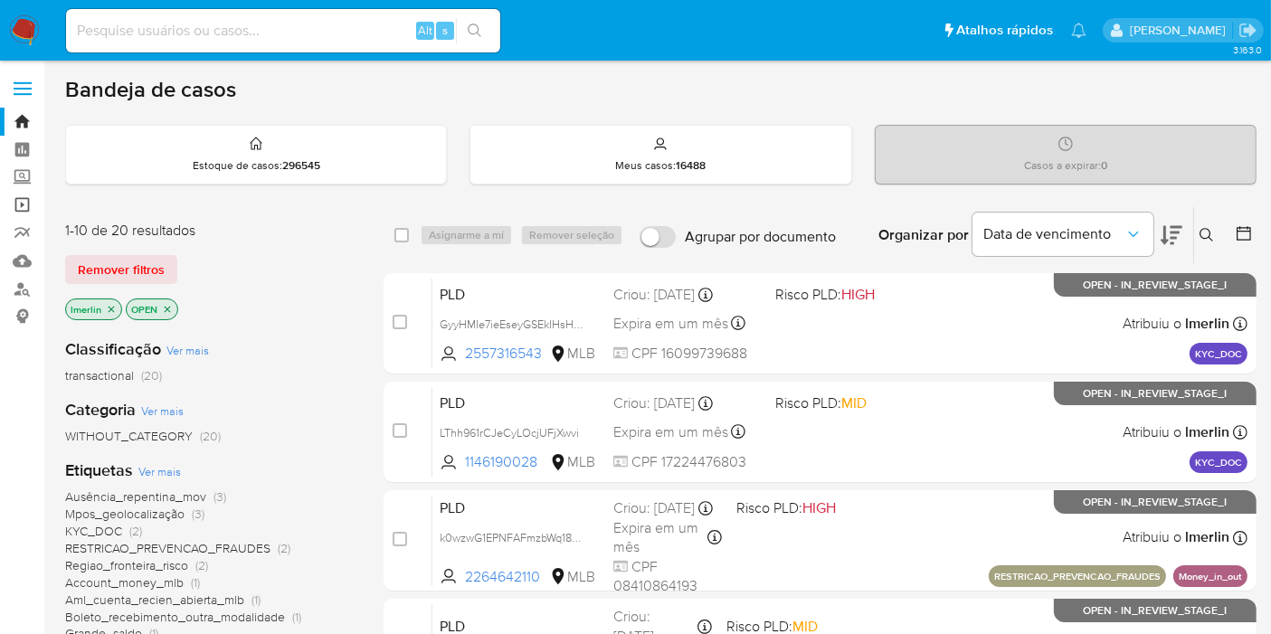
click at [24, 209] on link "Operações em massa" at bounding box center [107, 205] width 215 height 28
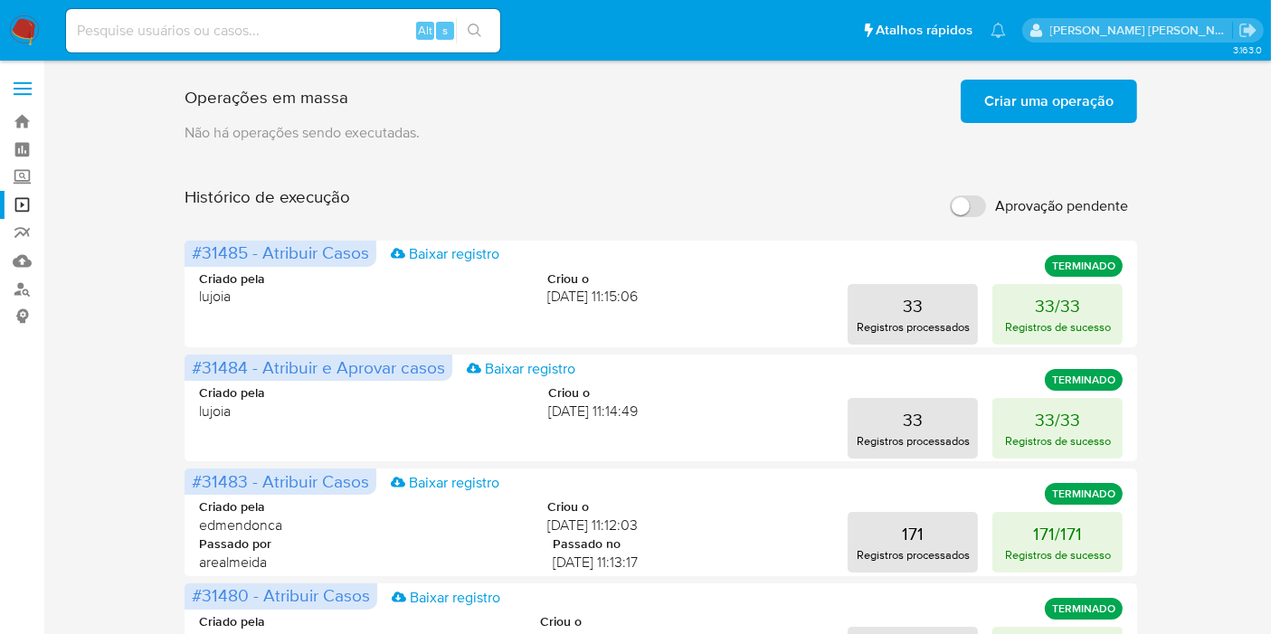
click at [1067, 95] on span "Criar uma operação" at bounding box center [1048, 101] width 129 height 40
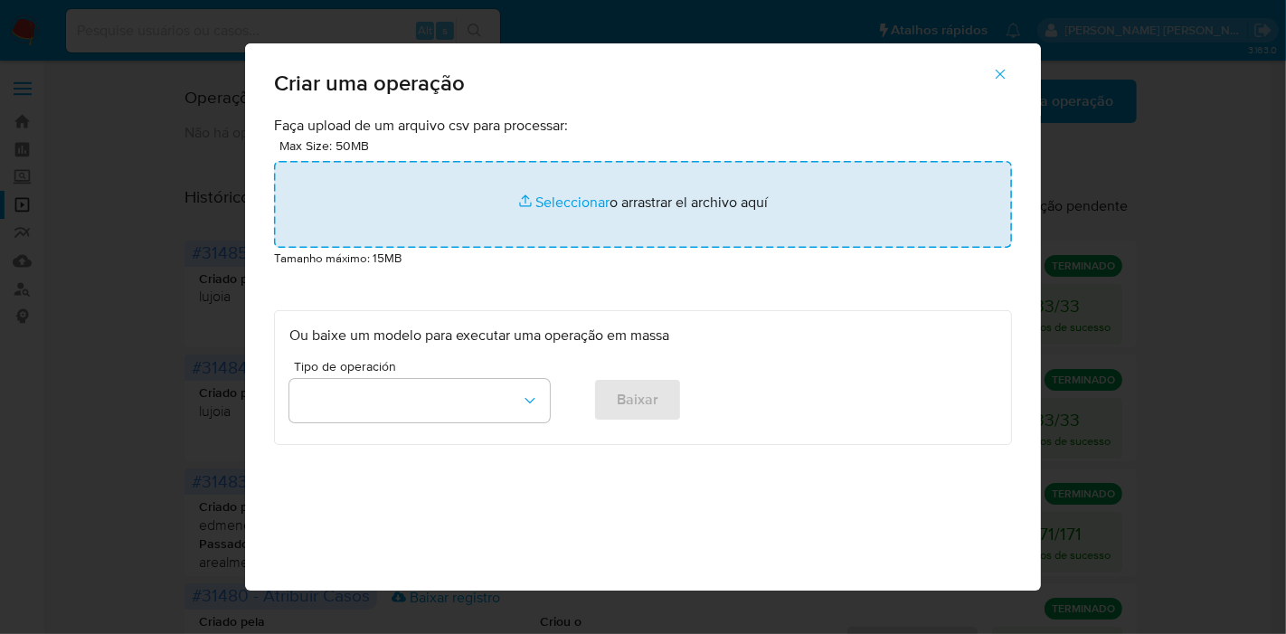
click at [597, 196] on input "file" at bounding box center [643, 204] width 738 height 87
